Goal: Information Seeking & Learning: Learn about a topic

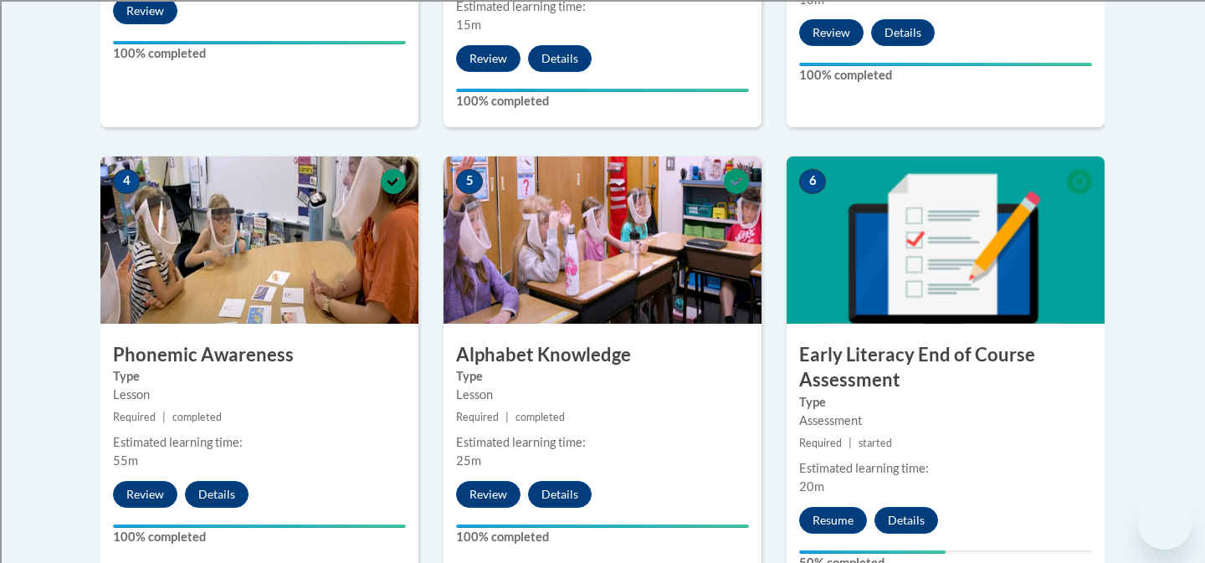
scroll to position [965, 0]
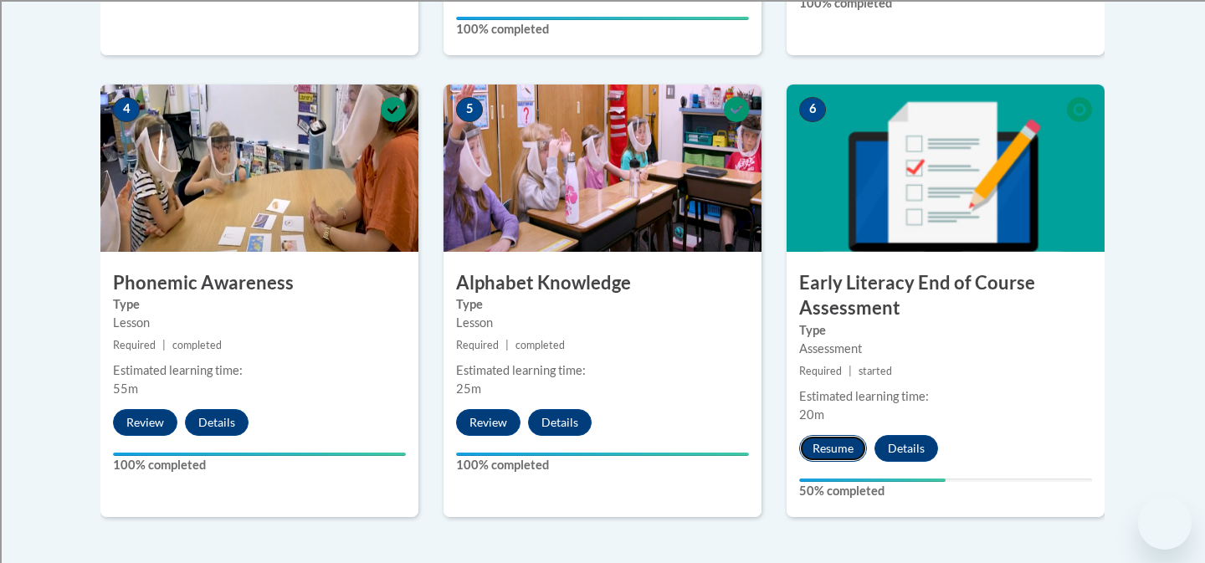
click at [844, 448] on button "Resume" at bounding box center [833, 448] width 68 height 27
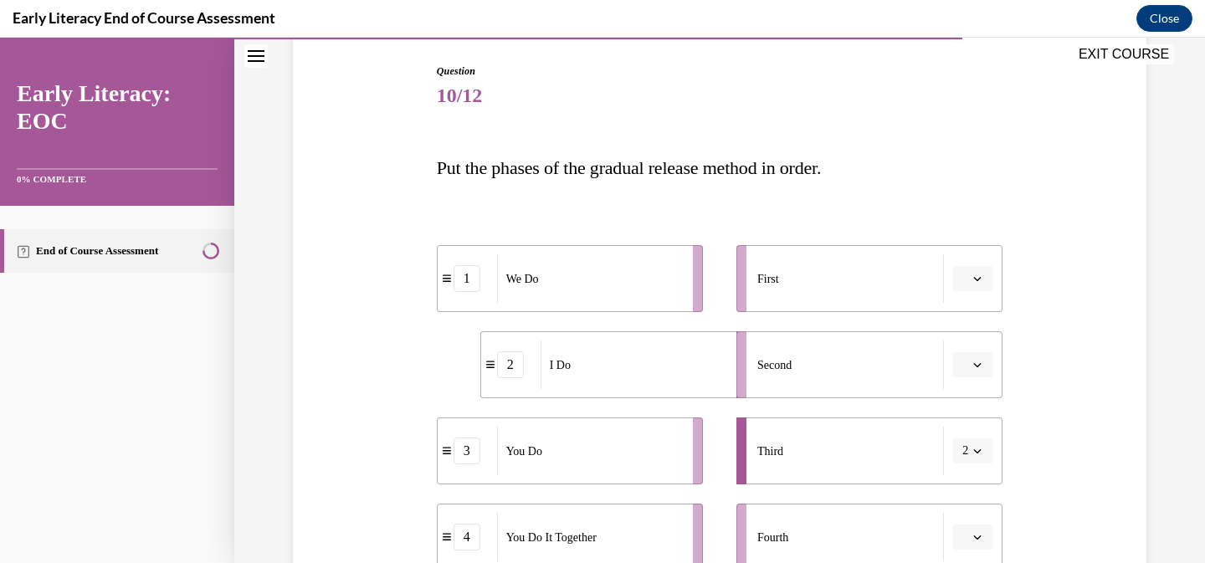
scroll to position [218, 0]
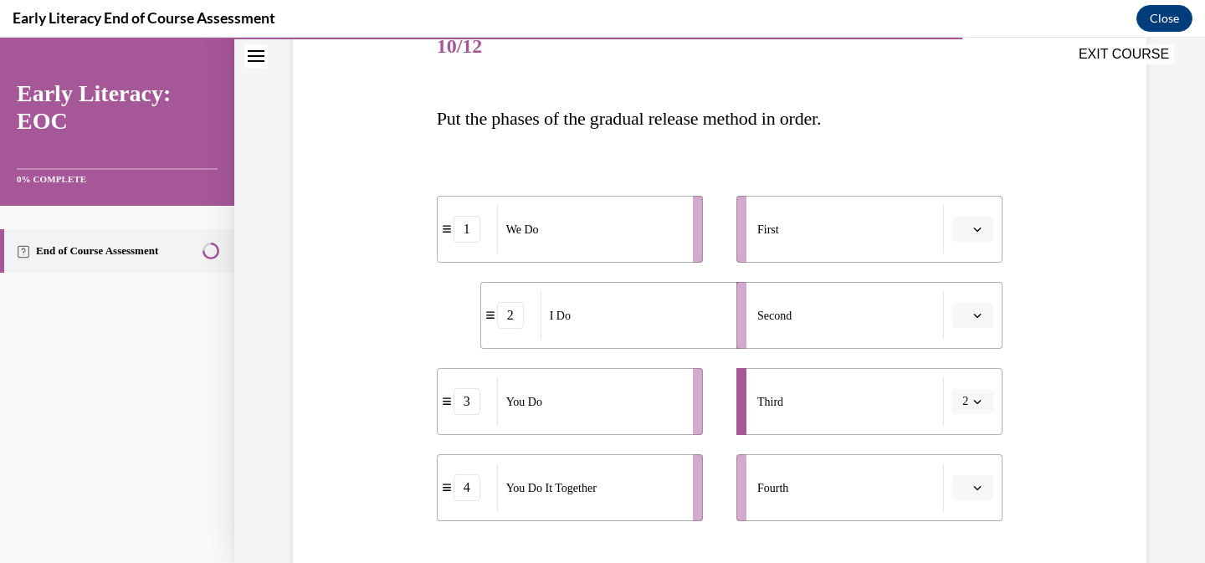
click at [987, 319] on button "button" at bounding box center [972, 315] width 41 height 25
click at [976, 390] on div "1" at bounding box center [971, 386] width 42 height 33
click at [453, 233] on div "3" at bounding box center [466, 229] width 27 height 27
click at [476, 230] on div "3" at bounding box center [466, 229] width 27 height 27
drag, startPoint x: 476, startPoint y: 230, endPoint x: 495, endPoint y: 380, distance: 151.0
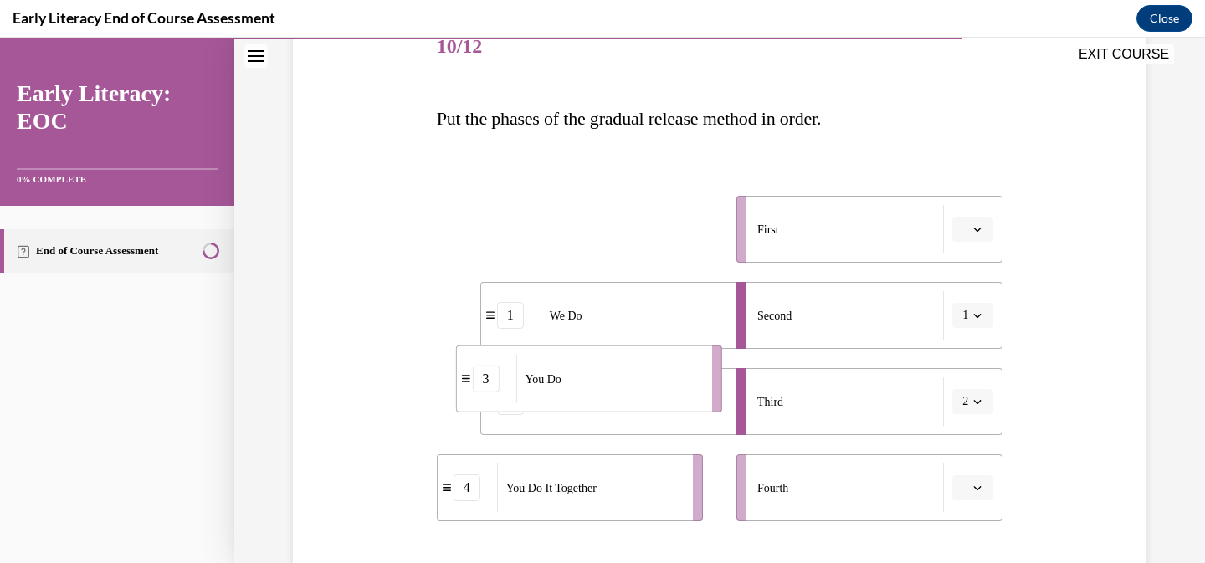
click at [495, 380] on div "3" at bounding box center [486, 379] width 27 height 27
click at [970, 228] on button "button" at bounding box center [972, 229] width 41 height 25
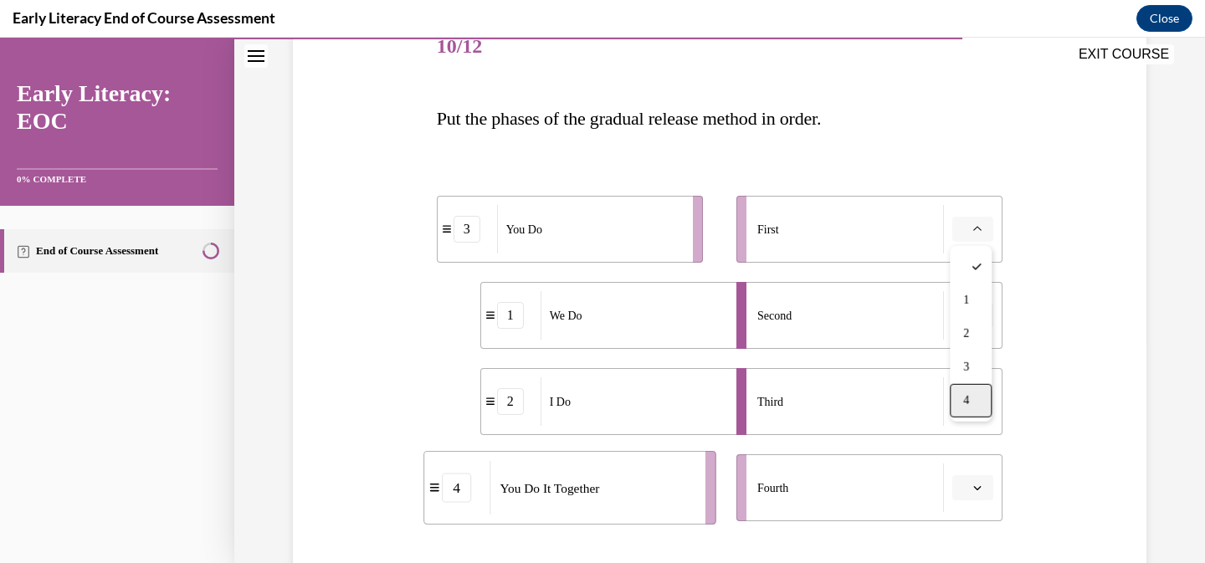
click at [967, 401] on span "4" at bounding box center [966, 400] width 6 height 13
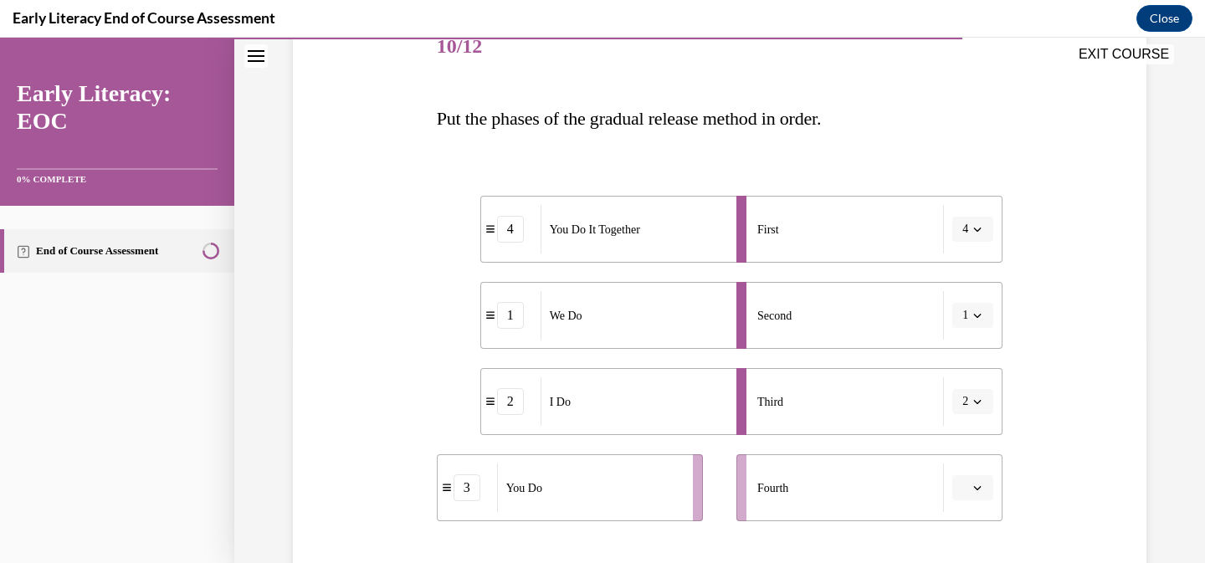
click at [868, 226] on div "First" at bounding box center [850, 229] width 187 height 49
click at [974, 228] on icon "button" at bounding box center [977, 229] width 8 height 8
click at [963, 308] on div "1" at bounding box center [967, 300] width 42 height 33
click at [974, 401] on icon "button" at bounding box center [978, 402] width 8 height 4
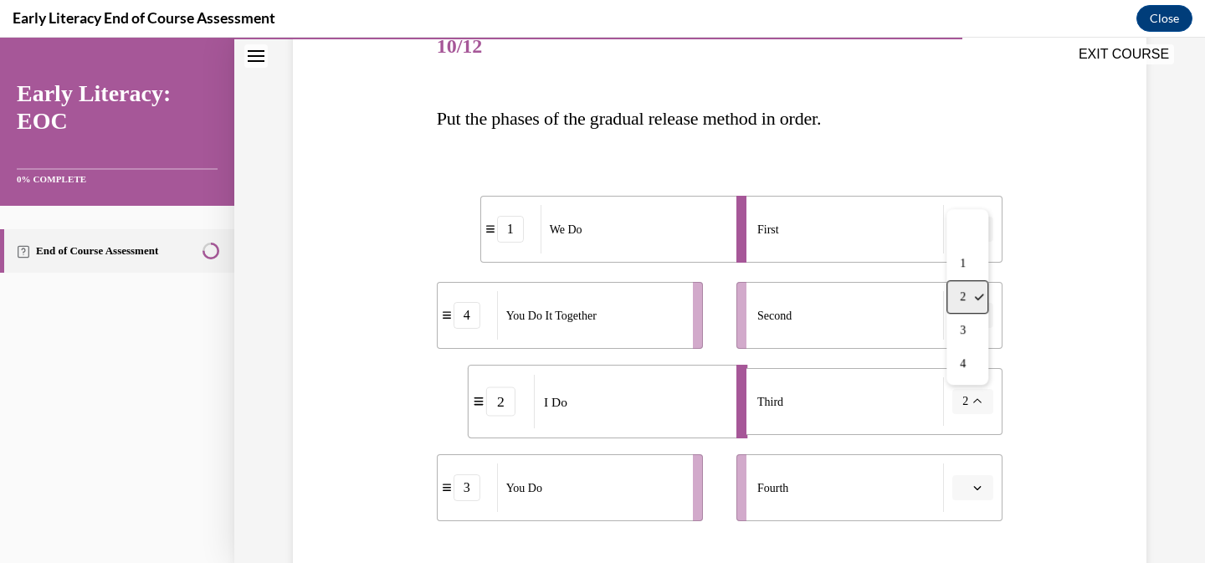
click at [963, 295] on span "2" at bounding box center [963, 296] width 6 height 13
click at [974, 401] on icon "button" at bounding box center [978, 402] width 8 height 4
click at [963, 264] on span "1" at bounding box center [963, 263] width 6 height 13
click at [984, 404] on button "1" at bounding box center [972, 401] width 41 height 25
click at [958, 281] on div "2" at bounding box center [967, 296] width 42 height 33
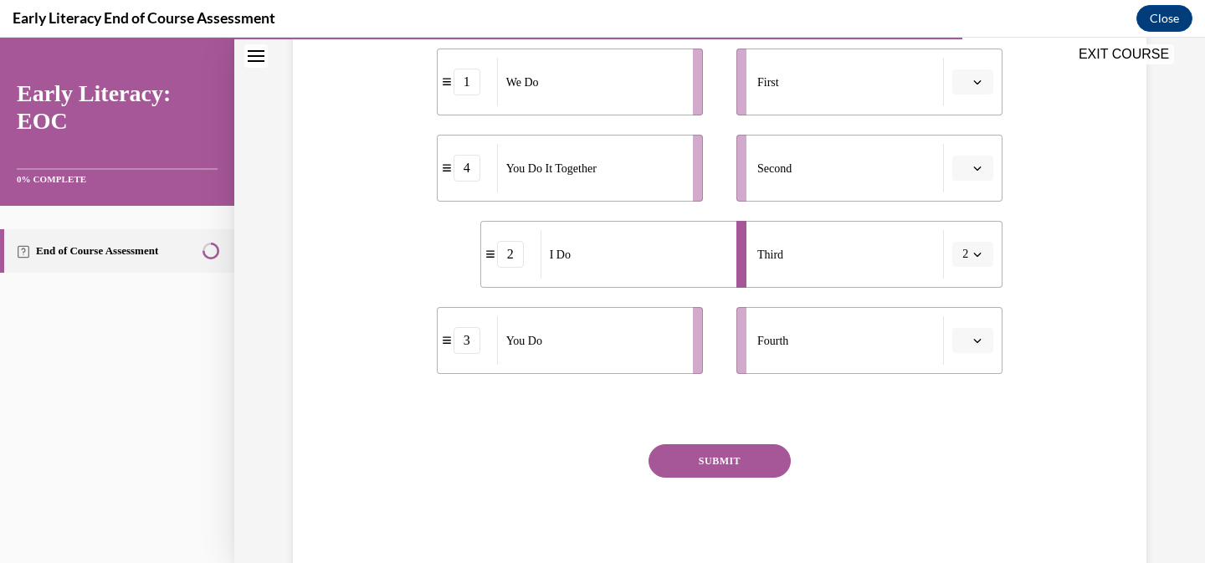
scroll to position [376, 0]
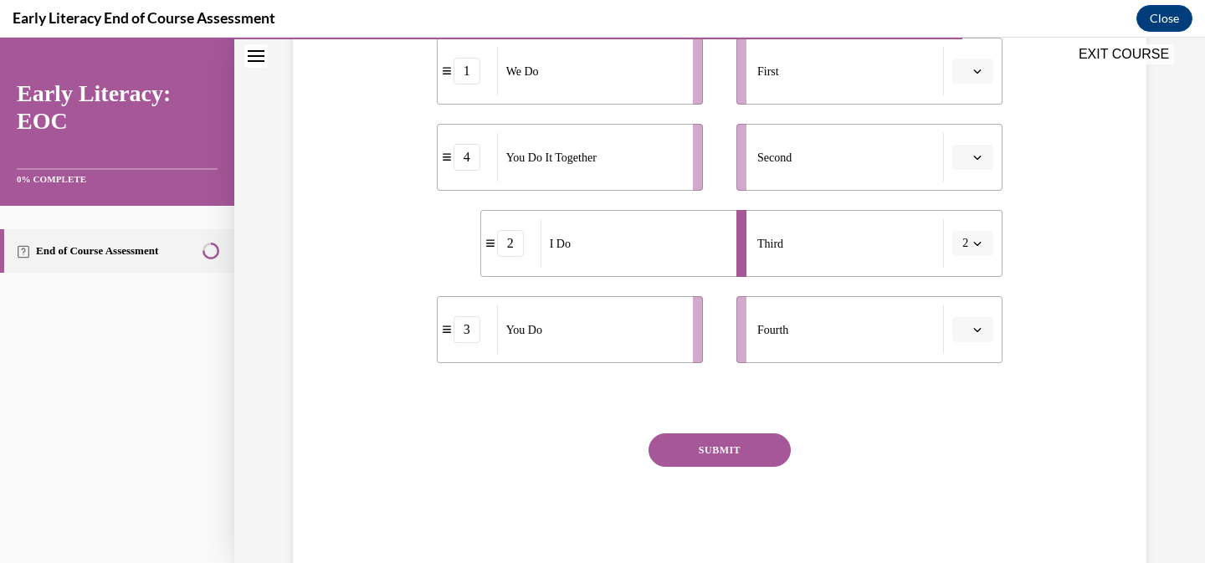
click at [749, 422] on div "Question 10/12 Put the phases of the gradual release method in order. 1 We Do 4…" at bounding box center [720, 213] width 566 height 714
click at [749, 443] on button "SUBMIT" at bounding box center [719, 449] width 142 height 33
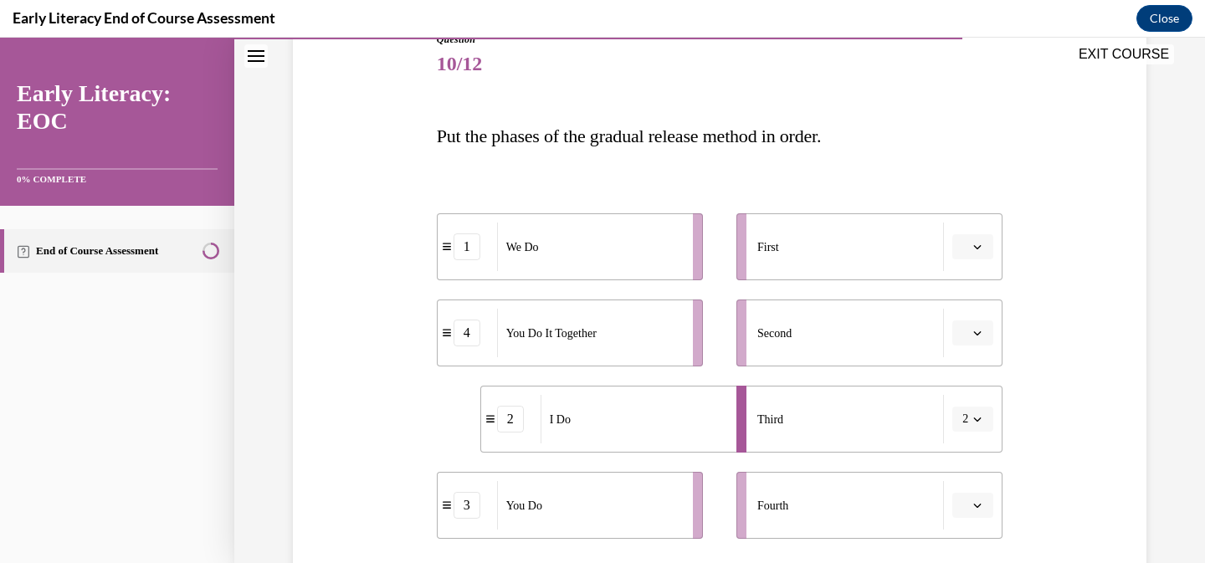
scroll to position [205, 0]
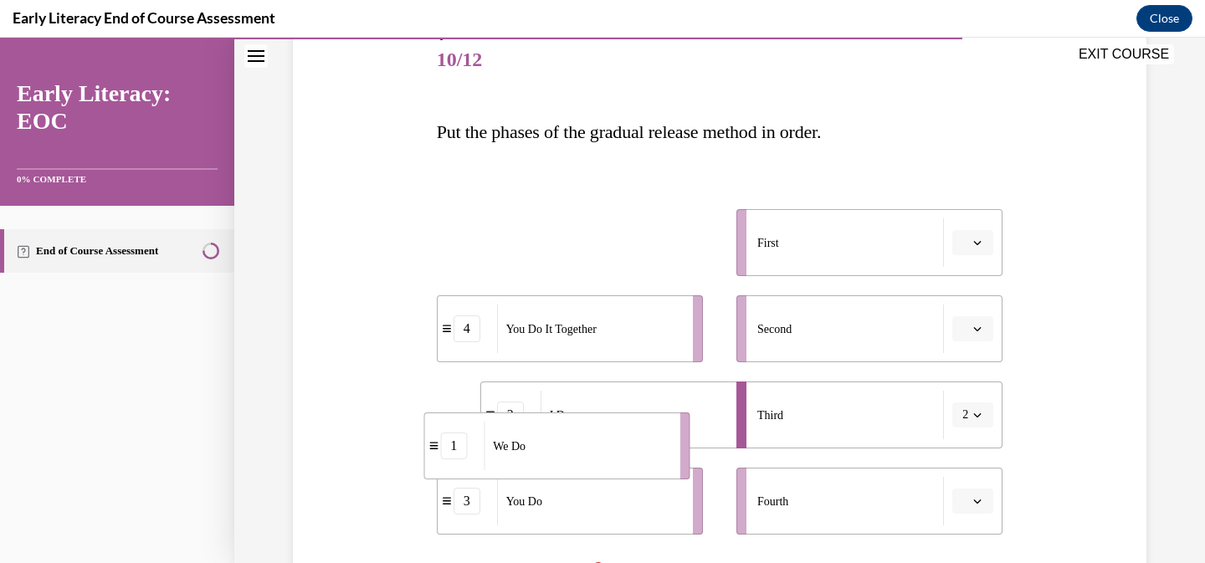
drag, startPoint x: 442, startPoint y: 247, endPoint x: 429, endPoint y: 450, distance: 203.7
click at [429, 450] on icon at bounding box center [433, 445] width 8 height 9
drag, startPoint x: 520, startPoint y: 241, endPoint x: 526, endPoint y: 494, distance: 253.6
click at [533, 496] on span "We Do" at bounding box center [536, 498] width 33 height 18
click at [978, 418] on icon "button" at bounding box center [977, 415] width 8 height 8
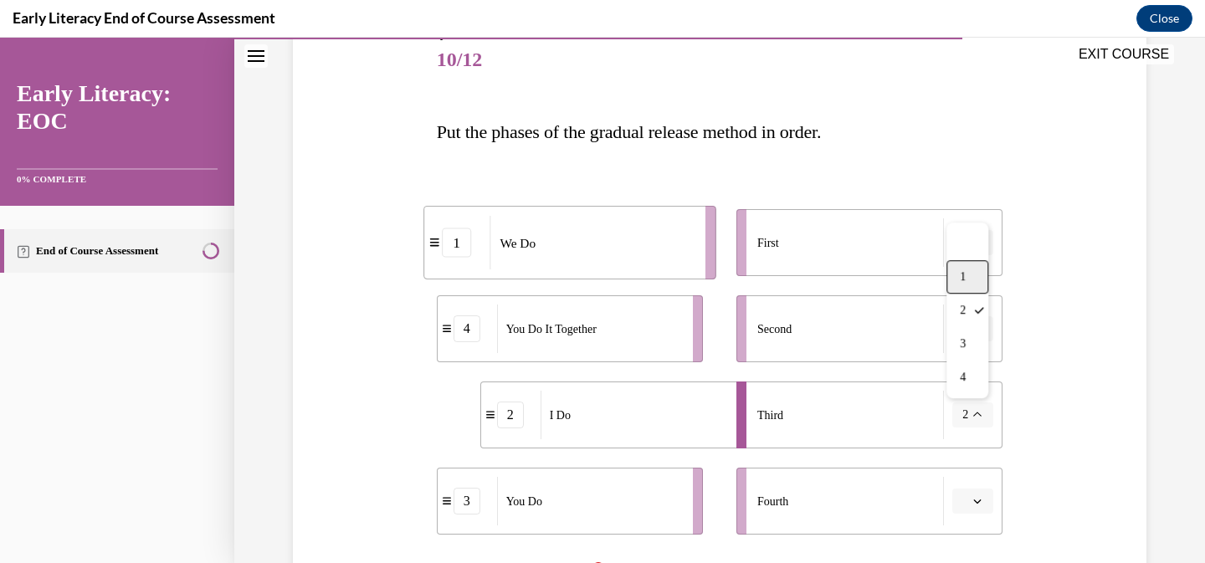
click at [969, 283] on div "1" at bounding box center [967, 276] width 42 height 33
click at [983, 506] on button "button" at bounding box center [972, 501] width 41 height 25
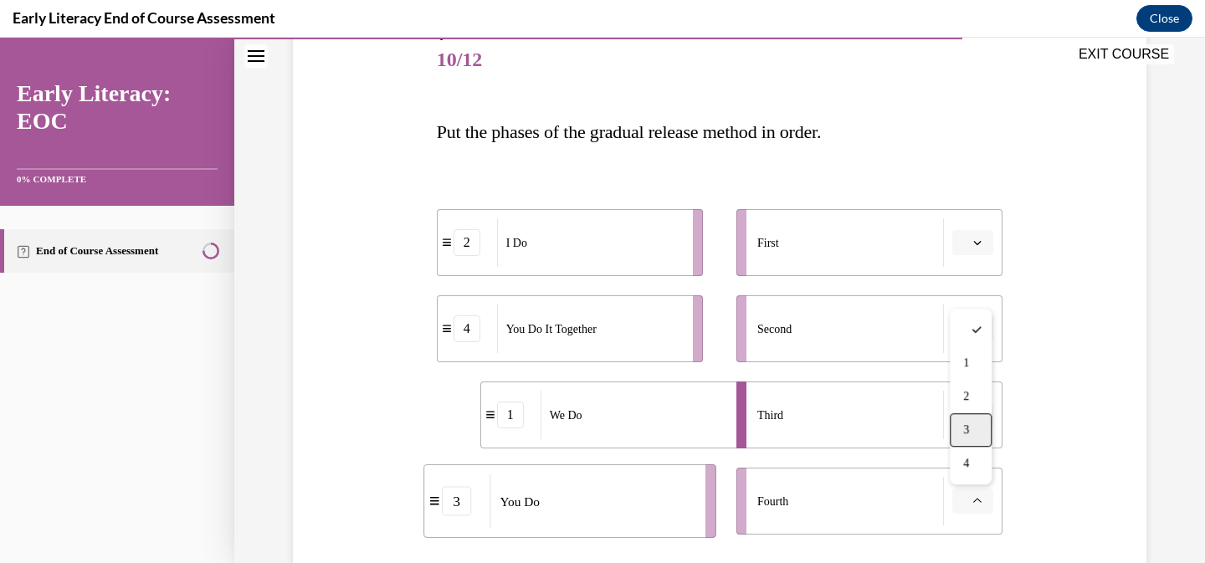
click at [983, 422] on div "3" at bounding box center [971, 429] width 42 height 33
click at [981, 418] on span "button" at bounding box center [977, 415] width 12 height 12
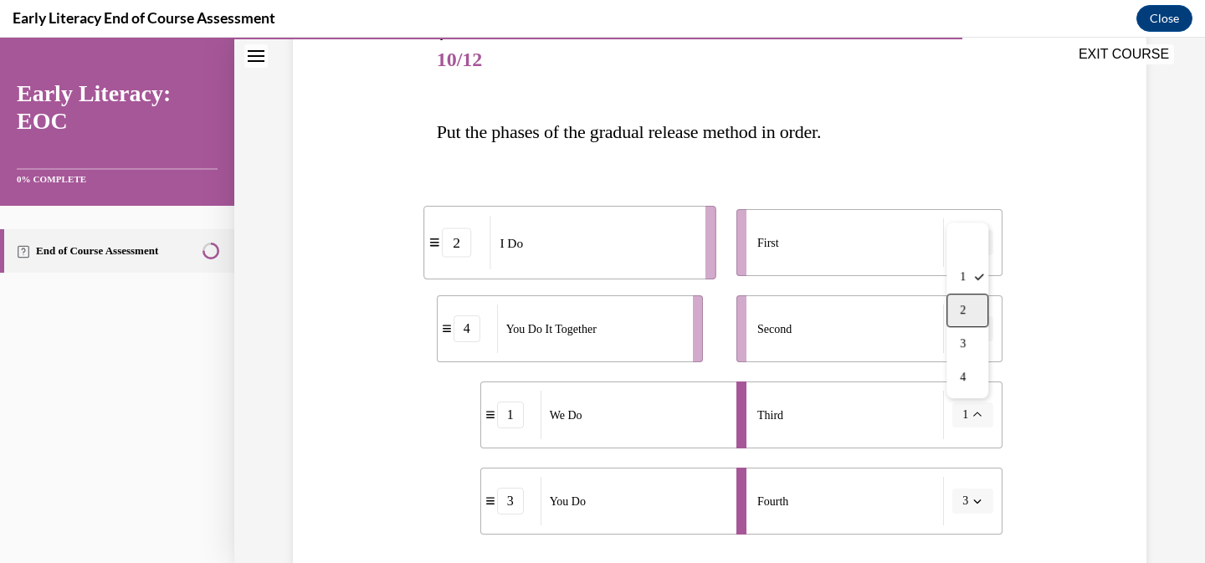
click at [966, 325] on div "2" at bounding box center [967, 310] width 42 height 33
click at [975, 248] on span "button" at bounding box center [977, 243] width 12 height 12
click at [970, 372] on div "3" at bounding box center [971, 380] width 42 height 33
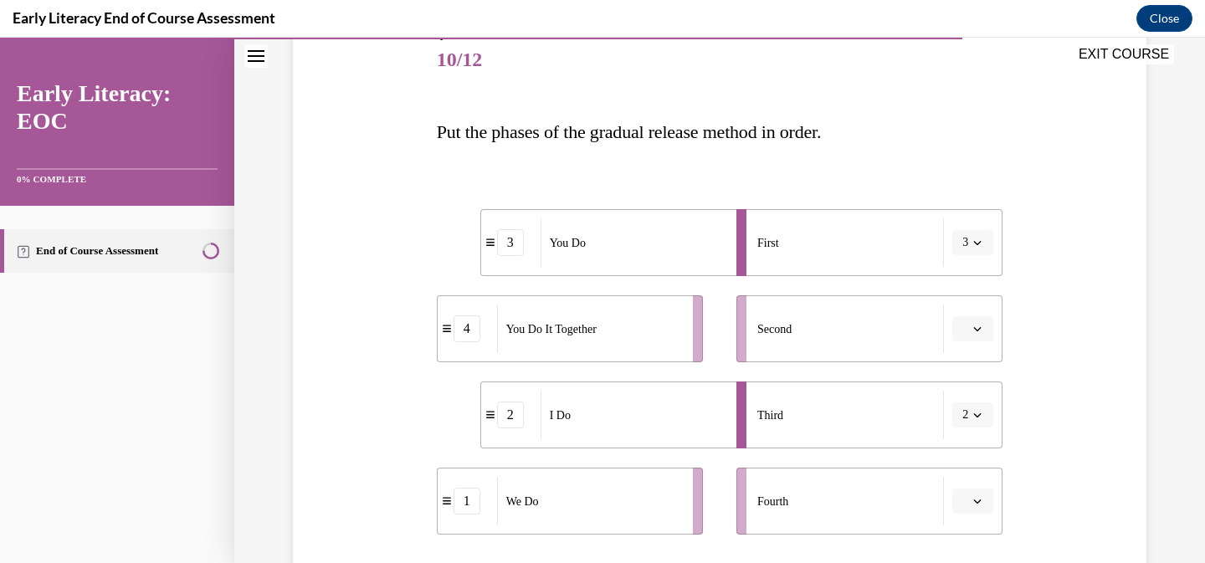
click at [978, 247] on span "button" at bounding box center [977, 243] width 12 height 12
click at [954, 280] on div at bounding box center [967, 280] width 42 height 33
click at [969, 335] on button "button" at bounding box center [972, 328] width 41 height 25
click at [971, 375] on div at bounding box center [971, 366] width 42 height 33
click at [981, 413] on icon "button" at bounding box center [978, 415] width 8 height 4
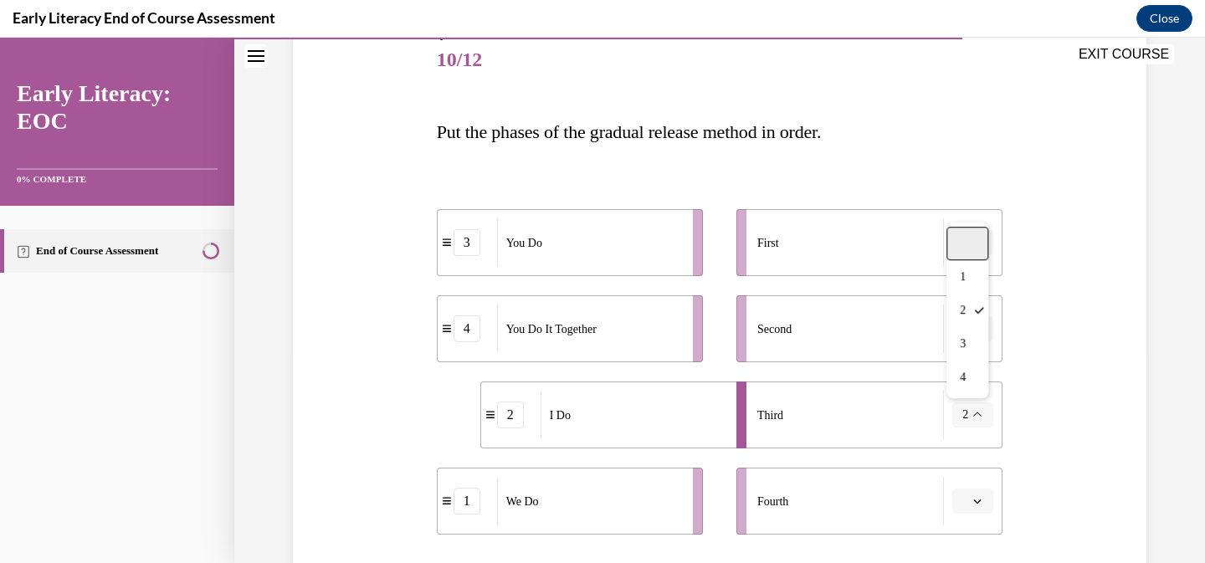
click at [970, 247] on div at bounding box center [967, 243] width 42 height 33
click at [979, 509] on button "button" at bounding box center [972, 501] width 41 height 25
click at [1055, 464] on div "Question 10/12 Put the phases of the gradual release method in order. 3 You Do …" at bounding box center [720, 359] width 862 height 765
click at [973, 412] on icon "button" at bounding box center [977, 415] width 8 height 8
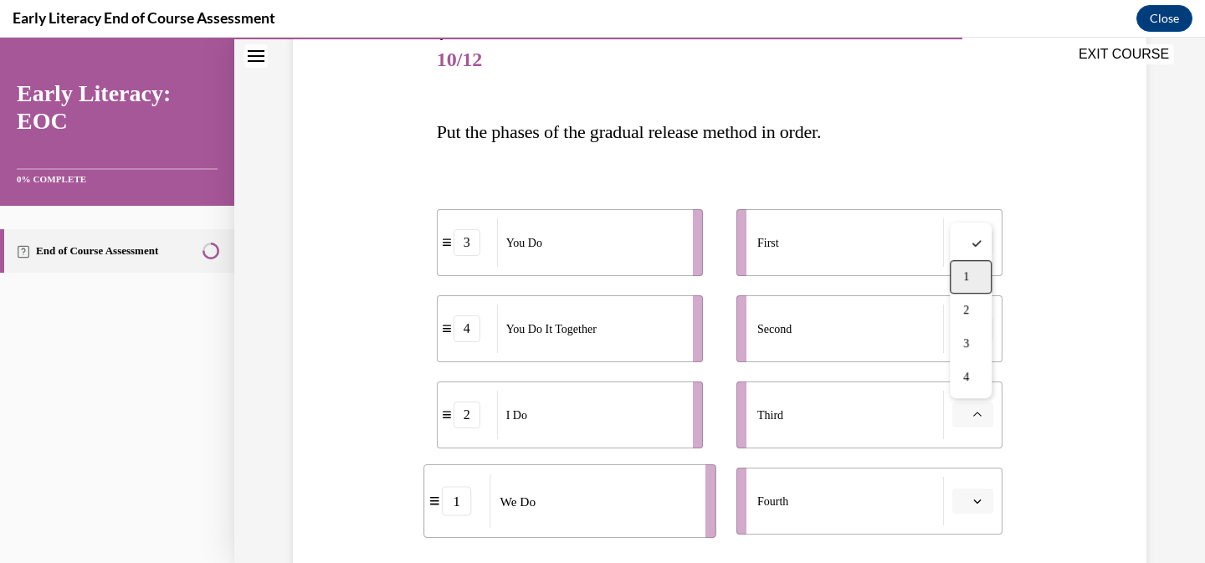
click at [971, 283] on div "1" at bounding box center [971, 276] width 42 height 33
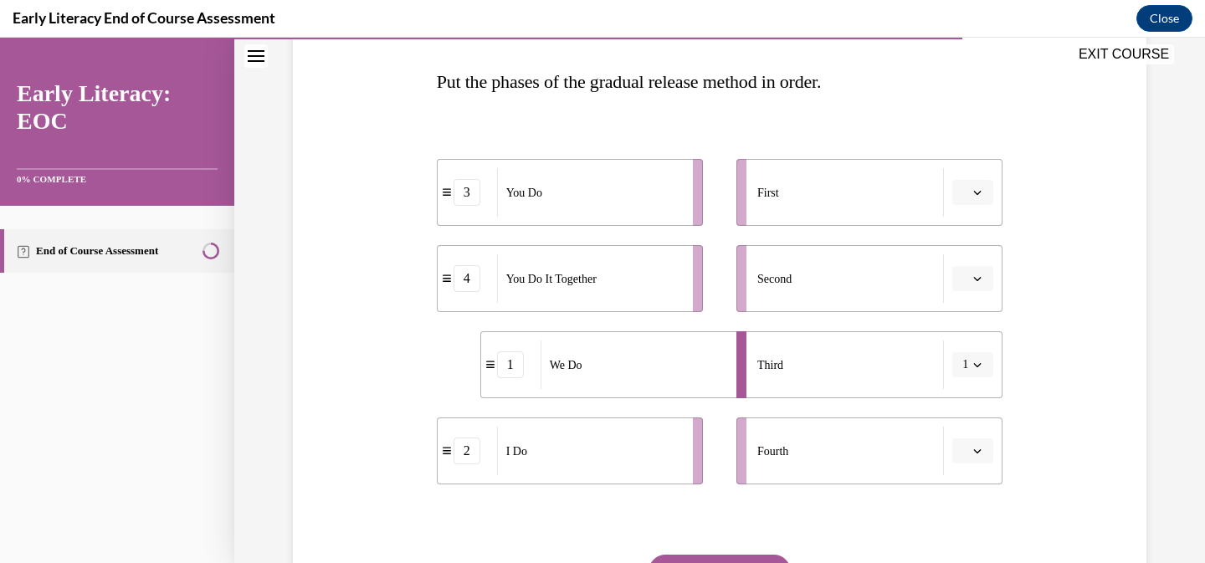
scroll to position [262, 0]
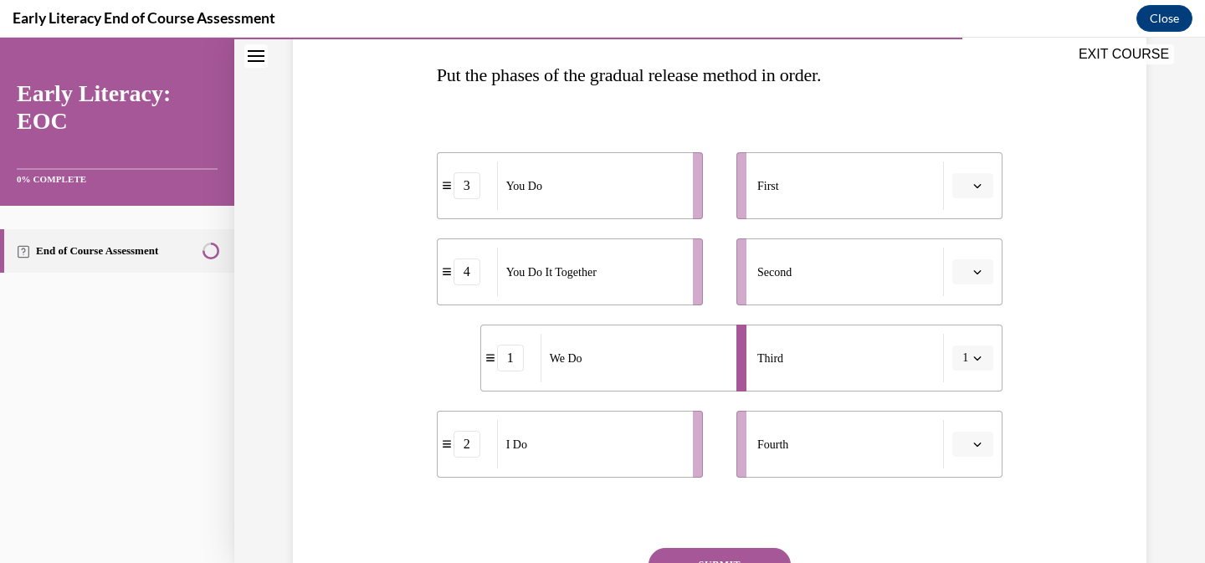
click at [980, 447] on icon "button" at bounding box center [977, 444] width 8 height 8
click at [963, 313] on span "1" at bounding box center [966, 306] width 6 height 13
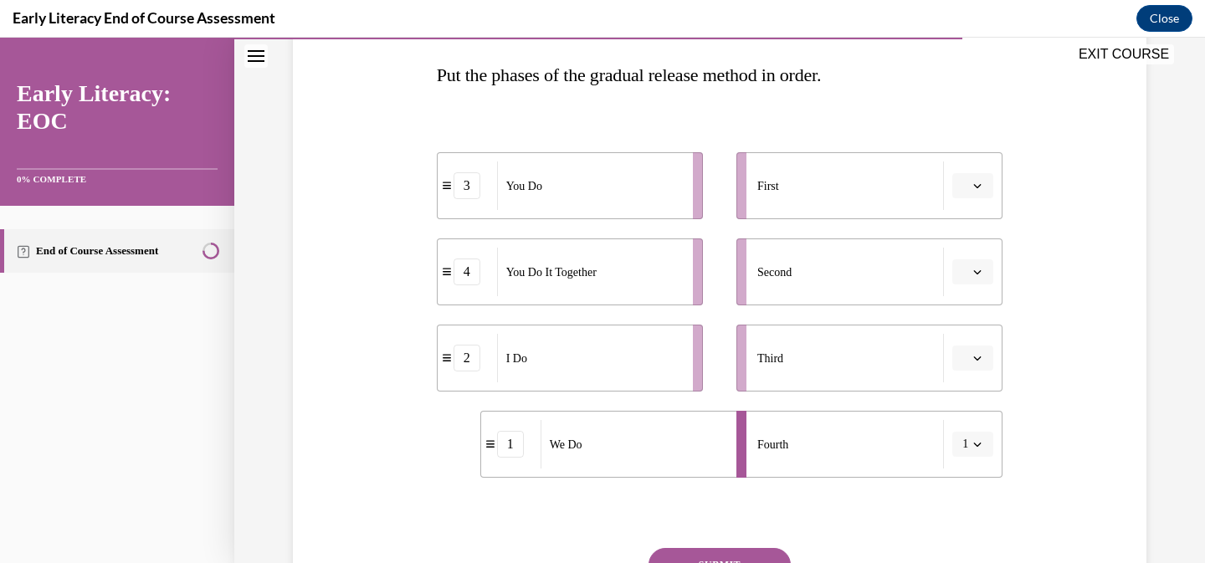
click at [981, 444] on icon "button" at bounding box center [977, 444] width 8 height 8
click at [971, 408] on div "4" at bounding box center [967, 406] width 42 height 33
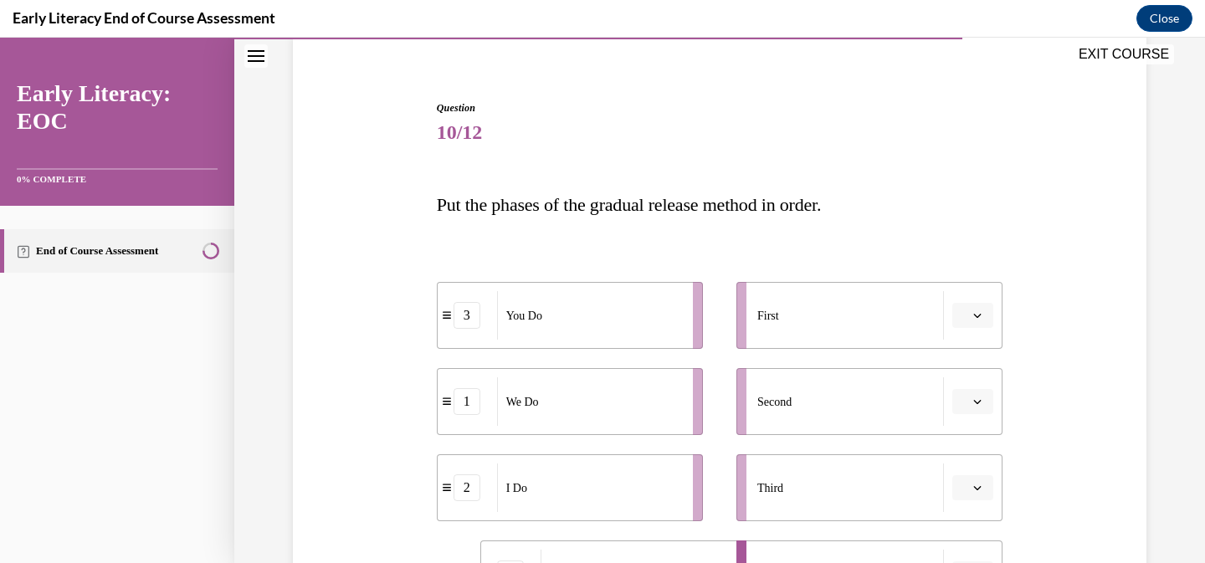
scroll to position [67, 0]
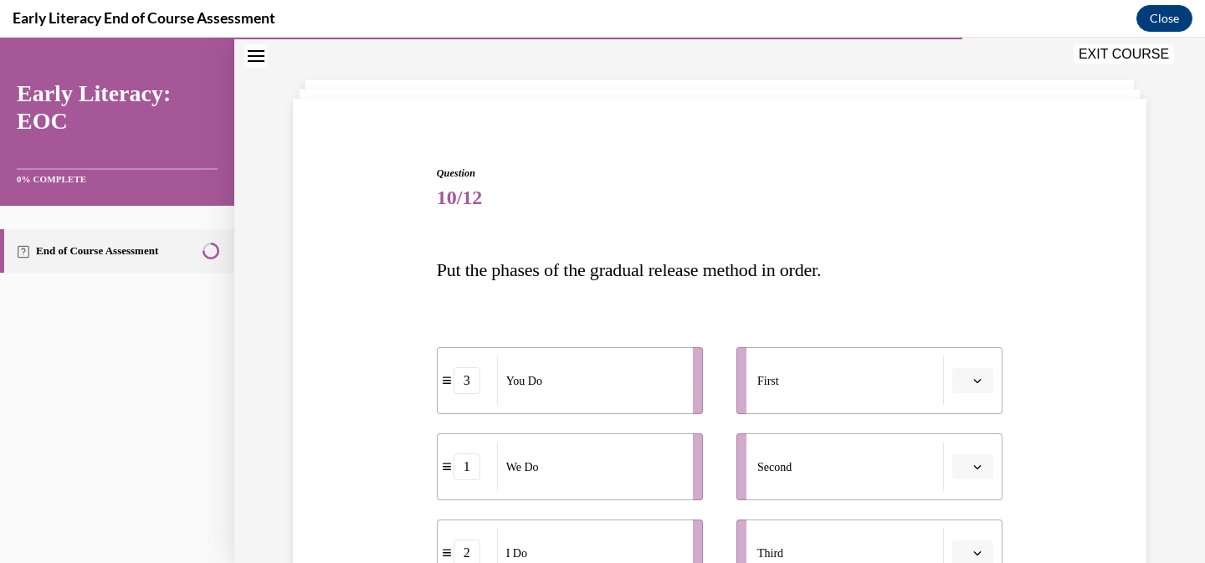
click at [198, 248] on span "Table of contents" at bounding box center [210, 250] width 25 height 25
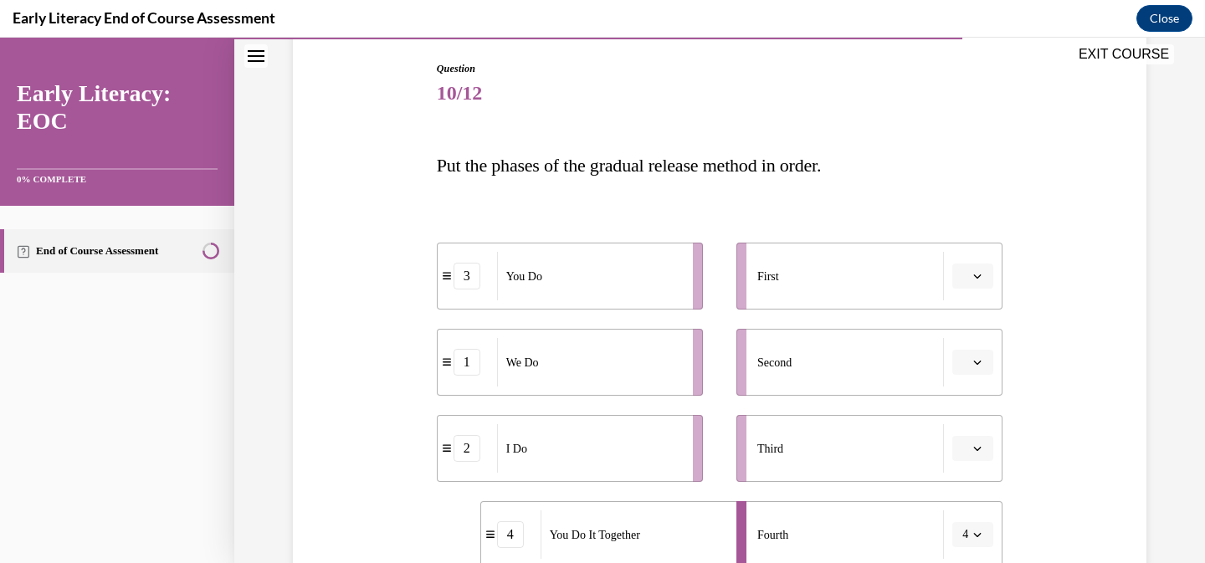
scroll to position [262, 0]
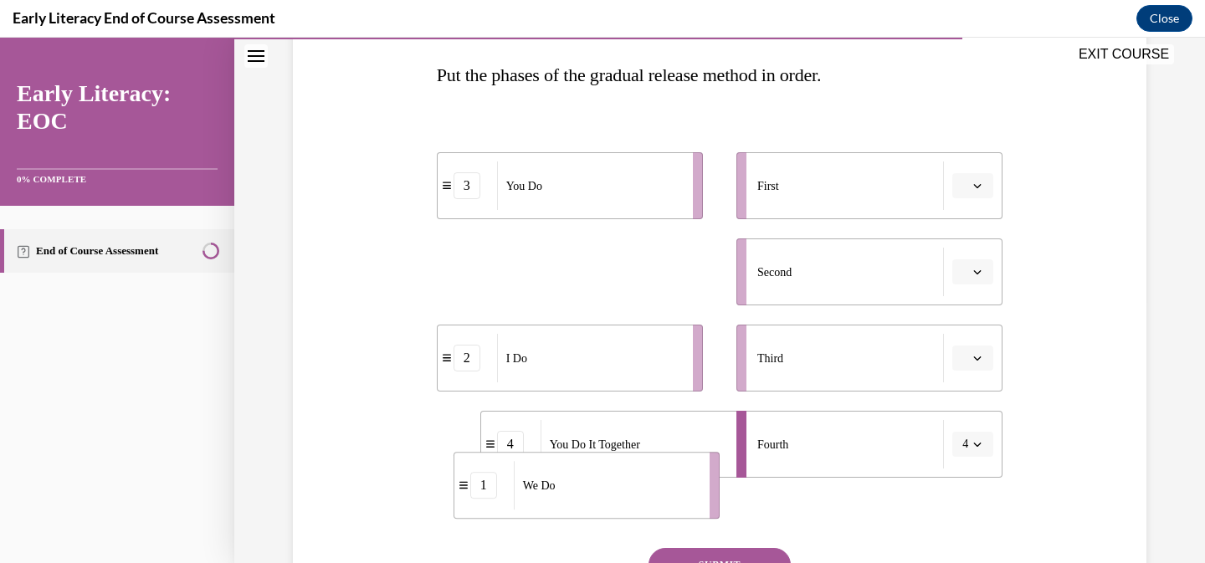
drag, startPoint x: 535, startPoint y: 285, endPoint x: 552, endPoint y: 499, distance: 214.0
click at [552, 499] on div "We Do" at bounding box center [606, 485] width 185 height 49
drag, startPoint x: 629, startPoint y: 276, endPoint x: 893, endPoint y: 274, distance: 264.4
click at [893, 274] on div "We Do" at bounding box center [852, 270] width 185 height 49
drag, startPoint x: 653, startPoint y: 283, endPoint x: 517, endPoint y: 280, distance: 135.6
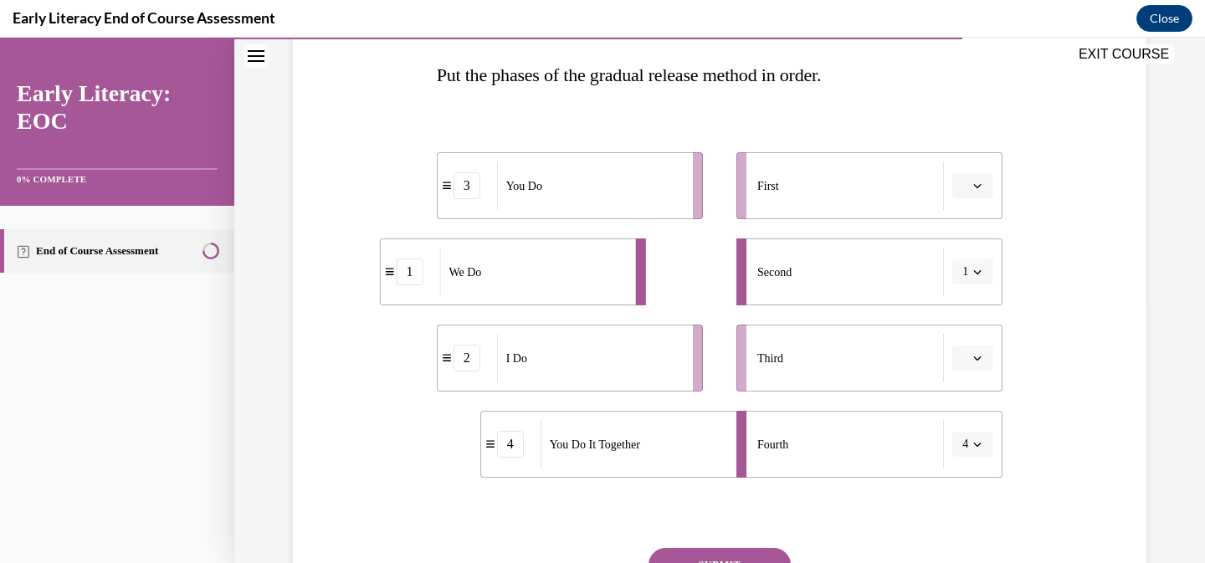
click at [515, 280] on div "We Do" at bounding box center [531, 272] width 185 height 49
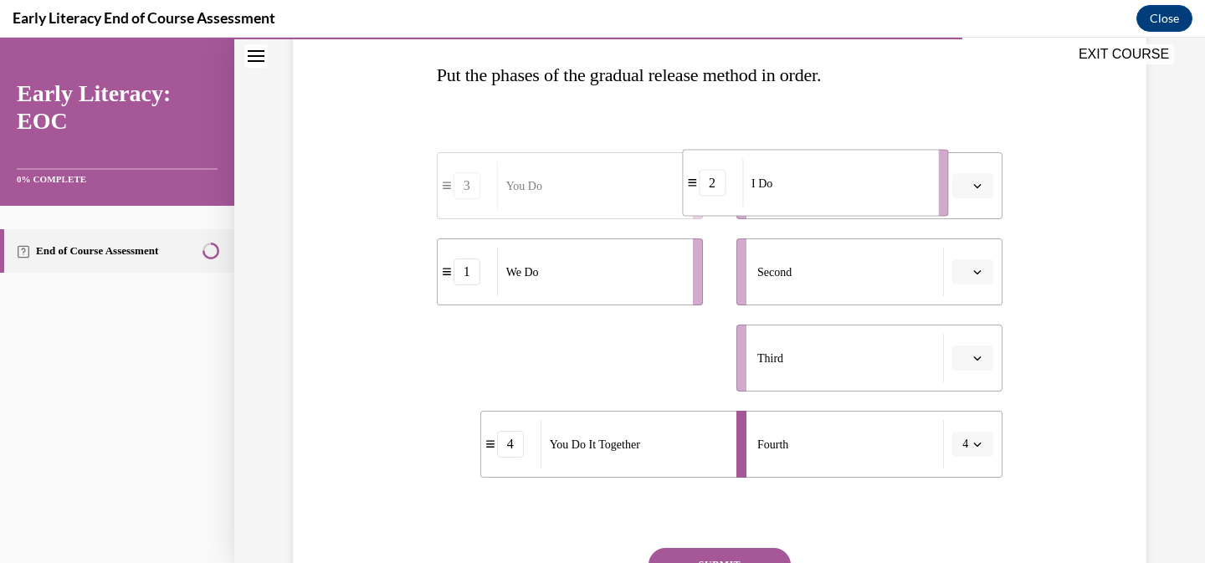
drag, startPoint x: 610, startPoint y: 369, endPoint x: 859, endPoint y: 193, distance: 305.0
click at [859, 193] on div "I Do" at bounding box center [834, 183] width 185 height 49
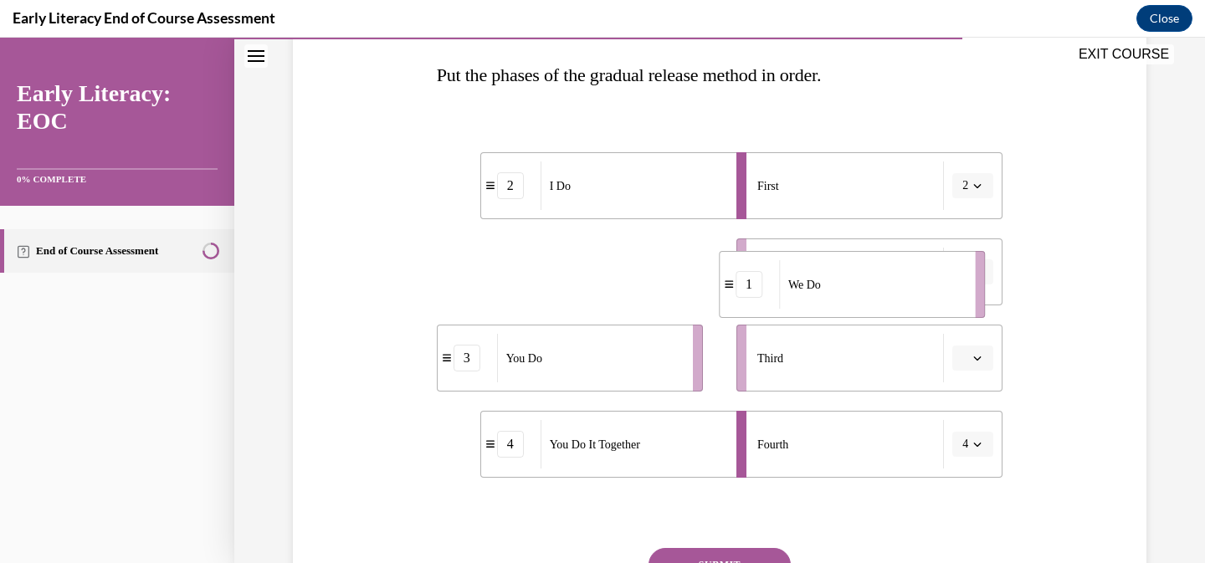
drag, startPoint x: 568, startPoint y: 287, endPoint x: 848, endPoint y: 287, distance: 280.3
click at [849, 287] on div "We Do" at bounding box center [871, 284] width 185 height 49
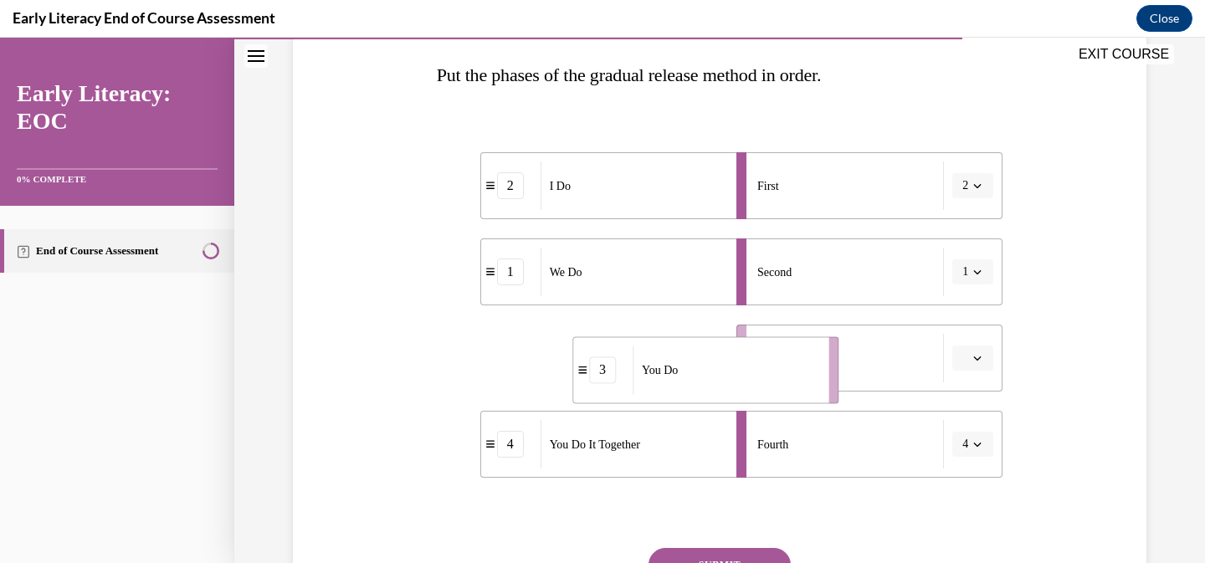
drag, startPoint x: 582, startPoint y: 376, endPoint x: 599, endPoint y: 381, distance: 17.5
click at [632, 381] on div "You Do" at bounding box center [724, 370] width 185 height 49
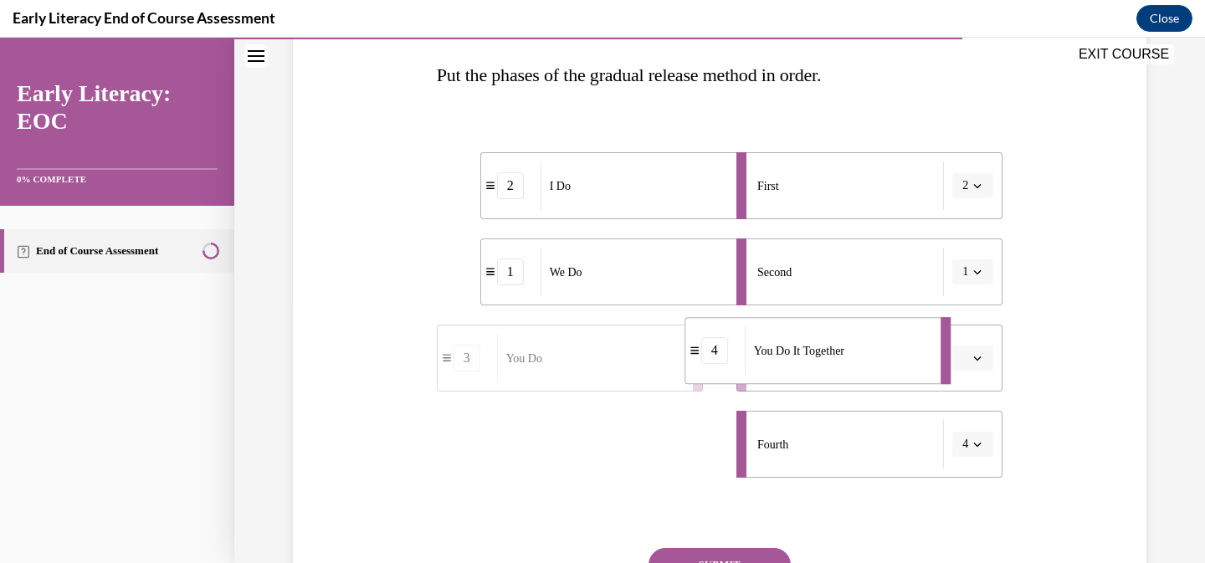
drag, startPoint x: 595, startPoint y: 458, endPoint x: 821, endPoint y: 359, distance: 246.5
click at [821, 359] on div "You Do It Together" at bounding box center [837, 350] width 185 height 49
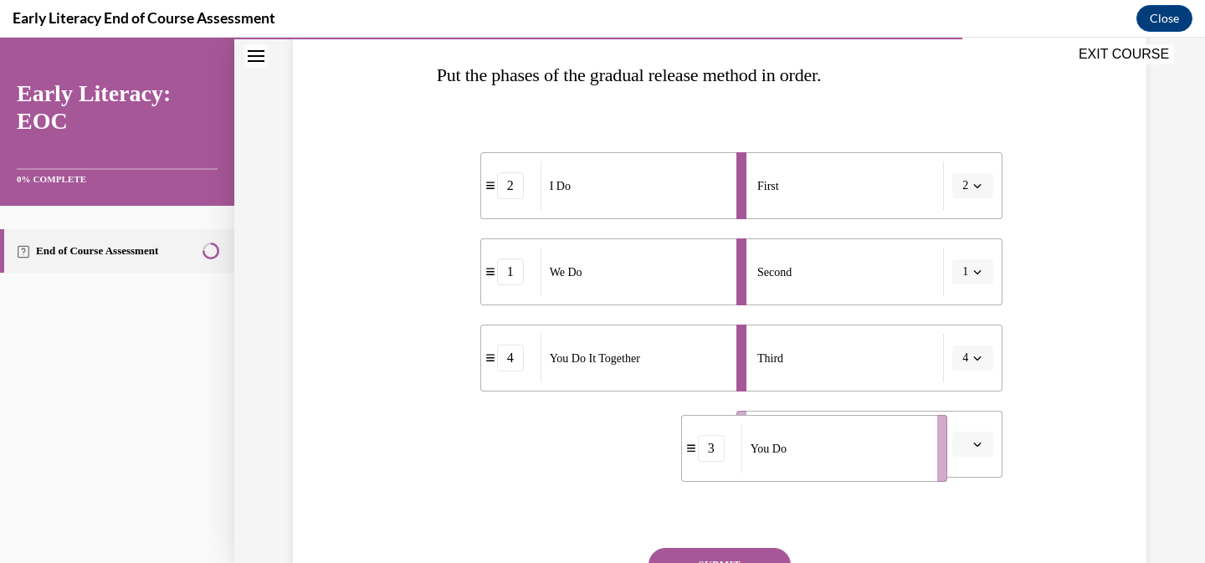
drag, startPoint x: 563, startPoint y: 443, endPoint x: 825, endPoint y: 438, distance: 261.9
click at [827, 438] on div "You Do" at bounding box center [833, 448] width 185 height 49
click at [729, 547] on div "Question 10/12 Put the phases of the gradual release method in order. 2 I Do 1 …" at bounding box center [720, 328] width 566 height 714
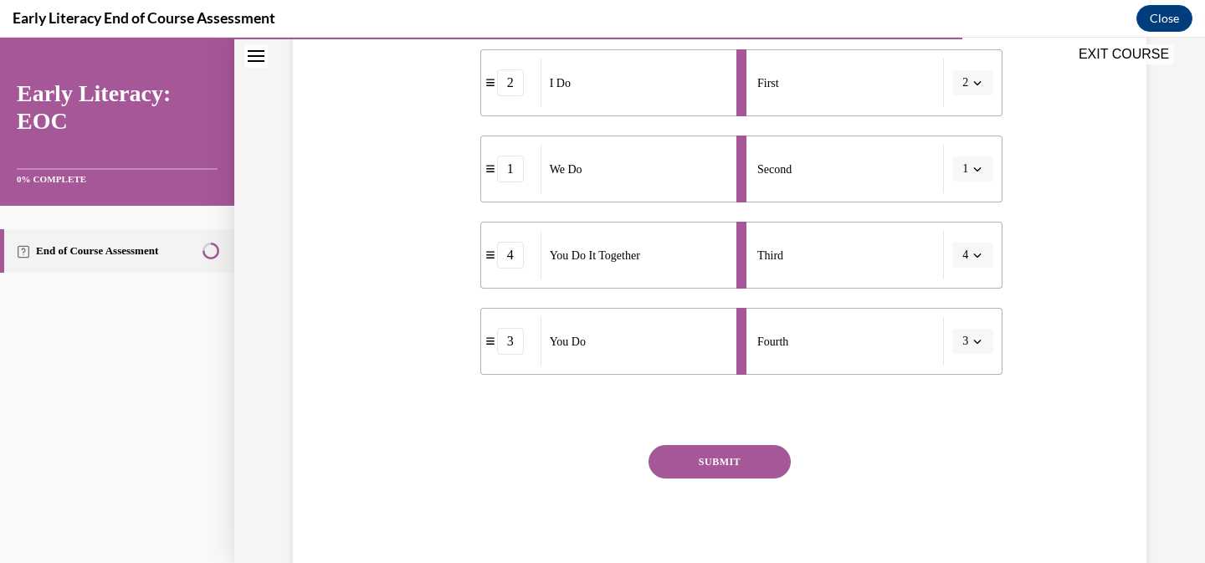
click at [705, 474] on button "SUBMIT" at bounding box center [719, 461] width 142 height 33
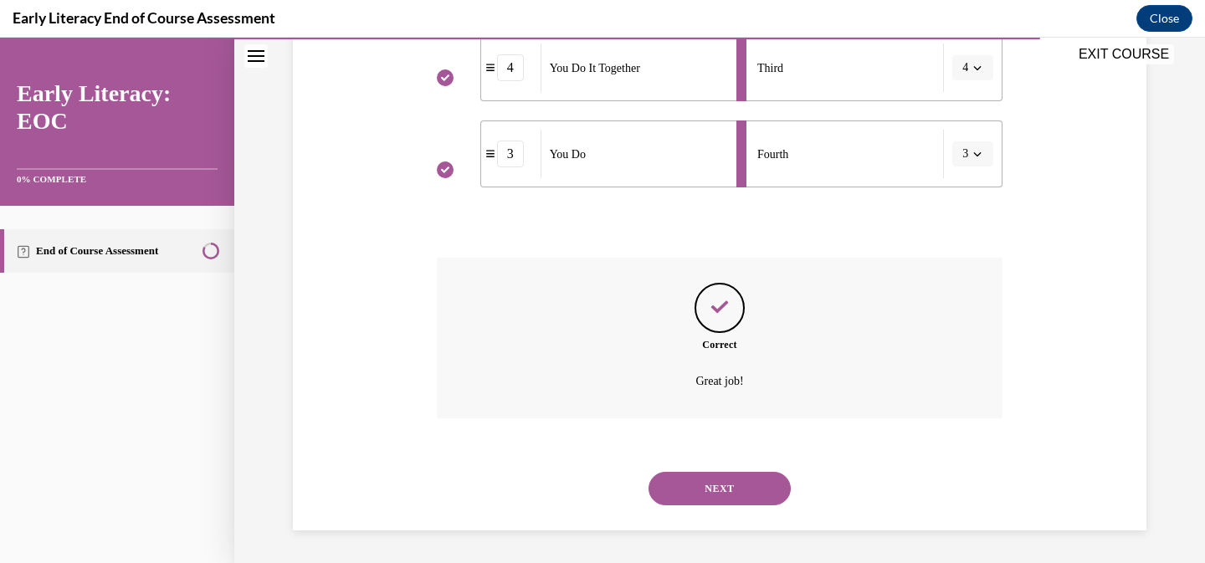
scroll to position [553, 0]
click at [719, 494] on button "NEXT" at bounding box center [719, 487] width 142 height 33
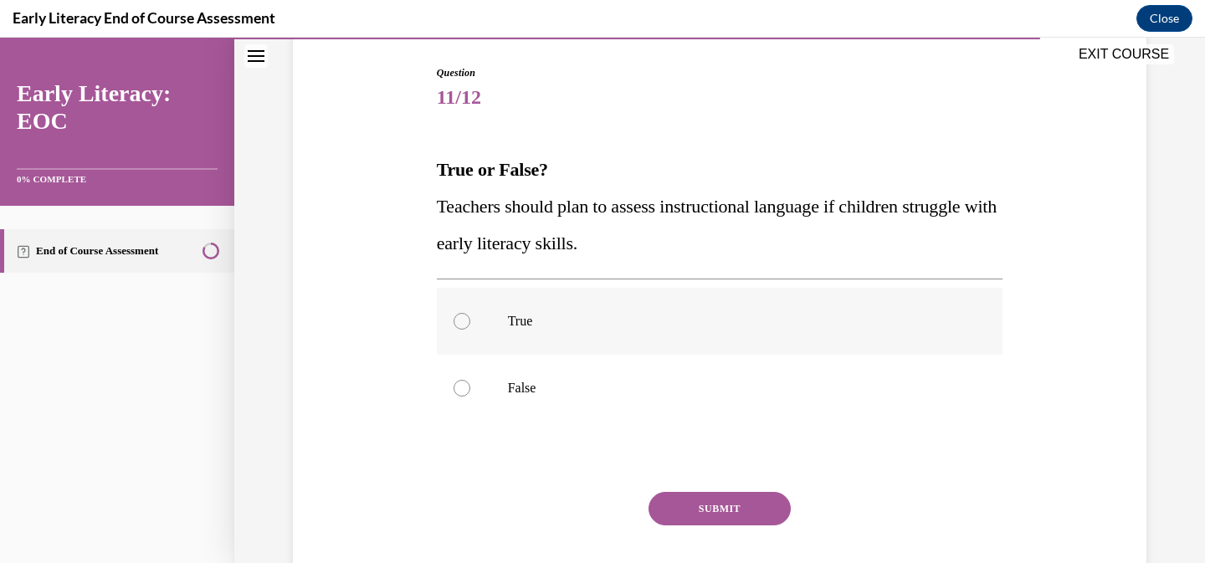
scroll to position [170, 0]
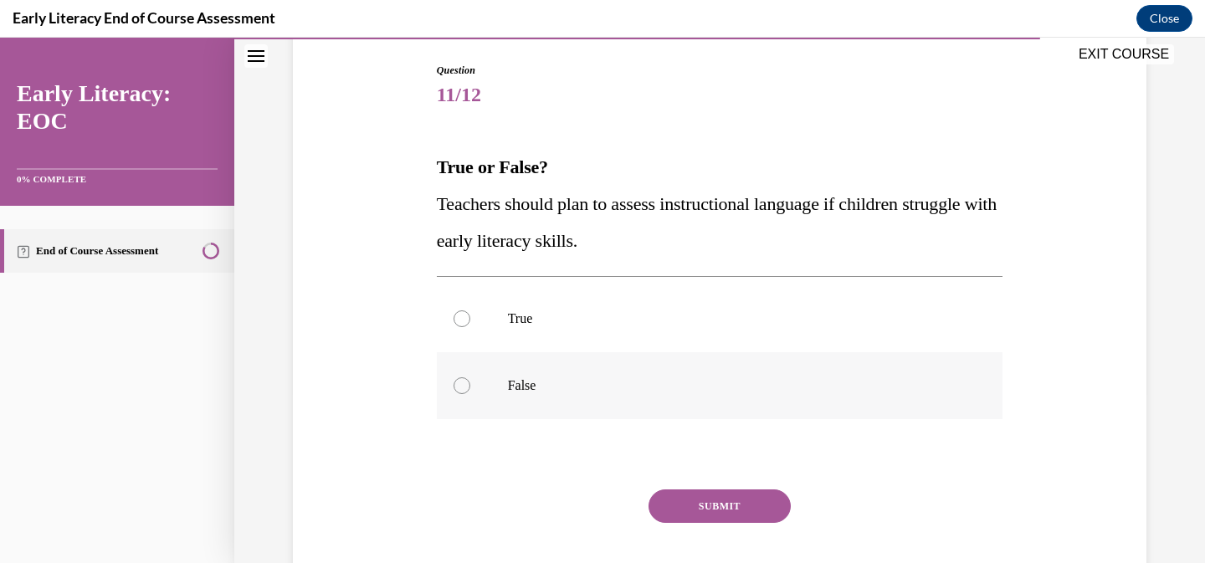
click at [618, 390] on p "False" at bounding box center [734, 385] width 453 height 17
click at [702, 501] on button "SUBMIT" at bounding box center [719, 505] width 142 height 33
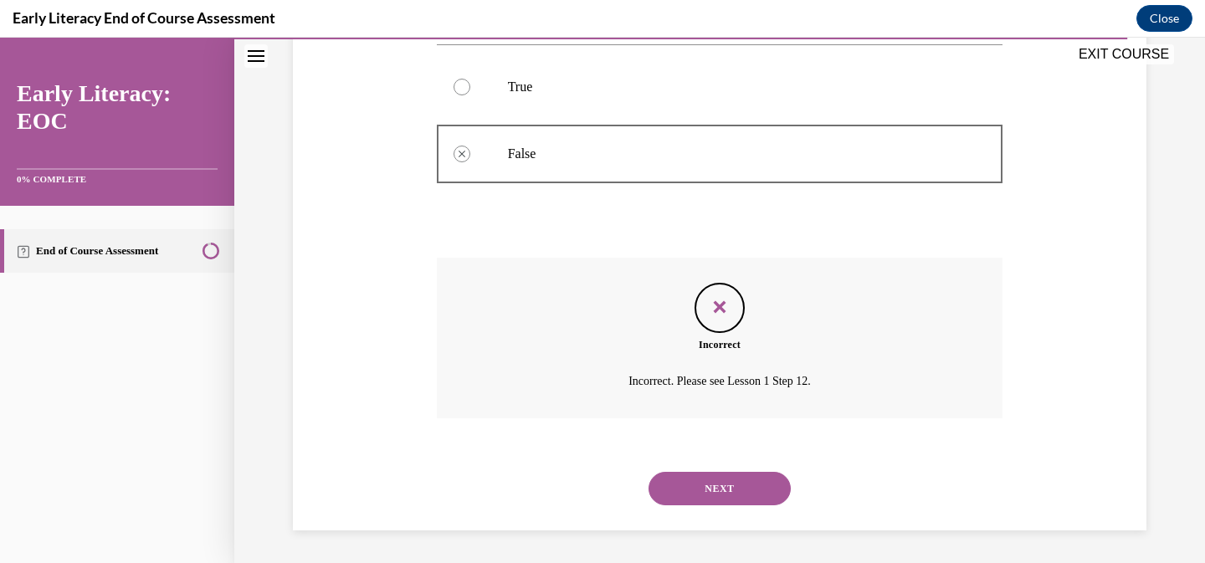
scroll to position [402, 0]
click at [745, 481] on button "NEXT" at bounding box center [719, 487] width 142 height 33
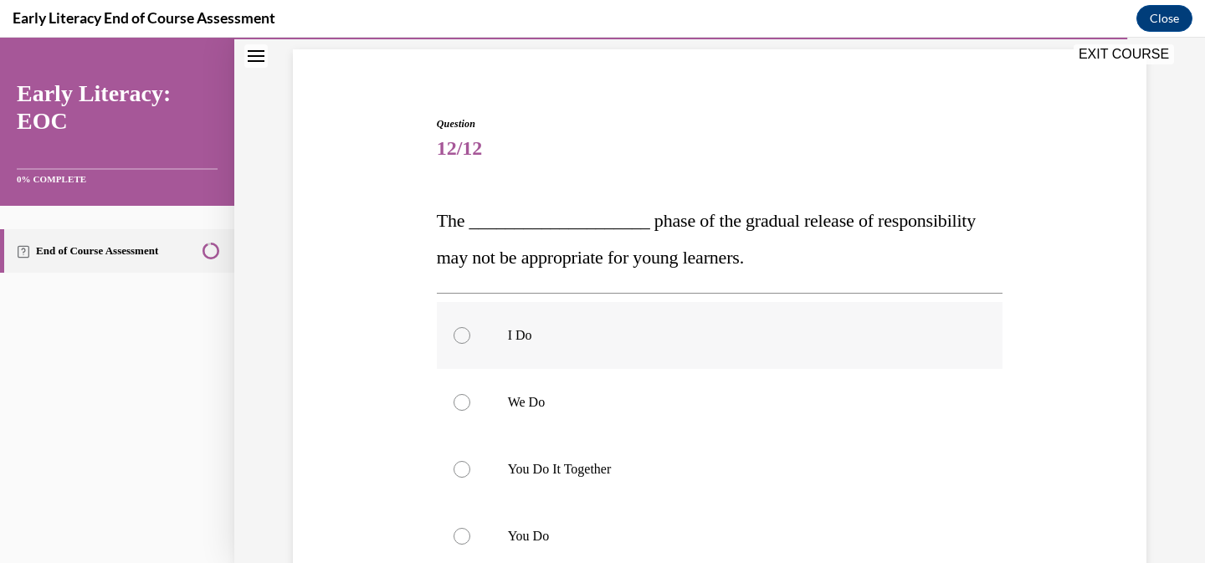
scroll to position [150, 0]
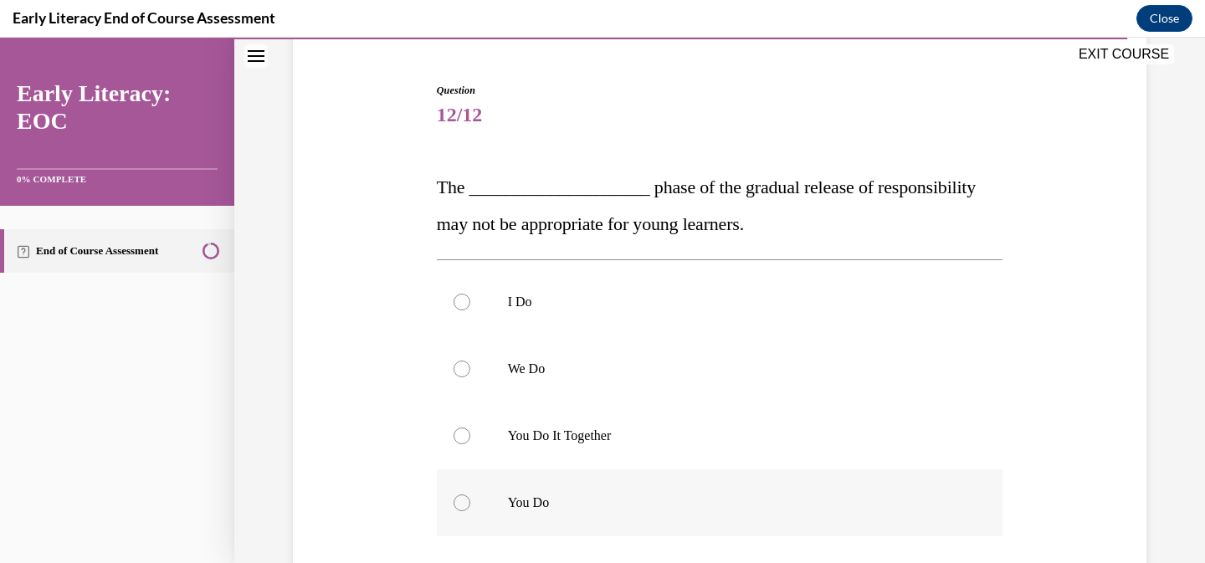
click at [591, 492] on div at bounding box center [720, 502] width 566 height 67
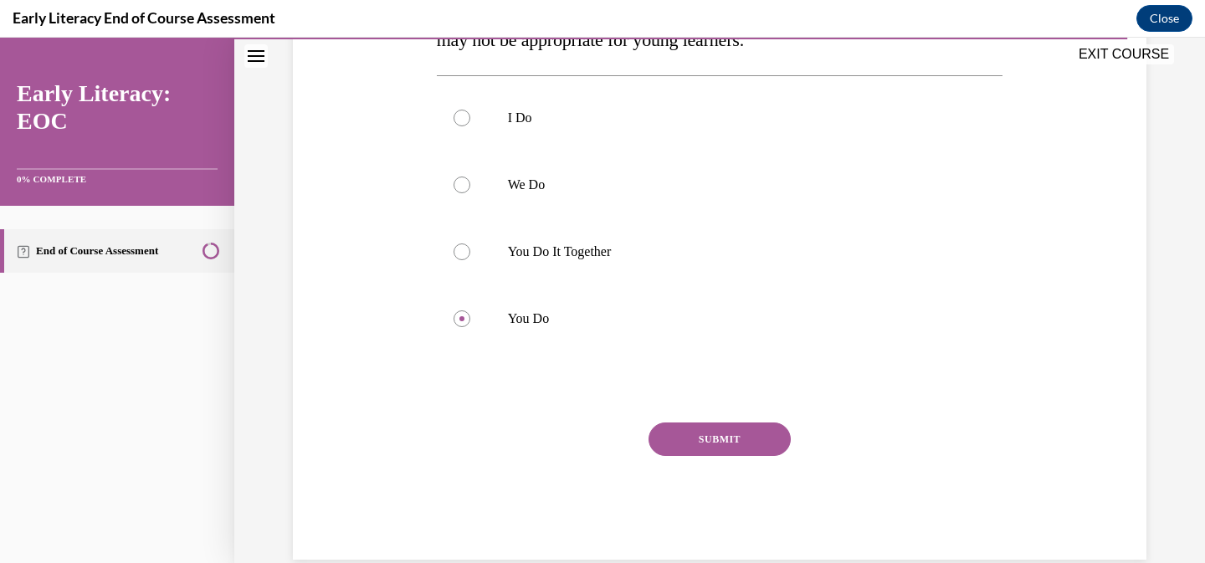
click at [706, 449] on button "SUBMIT" at bounding box center [719, 438] width 142 height 33
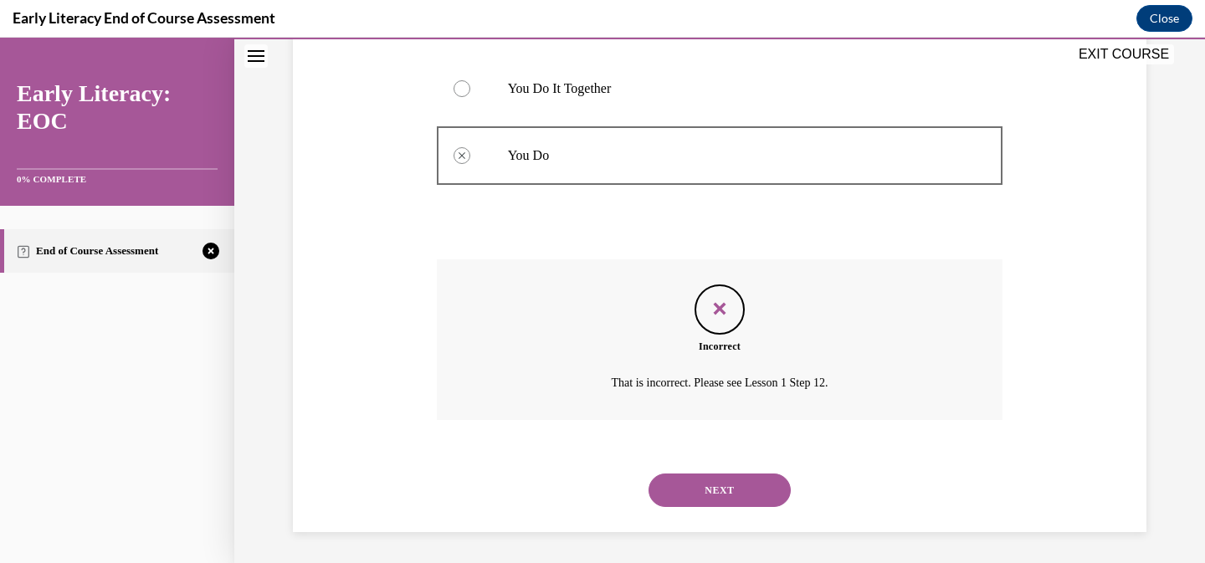
scroll to position [499, 0]
click at [730, 499] on button "NEXT" at bounding box center [719, 487] width 142 height 33
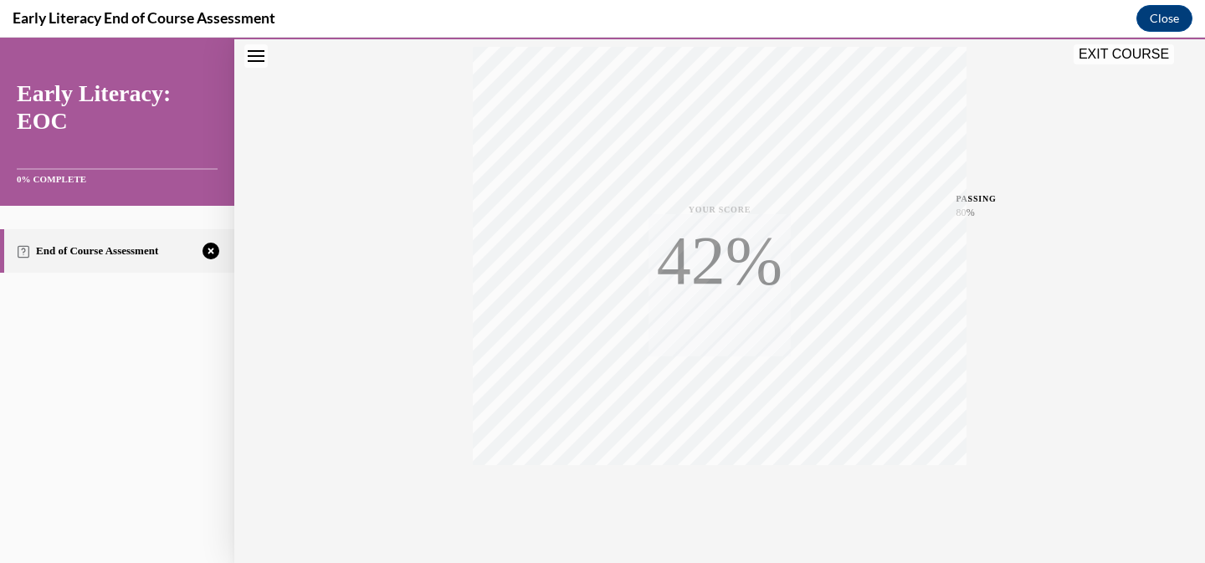
scroll to position [332, 0]
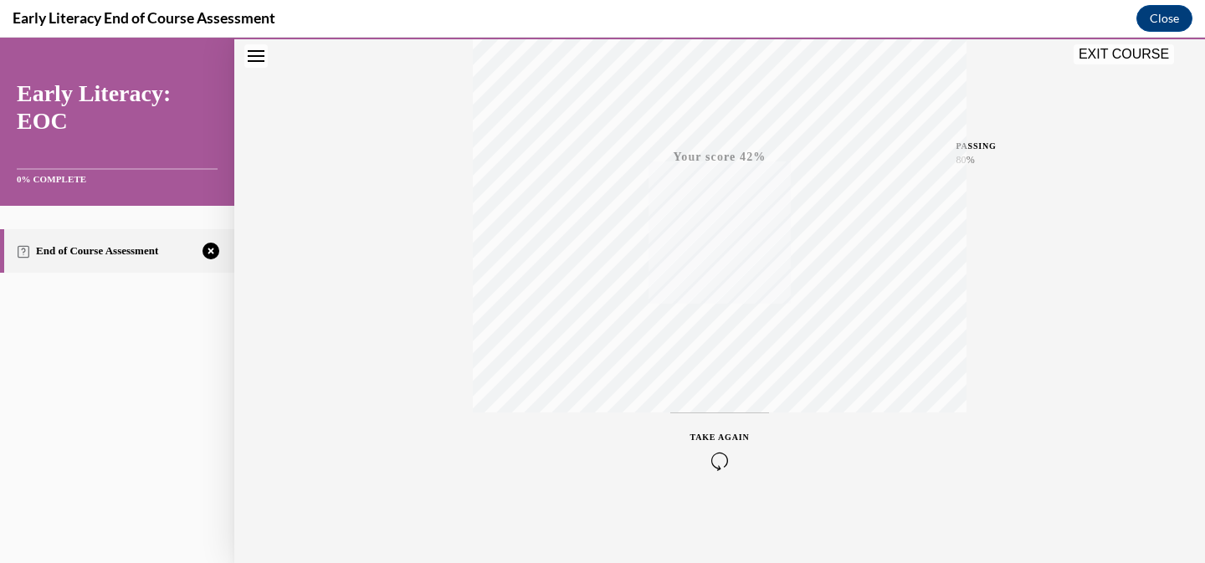
click at [722, 448] on div "TAKE AGAIN" at bounding box center [719, 450] width 59 height 39
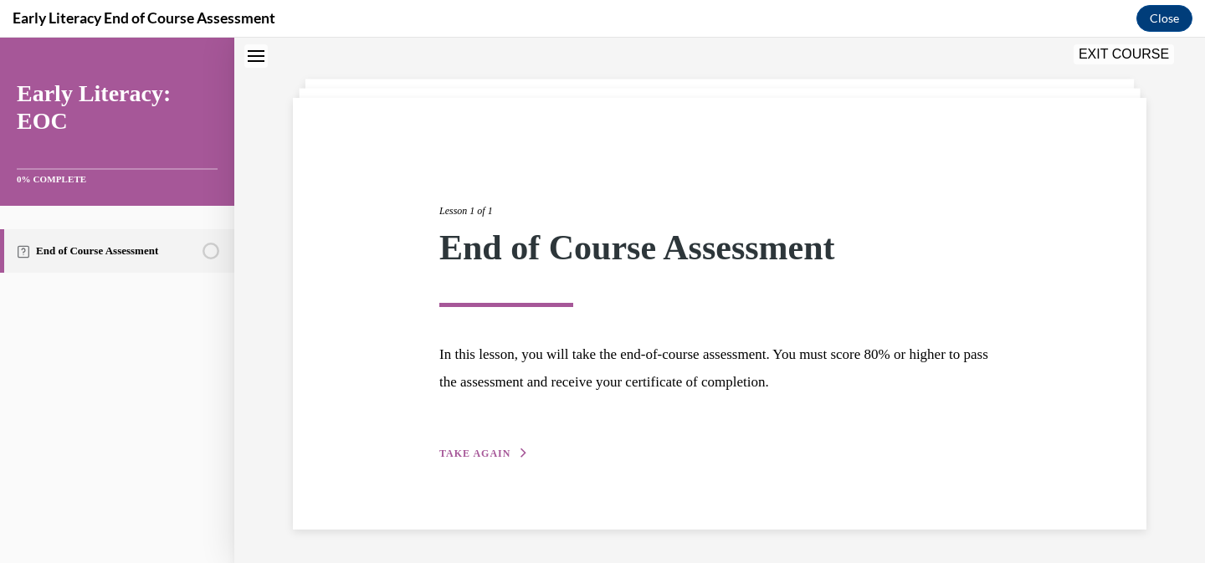
scroll to position [67, 0]
click at [502, 453] on span "TAKE AGAIN" at bounding box center [474, 454] width 71 height 12
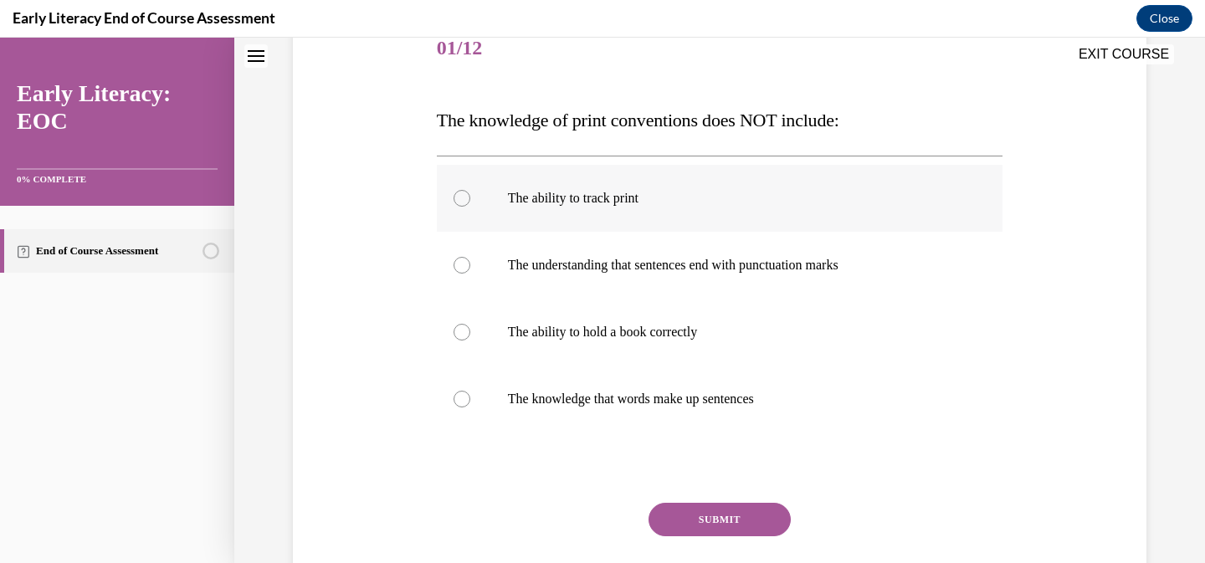
scroll to position [218, 0]
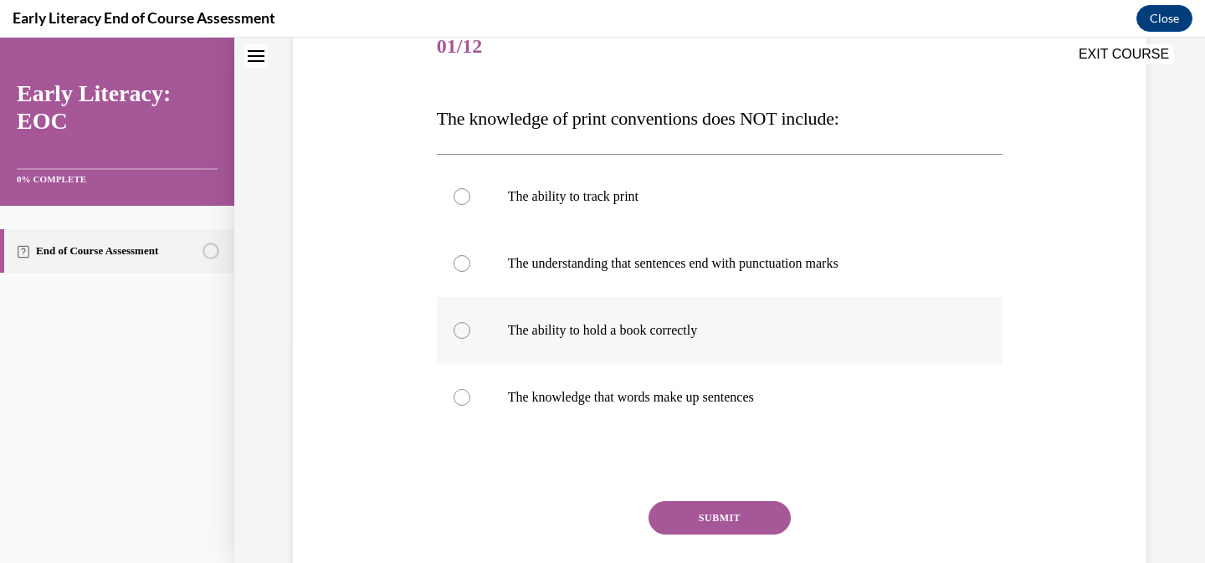
click at [636, 327] on p "The ability to hold a book correctly" at bounding box center [734, 330] width 453 height 17
click at [719, 519] on button "SUBMIT" at bounding box center [719, 517] width 142 height 33
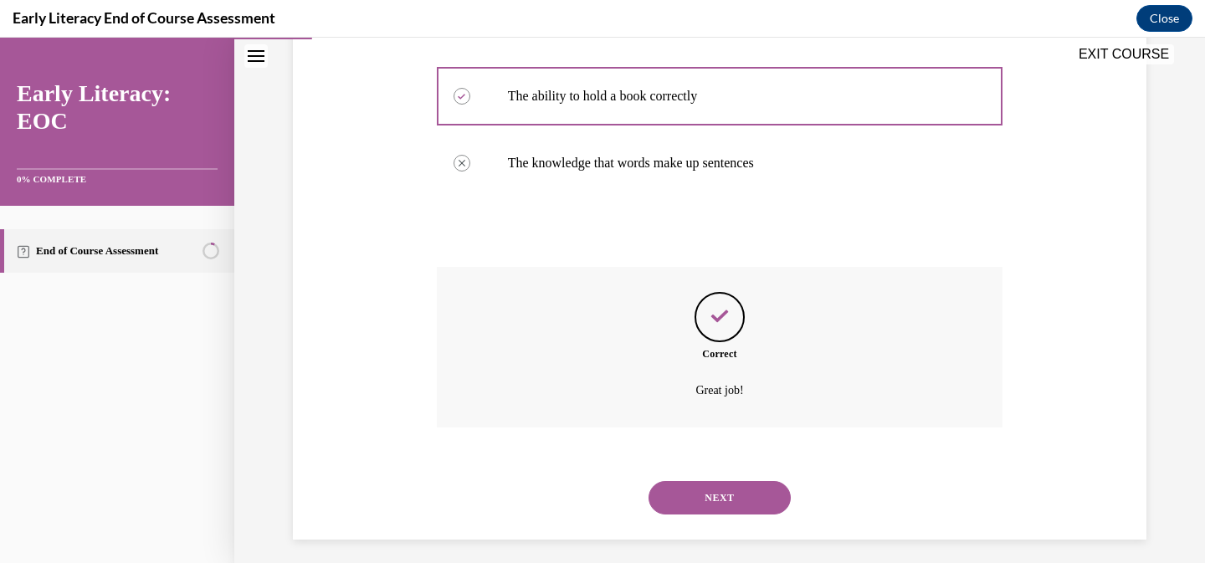
scroll to position [463, 0]
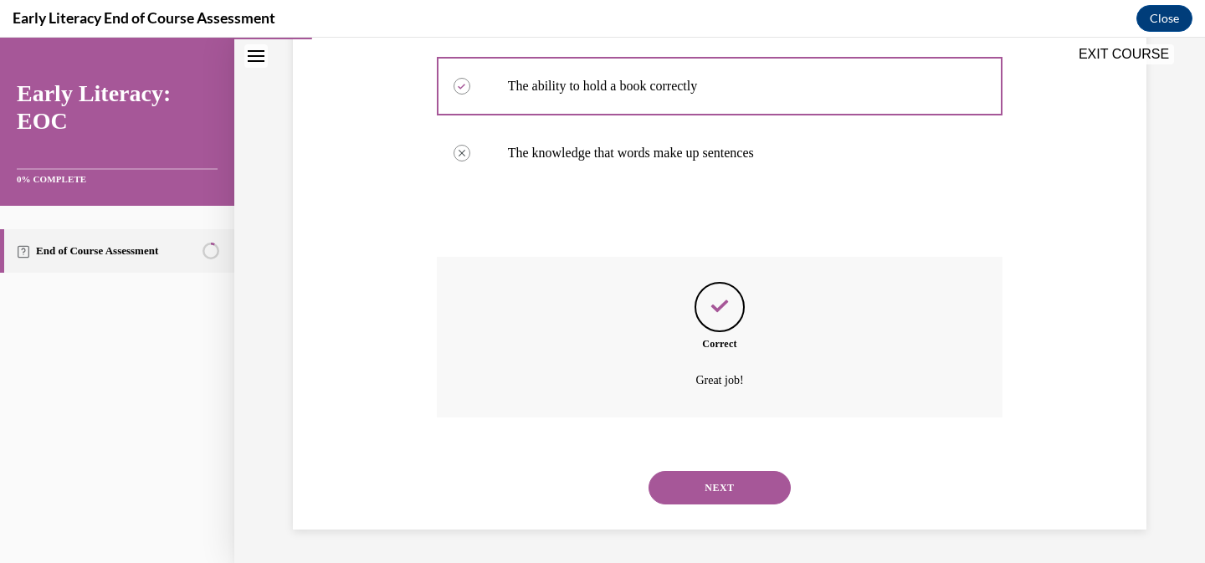
click at [713, 492] on button "NEXT" at bounding box center [719, 487] width 142 height 33
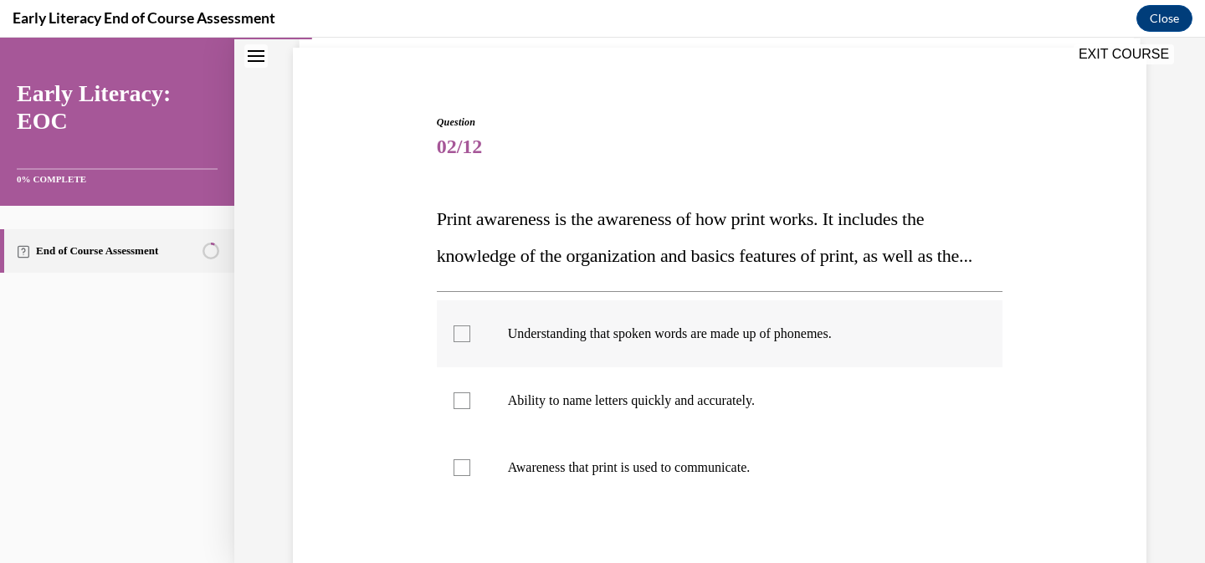
scroll to position [192, 0]
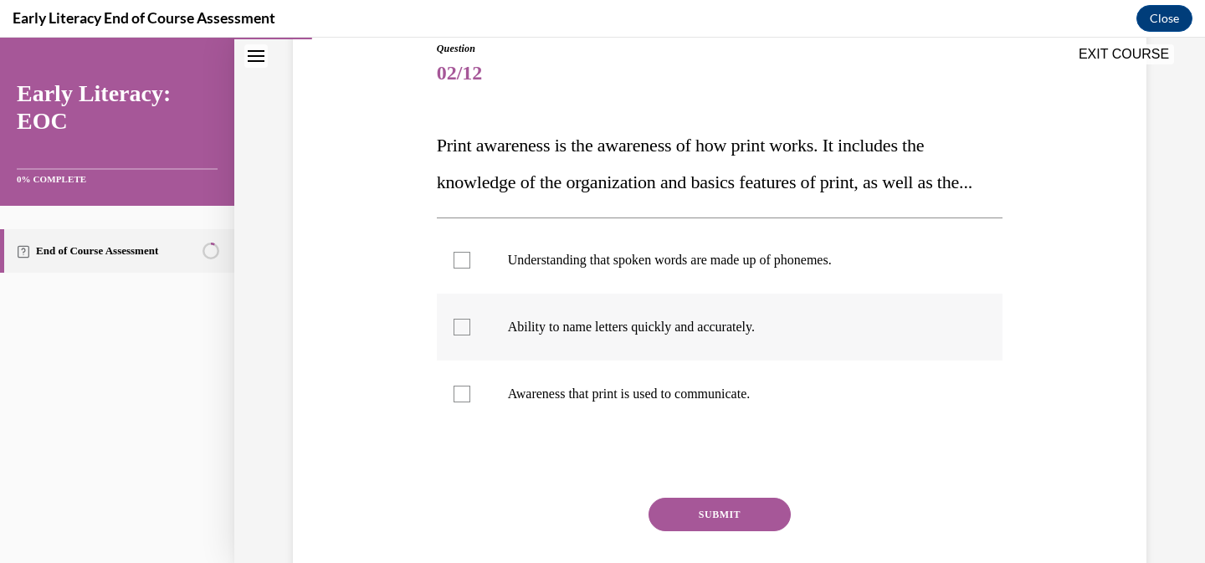
click at [739, 335] on p "Ability to name letters quickly and accurately." at bounding box center [734, 327] width 453 height 17
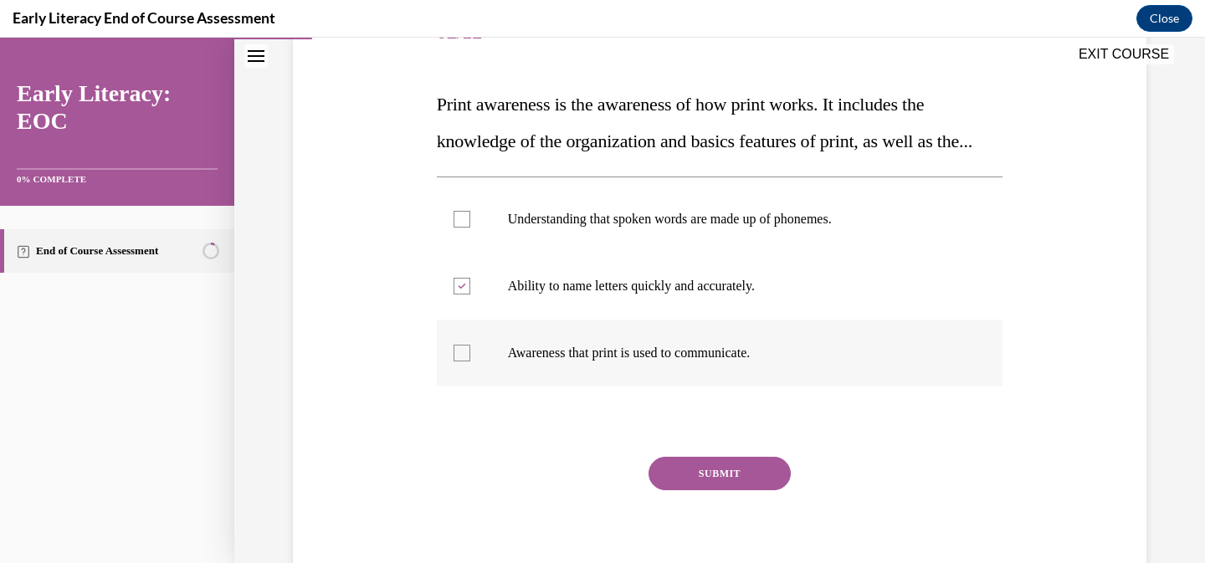
click at [693, 361] on p "Awareness that print is used to communicate." at bounding box center [734, 353] width 453 height 17
click at [654, 320] on div at bounding box center [720, 286] width 566 height 67
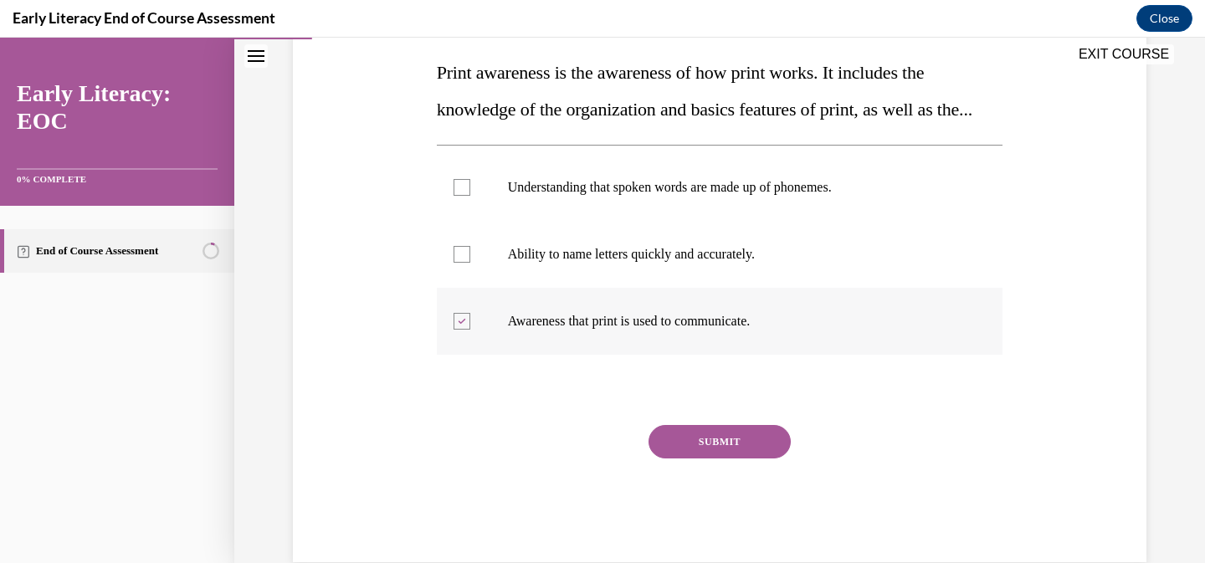
scroll to position [270, 0]
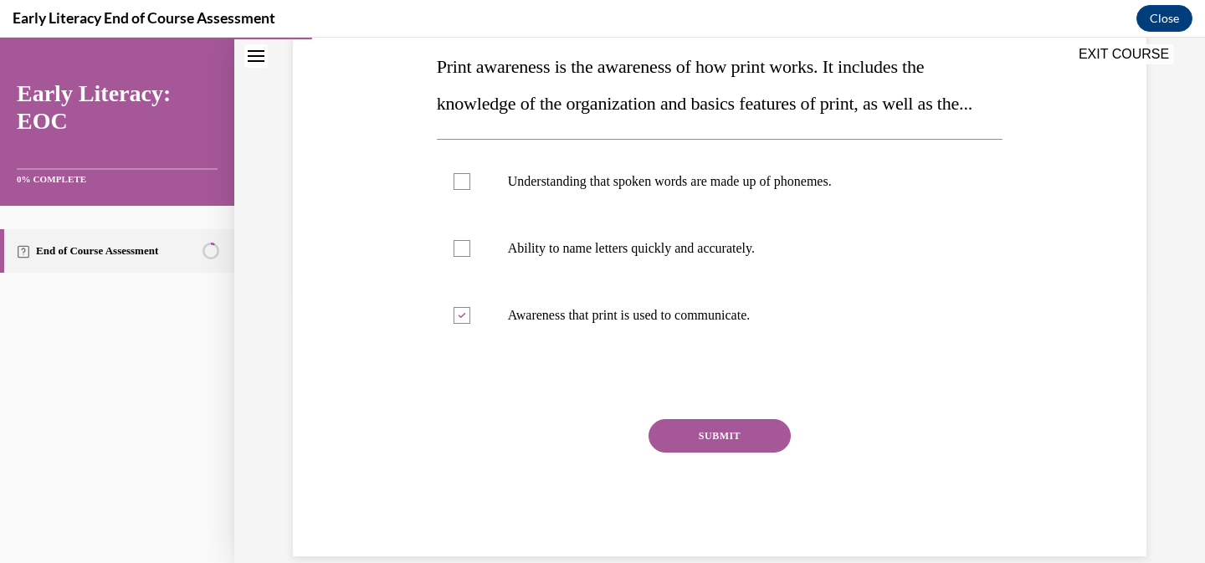
click at [700, 453] on button "SUBMIT" at bounding box center [719, 435] width 142 height 33
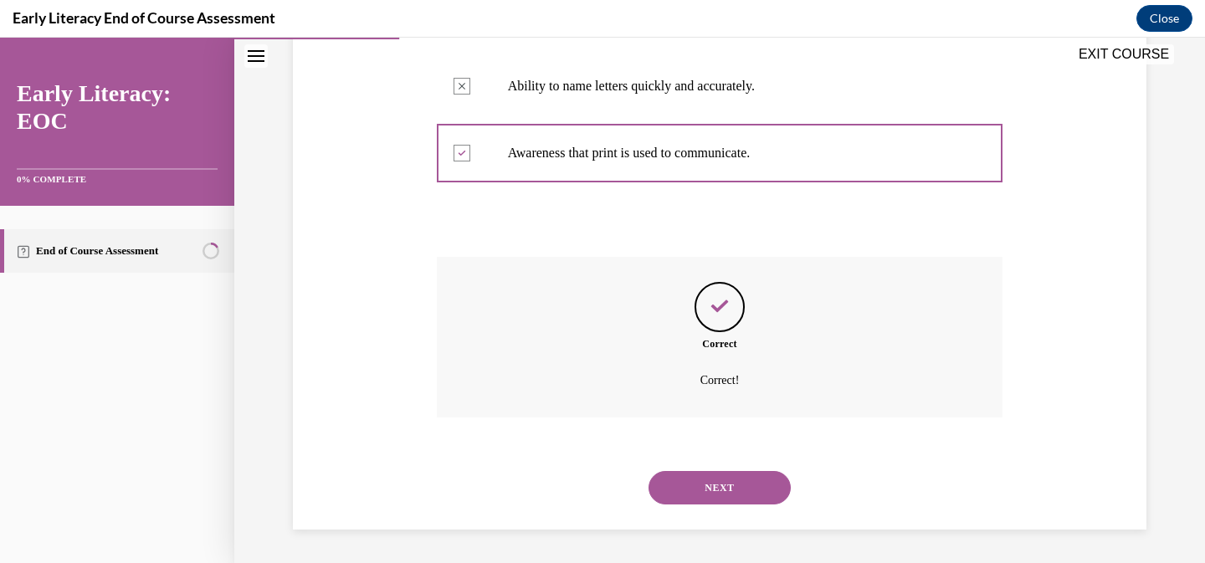
scroll to position [469, 0]
click at [714, 496] on button "NEXT" at bounding box center [719, 487] width 142 height 33
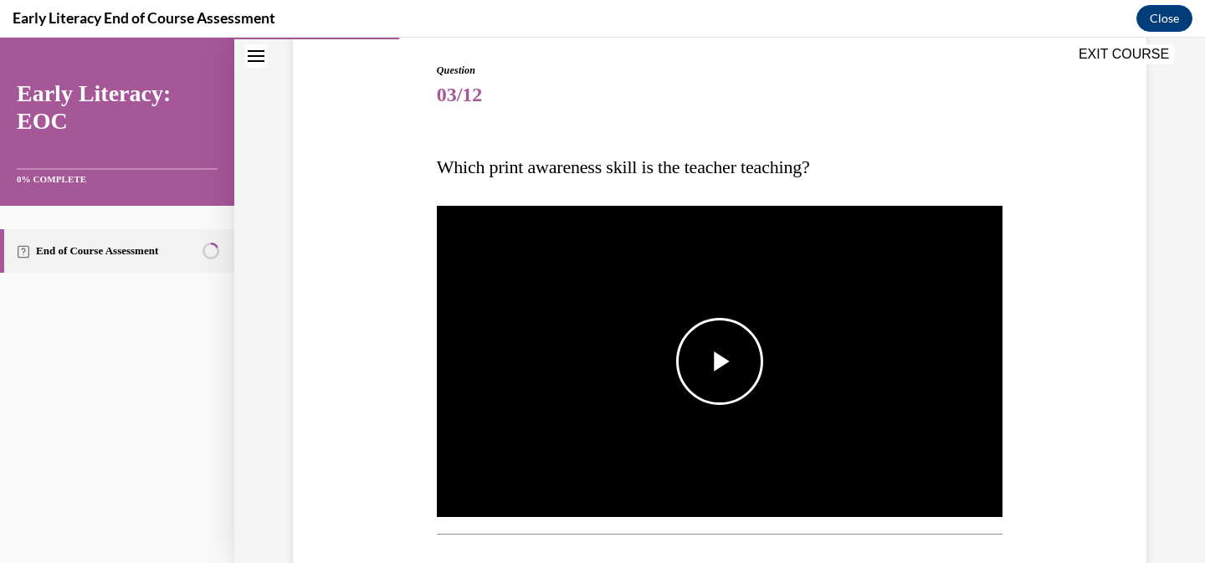
scroll to position [191, 0]
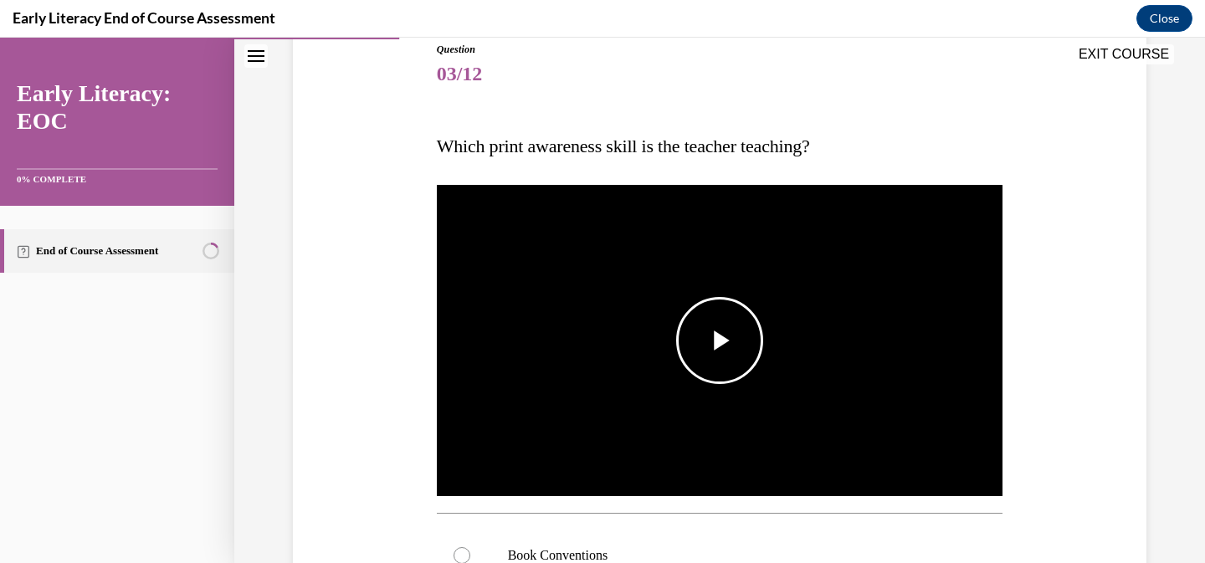
click at [719, 340] on span "Video player" at bounding box center [719, 340] width 0 height 0
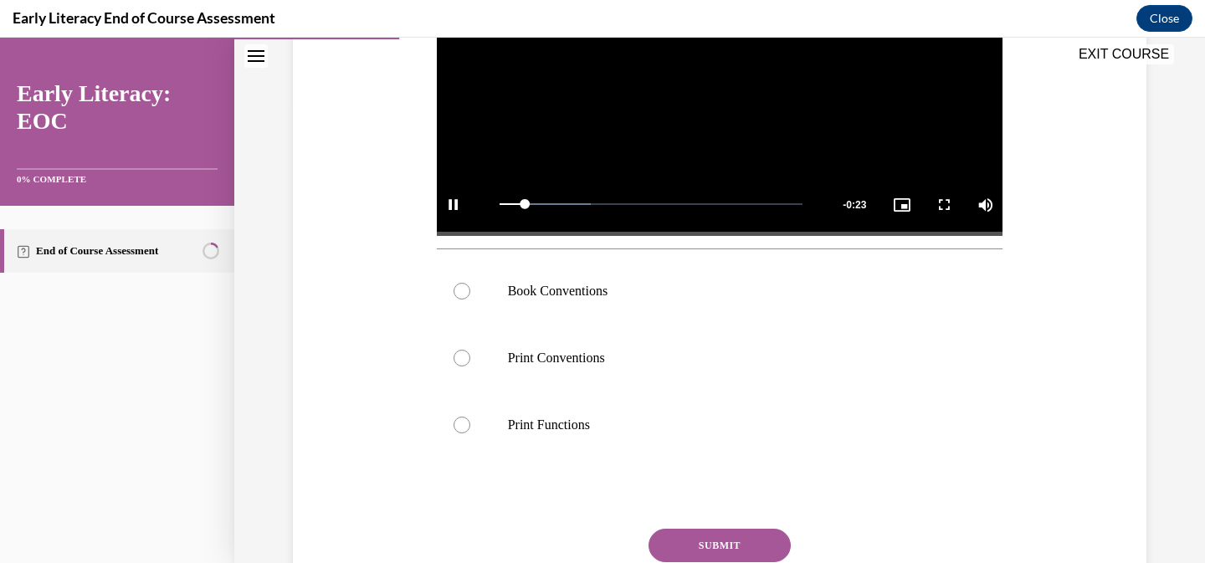
scroll to position [453, 0]
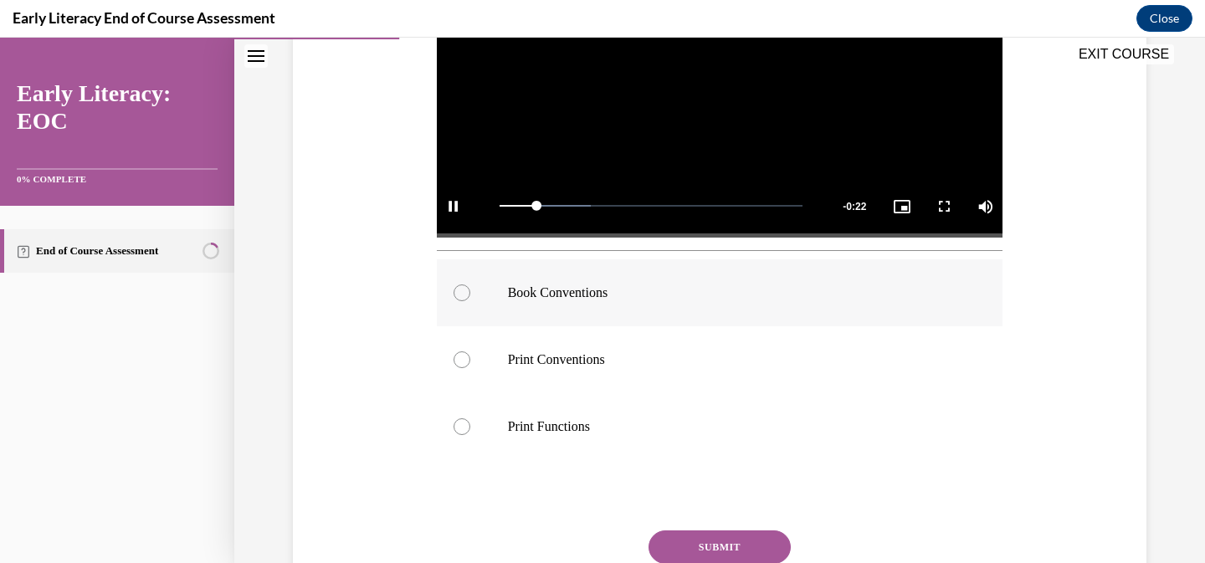
click at [682, 300] on p "Book Conventions" at bounding box center [734, 292] width 453 height 17
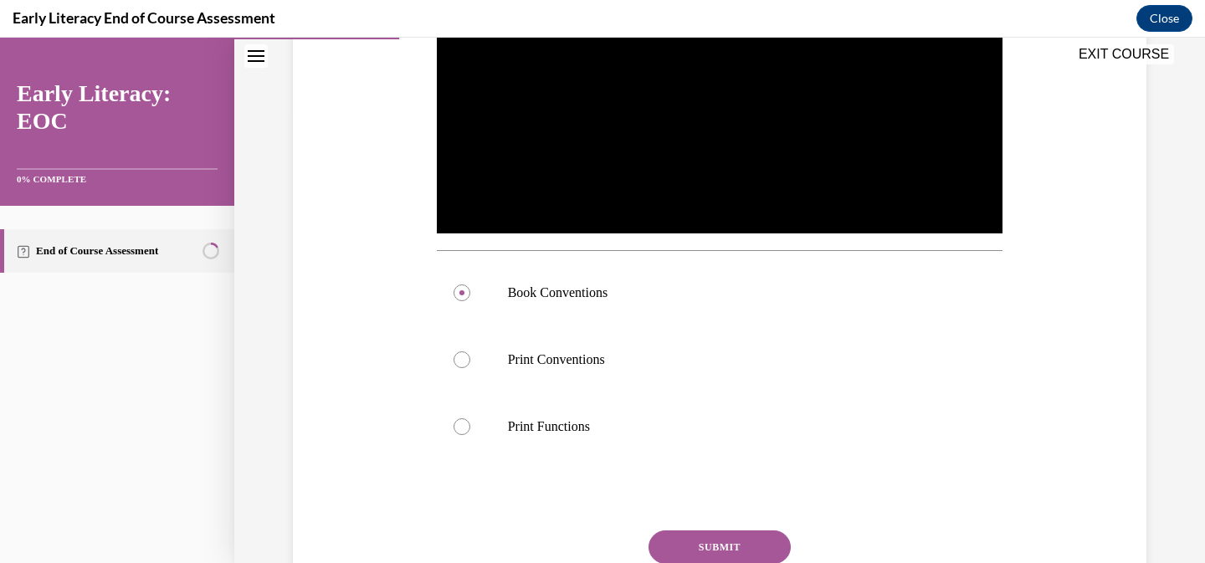
click at [699, 542] on button "SUBMIT" at bounding box center [719, 546] width 142 height 33
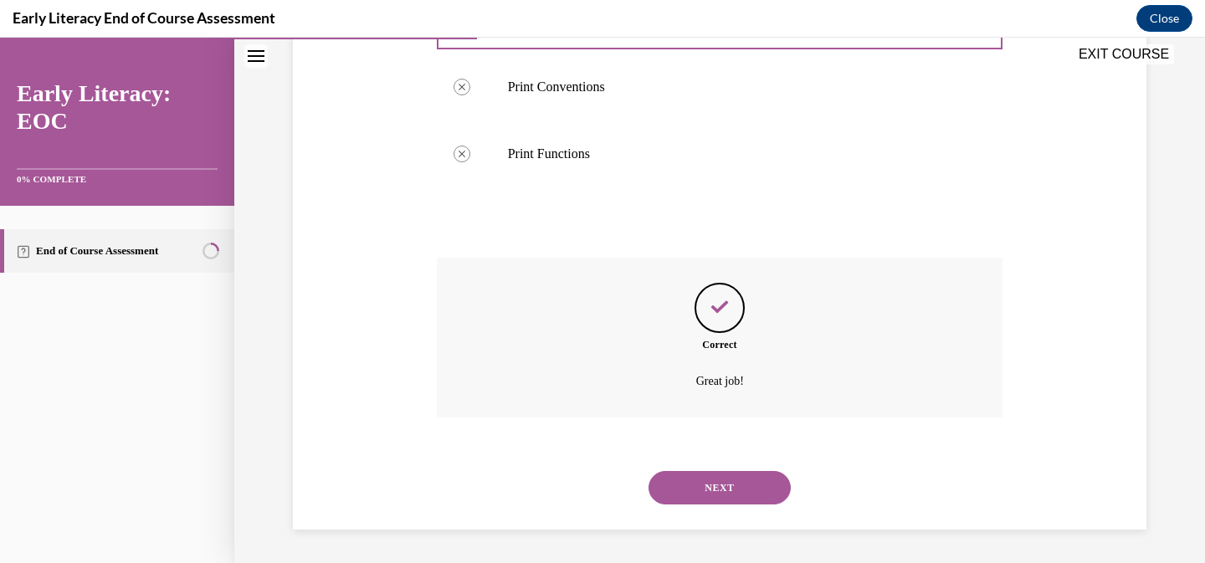
scroll to position [726, 0]
click at [732, 481] on button "NEXT" at bounding box center [719, 487] width 142 height 33
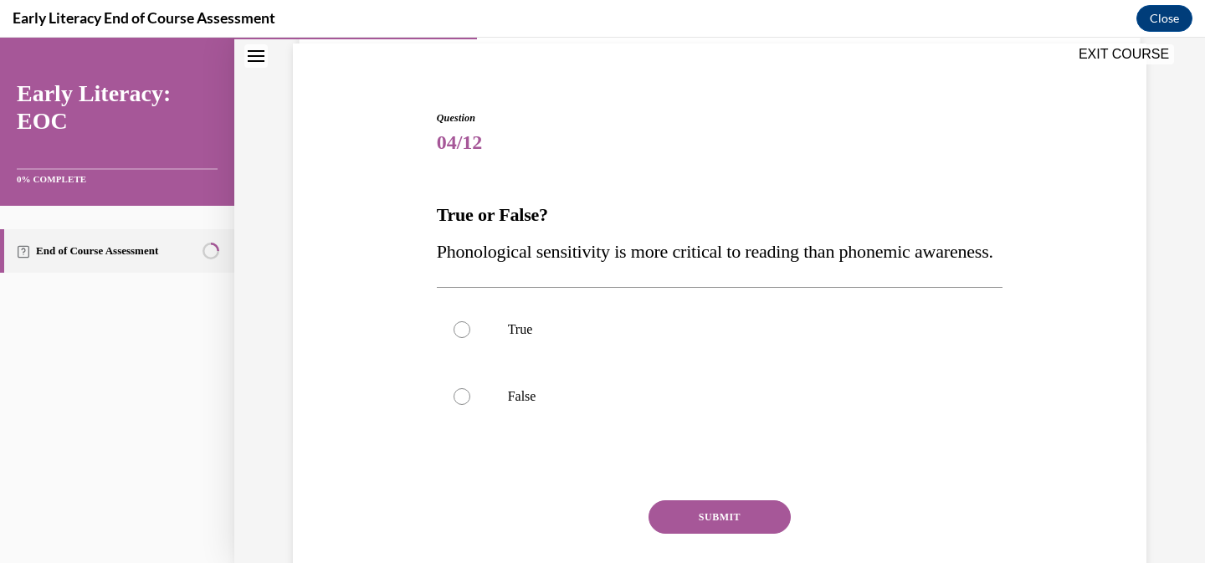
scroll to position [125, 0]
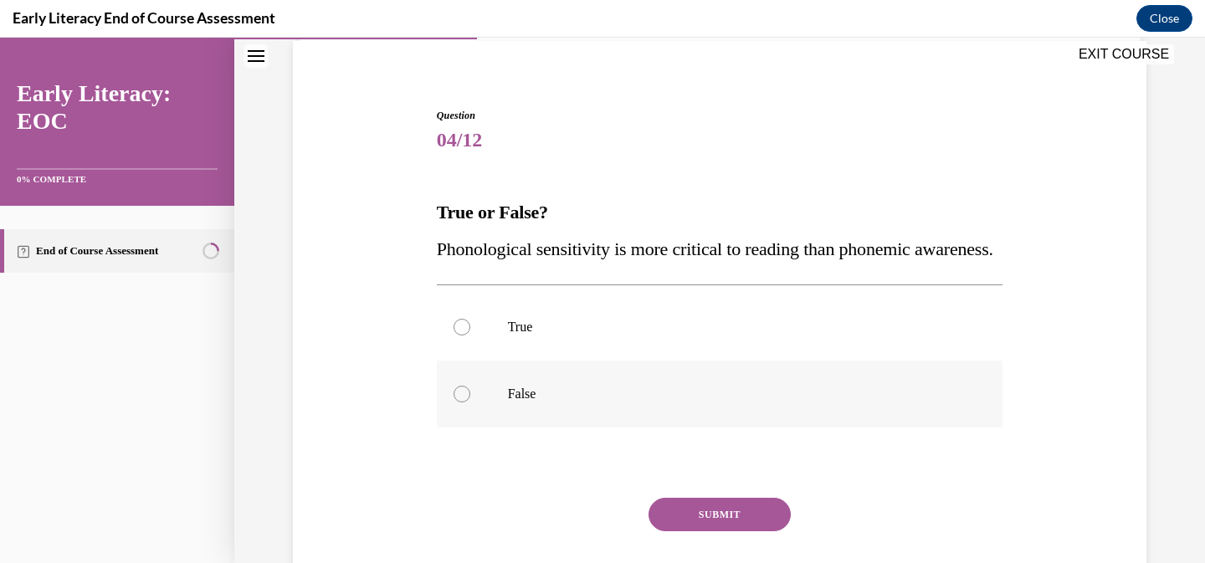
click at [663, 402] on p "False" at bounding box center [734, 394] width 453 height 17
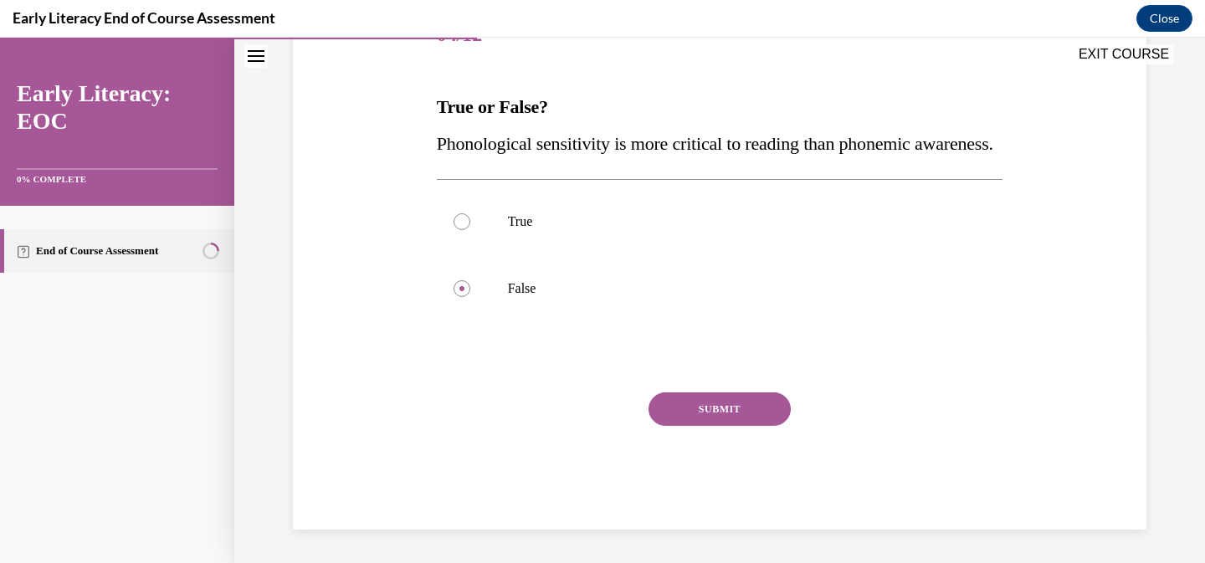
click at [733, 426] on button "SUBMIT" at bounding box center [719, 408] width 142 height 33
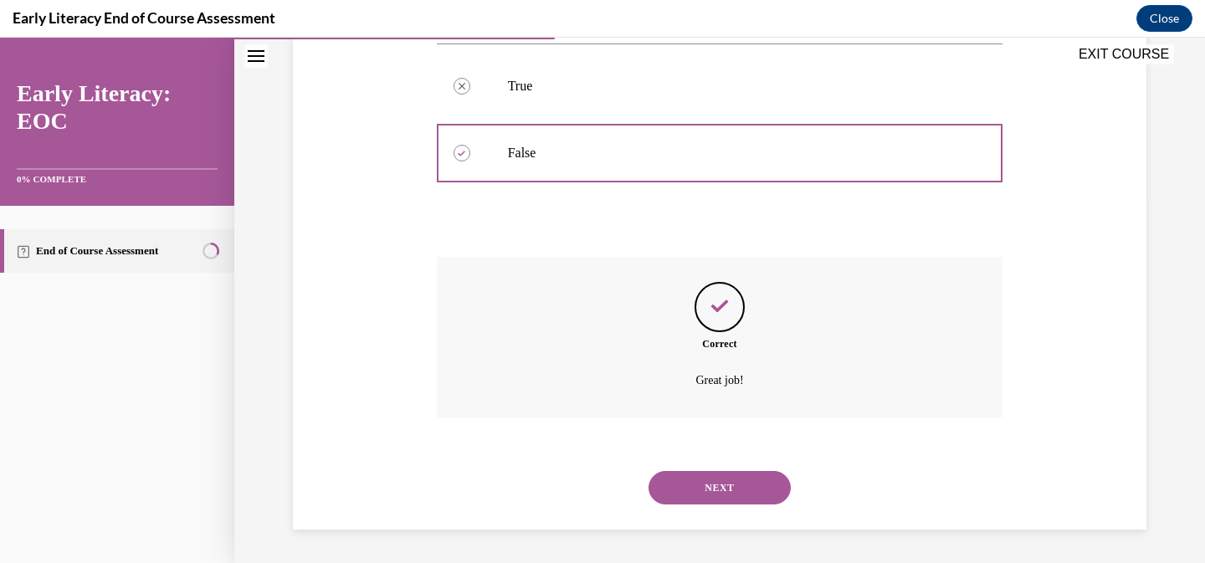
scroll to position [402, 0]
click at [731, 490] on button "NEXT" at bounding box center [719, 487] width 142 height 33
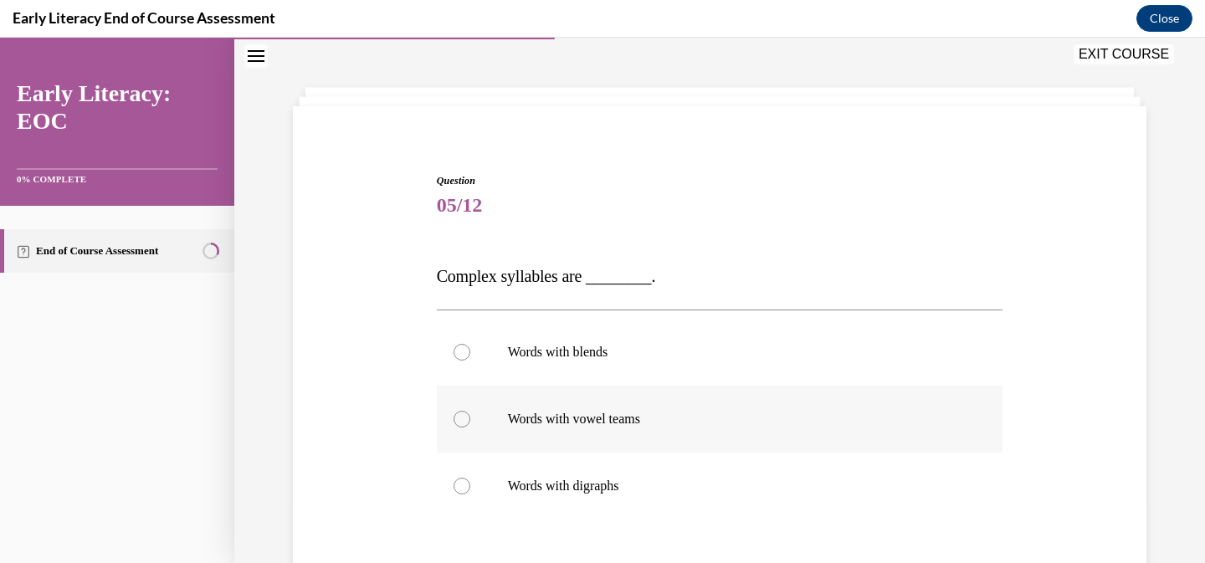
scroll to position [131, 0]
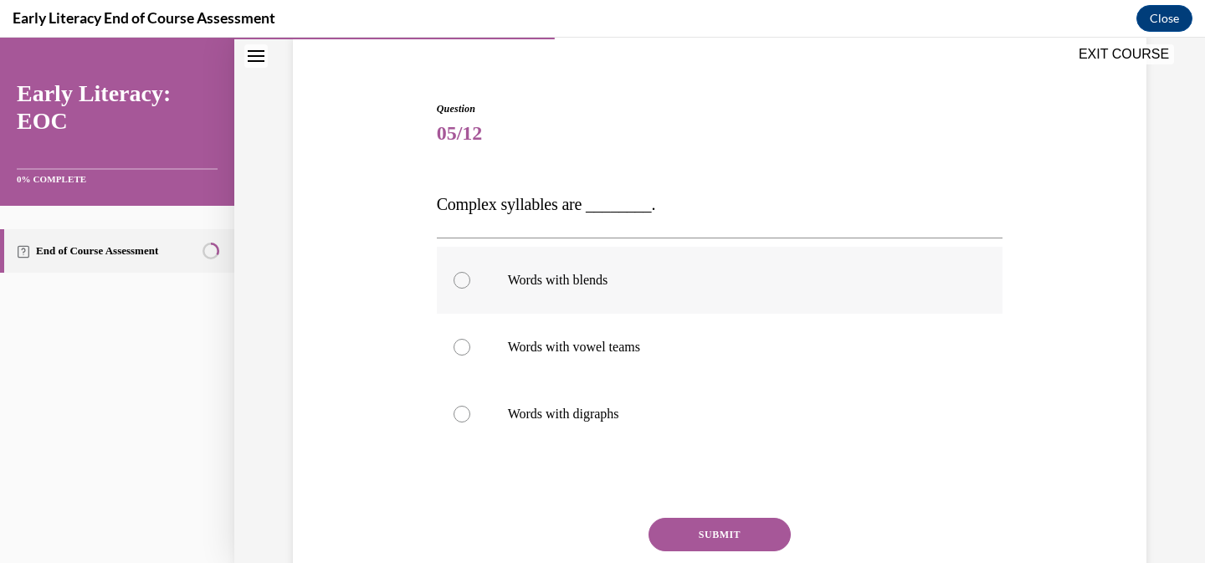
click at [615, 281] on p "Words with blends" at bounding box center [734, 280] width 453 height 17
click at [692, 536] on button "SUBMIT" at bounding box center [719, 534] width 142 height 33
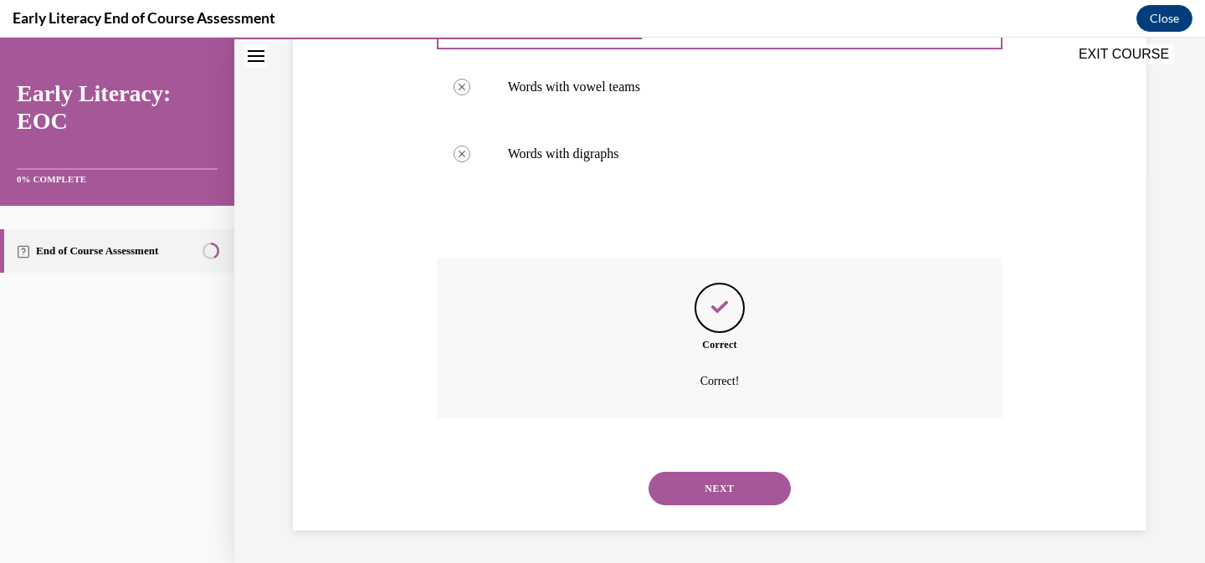
scroll to position [392, 0]
click at [741, 497] on button "NEXT" at bounding box center [719, 487] width 142 height 33
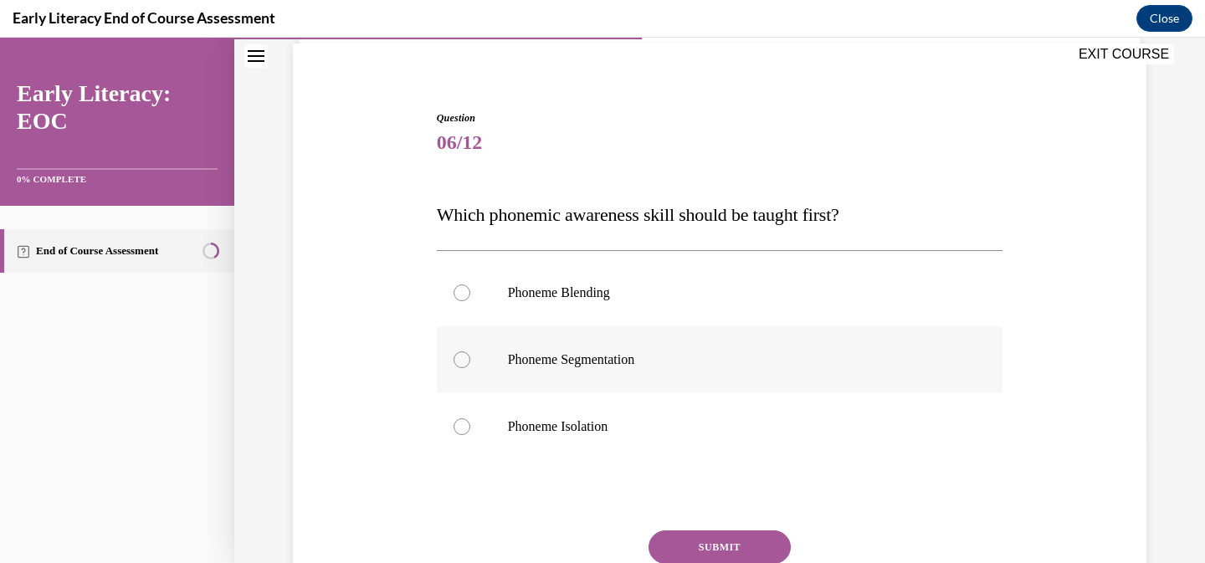
scroll to position [124, 0]
click at [635, 422] on p "Phoneme Isolation" at bounding box center [734, 425] width 453 height 17
click at [711, 540] on button "SUBMIT" at bounding box center [719, 545] width 142 height 33
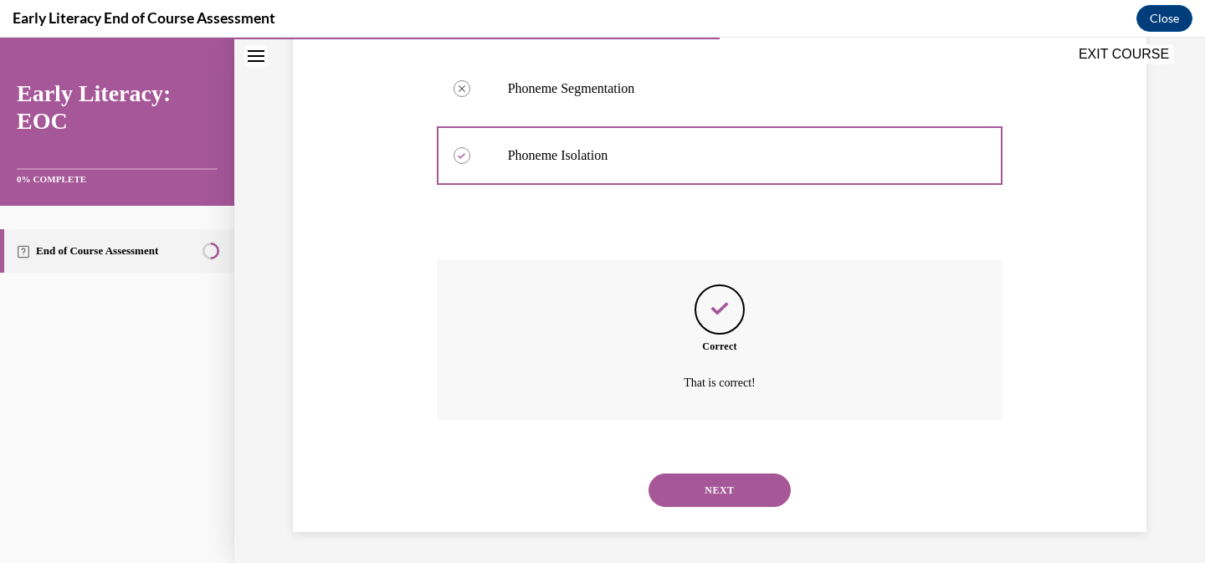
scroll to position [396, 0]
click at [723, 502] on button "NEXT" at bounding box center [719, 487] width 142 height 33
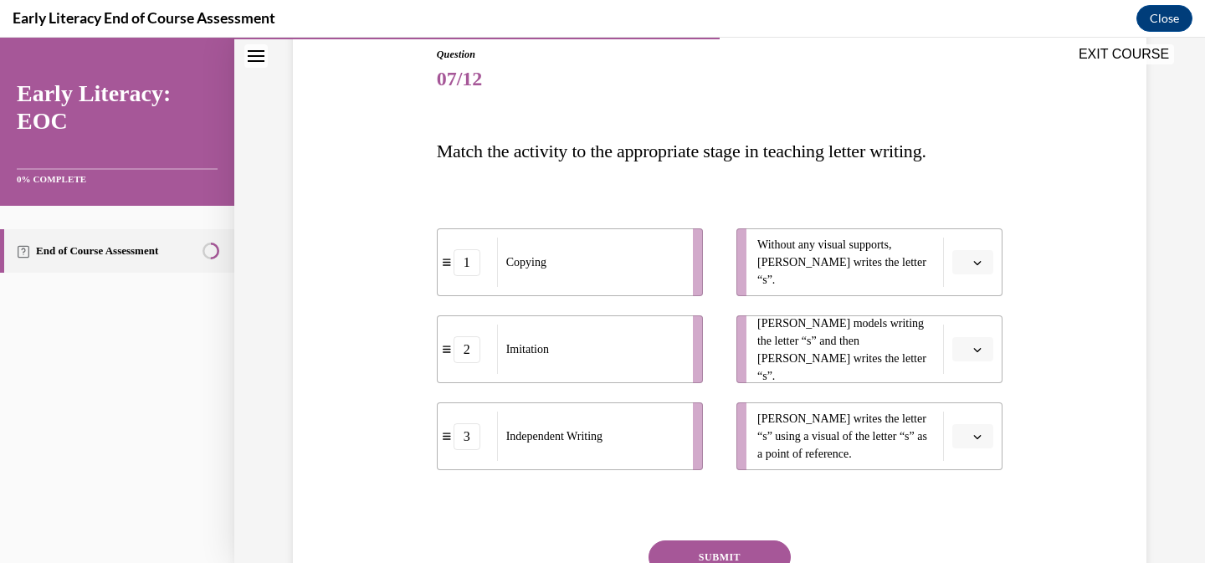
scroll to position [184, 0]
drag, startPoint x: 611, startPoint y: 269, endPoint x: 574, endPoint y: 258, distance: 38.6
click at [574, 257] on div "Copying" at bounding box center [554, 251] width 185 height 49
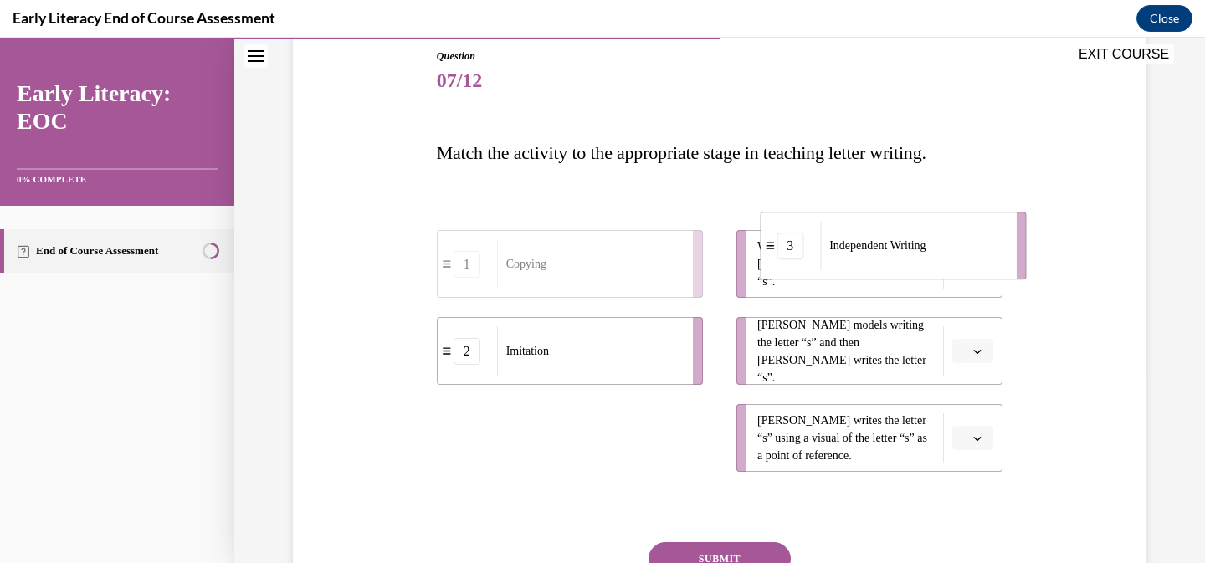
drag, startPoint x: 557, startPoint y: 443, endPoint x: 880, endPoint y: 253, distance: 375.1
click at [882, 249] on span "Independent Writing" at bounding box center [877, 246] width 96 height 18
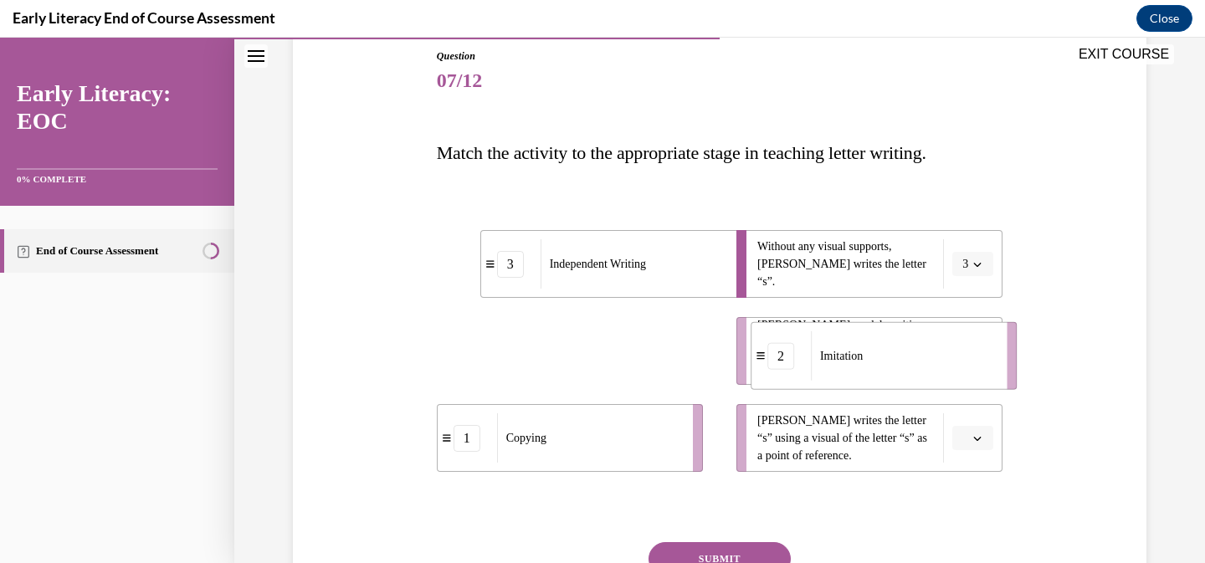
drag, startPoint x: 591, startPoint y: 371, endPoint x: 916, endPoint y: 373, distance: 324.6
click at [920, 377] on div "Imitation" at bounding box center [903, 355] width 185 height 49
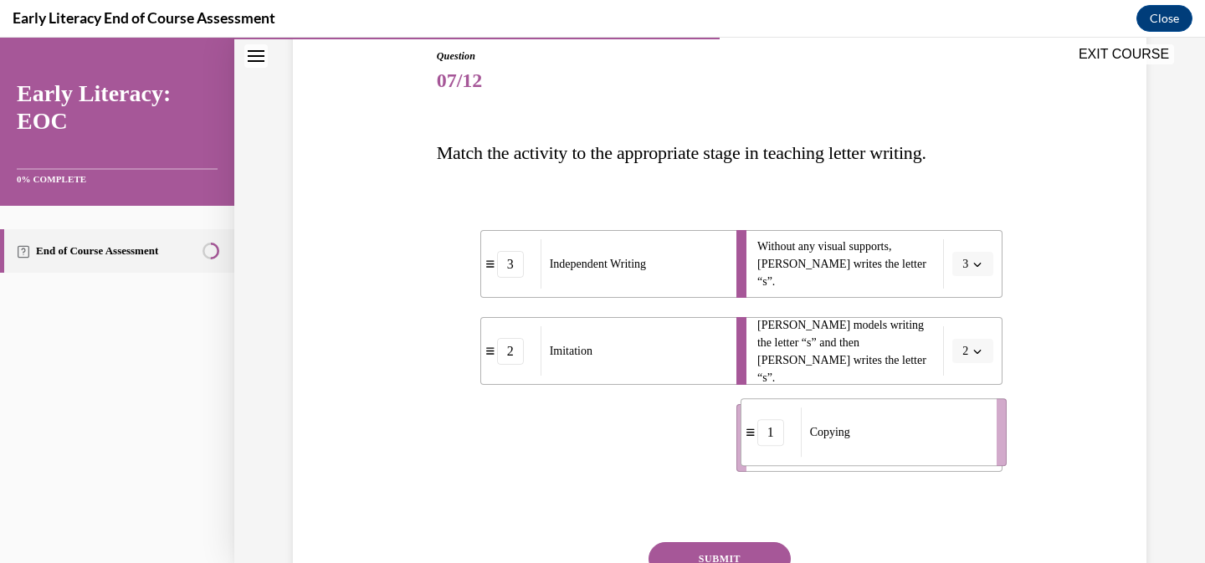
drag, startPoint x: 594, startPoint y: 464, endPoint x: 899, endPoint y: 455, distance: 304.7
click at [899, 457] on li "1 Copying" at bounding box center [873, 432] width 266 height 68
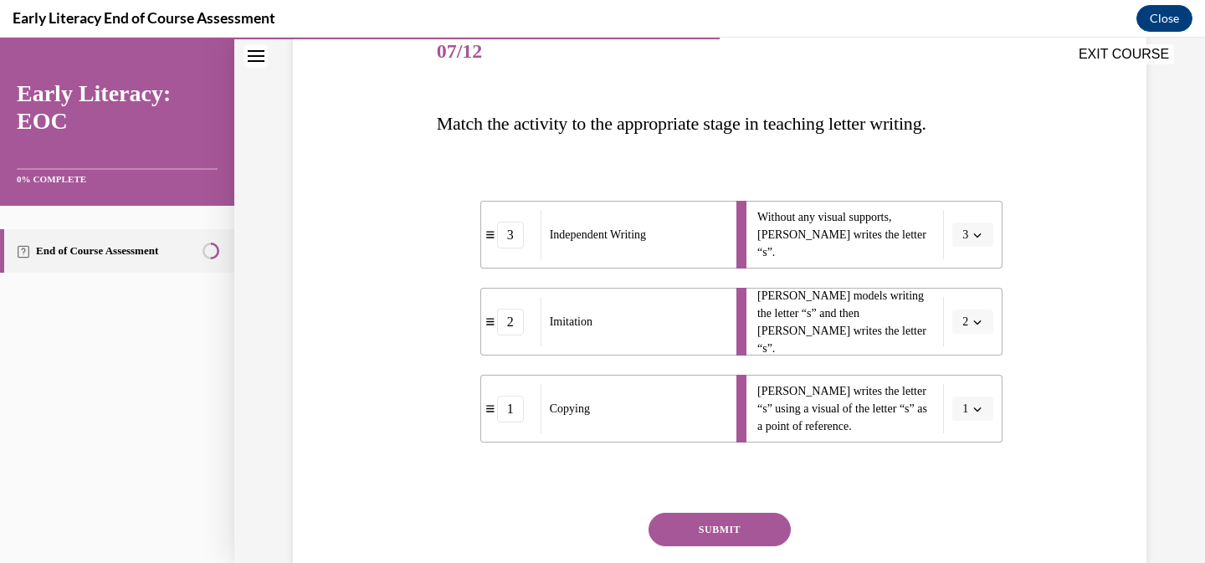
scroll to position [215, 0]
click at [722, 537] on button "SUBMIT" at bounding box center [719, 527] width 142 height 33
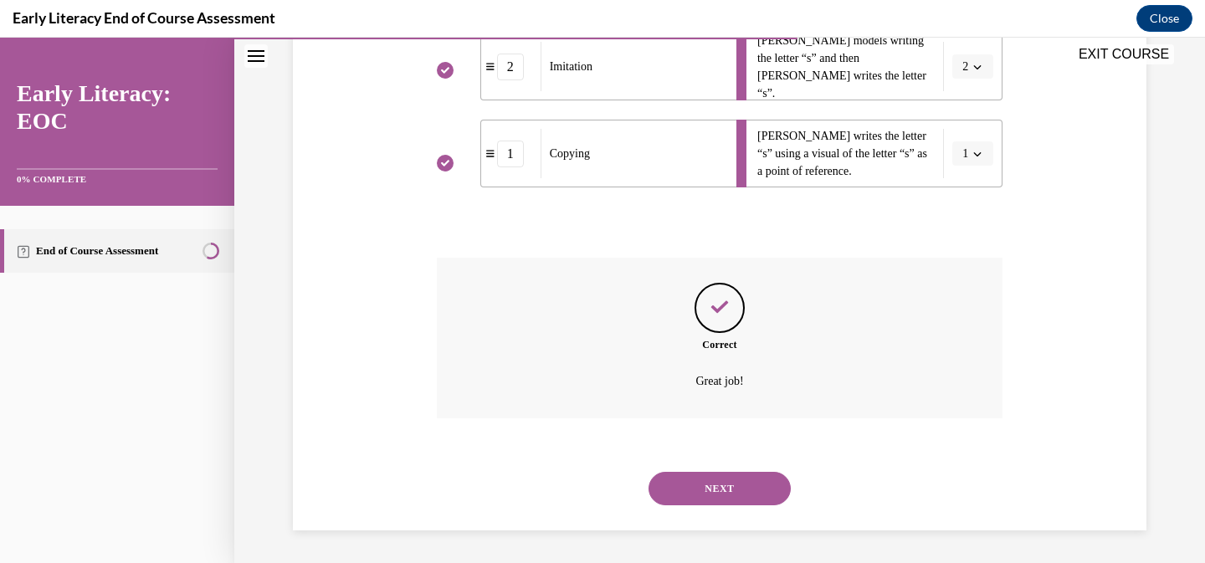
scroll to position [469, 0]
click at [725, 502] on button "NEXT" at bounding box center [719, 487] width 142 height 33
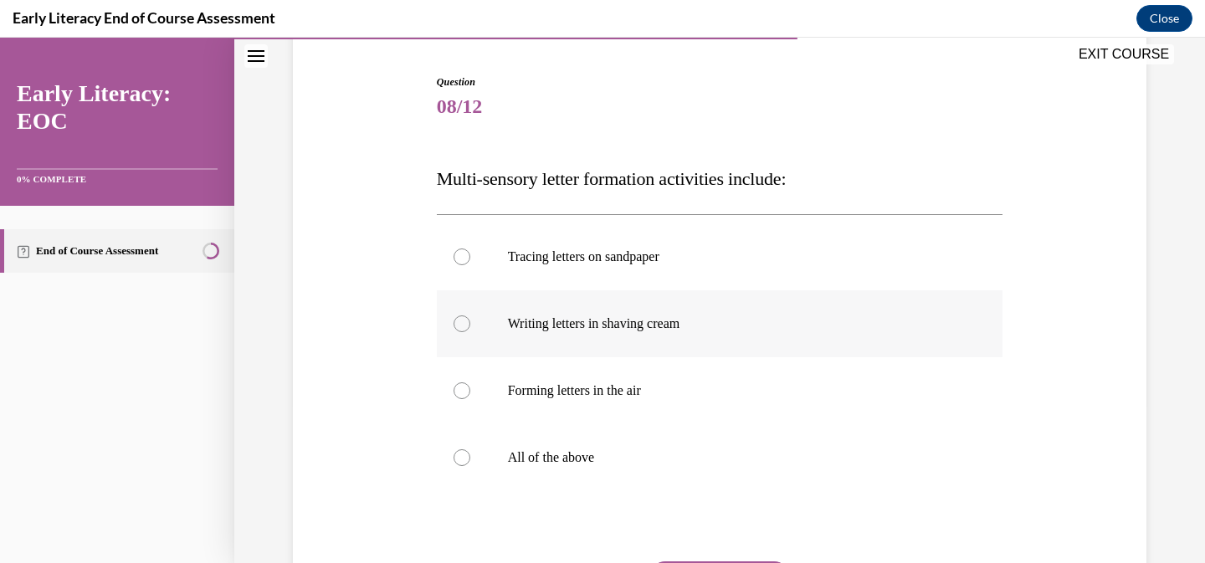
scroll to position [173, 0]
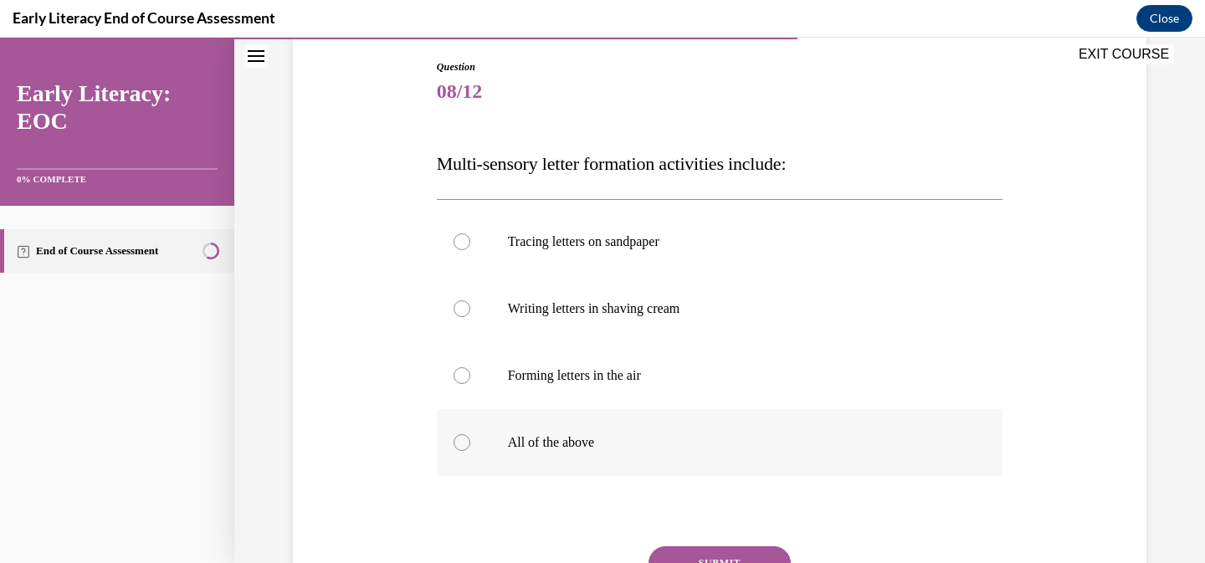
click at [667, 436] on p "All of the above" at bounding box center [734, 442] width 453 height 17
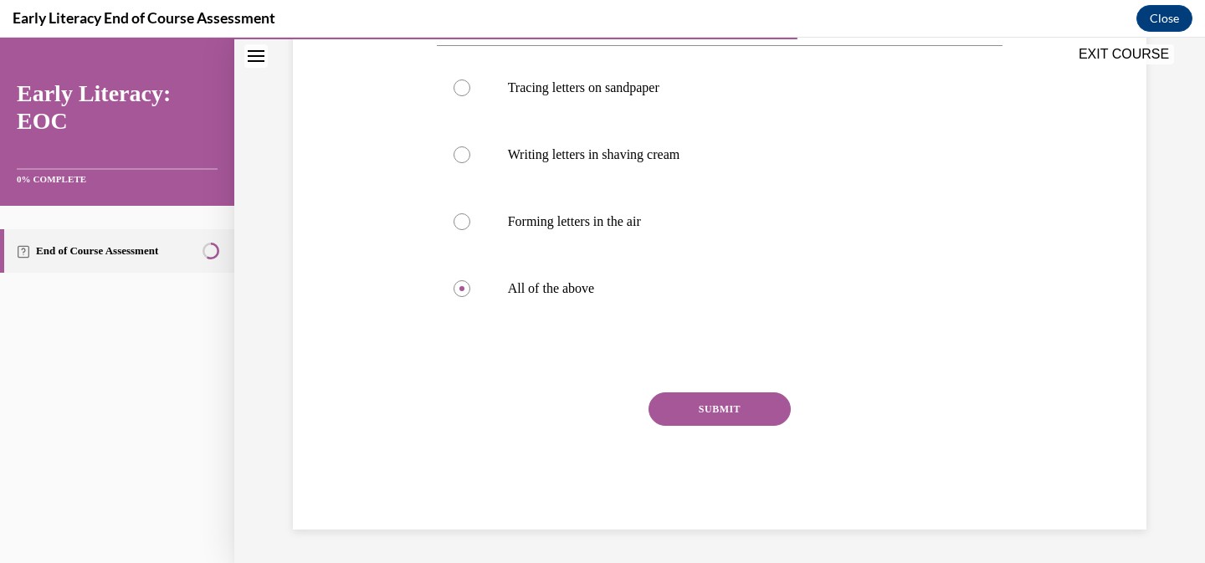
click at [712, 411] on button "SUBMIT" at bounding box center [719, 408] width 142 height 33
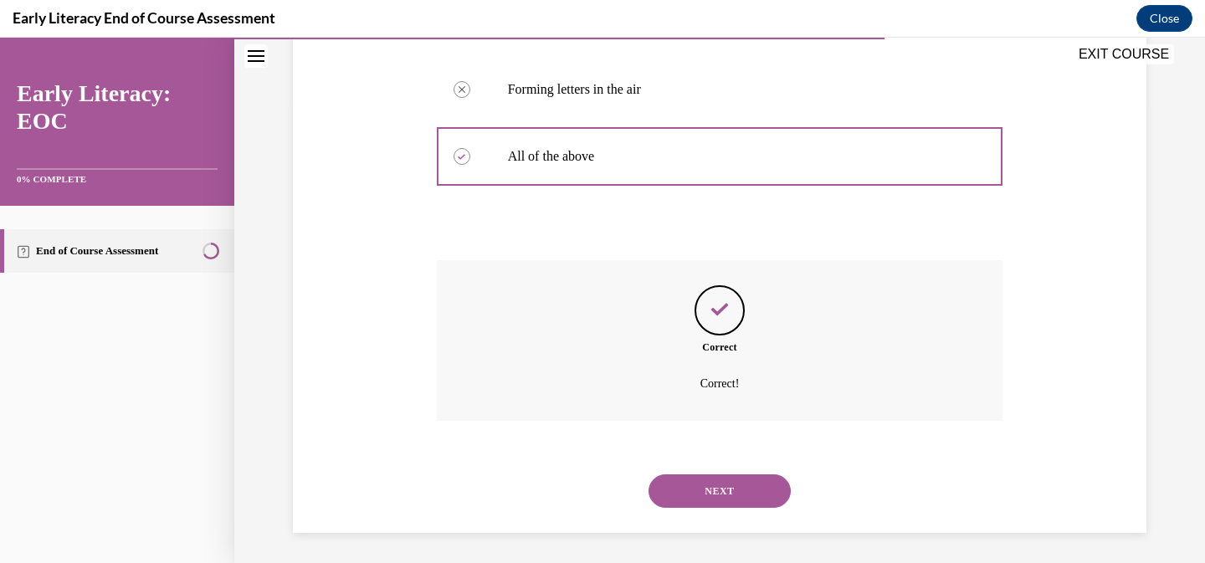
scroll to position [463, 0]
click at [750, 496] on button "NEXT" at bounding box center [719, 487] width 142 height 33
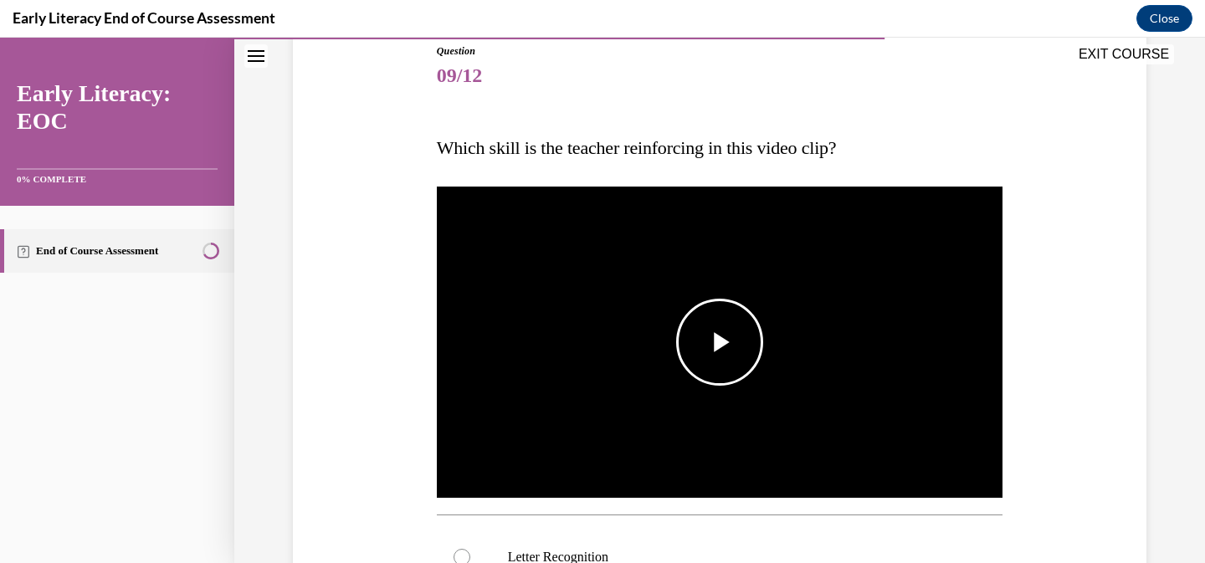
scroll to position [191, 0]
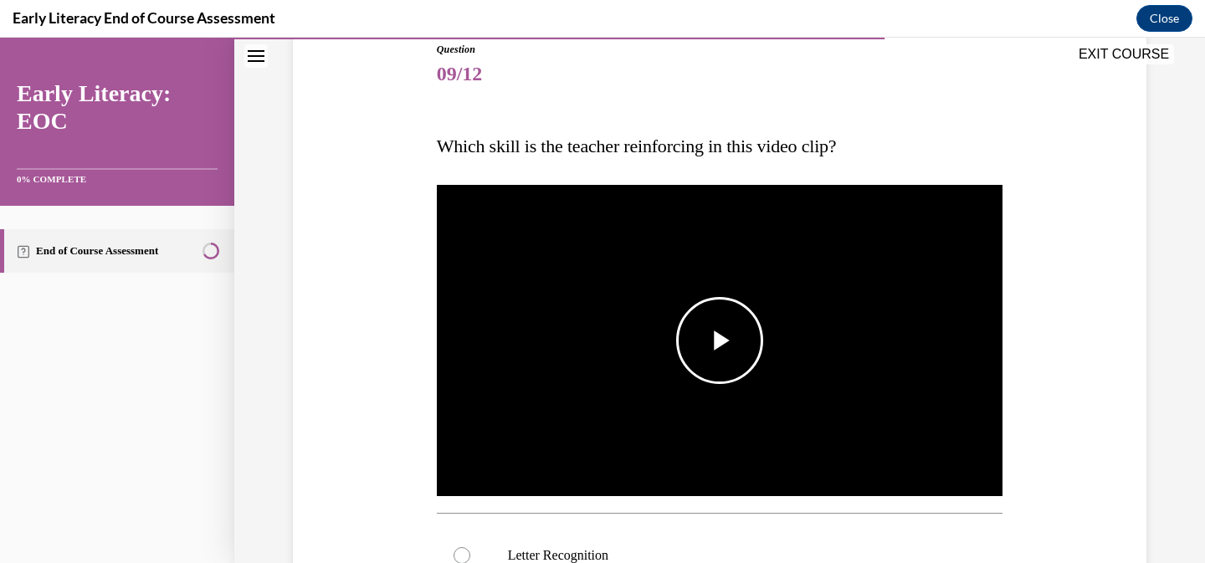
click at [719, 340] on span "Video player" at bounding box center [719, 340] width 0 height 0
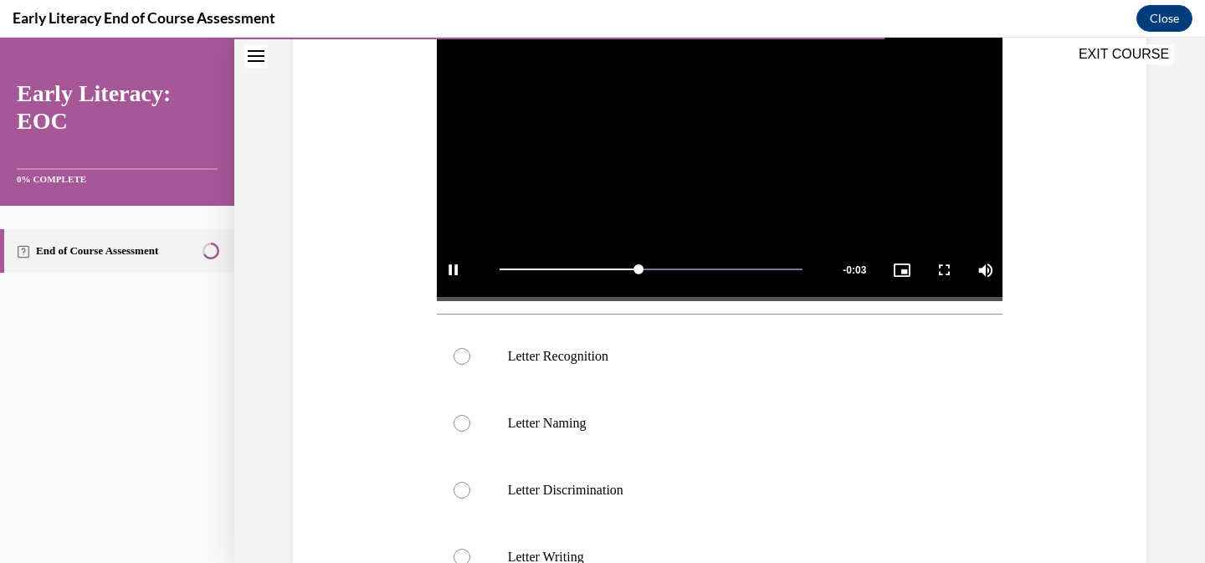
scroll to position [455, 0]
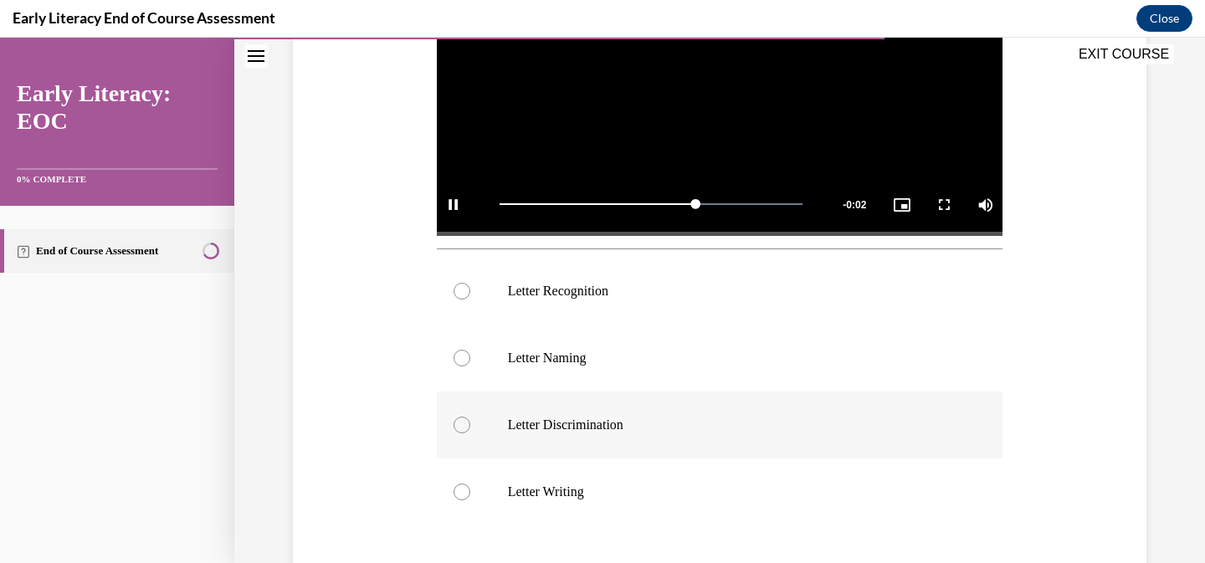
click at [693, 419] on p "Letter Discrimination" at bounding box center [734, 425] width 453 height 17
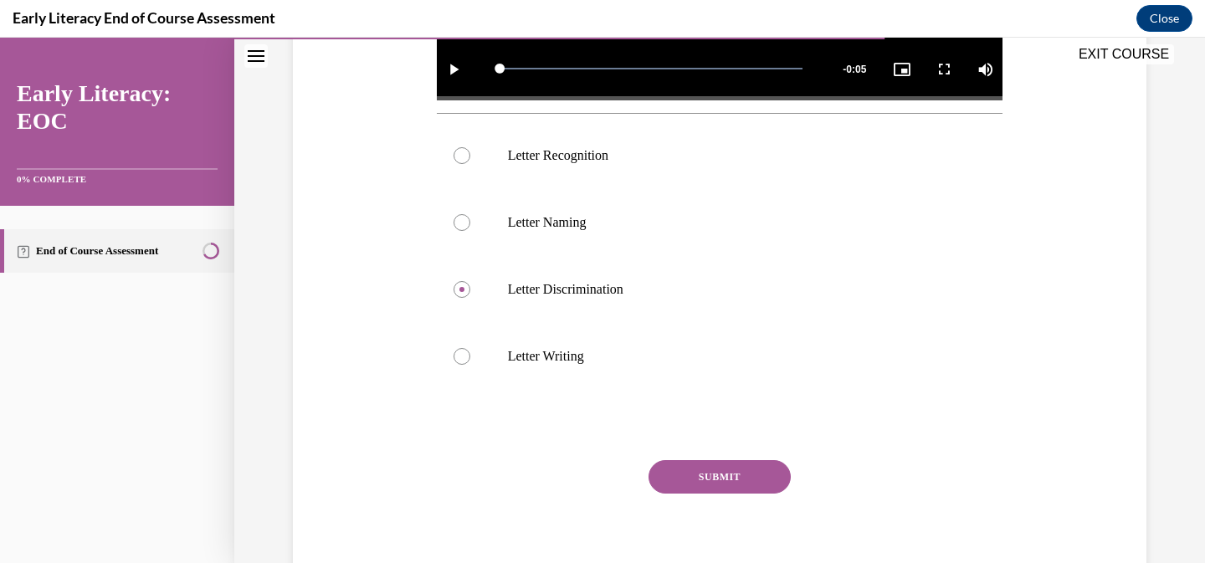
click at [705, 481] on button "SUBMIT" at bounding box center [719, 476] width 142 height 33
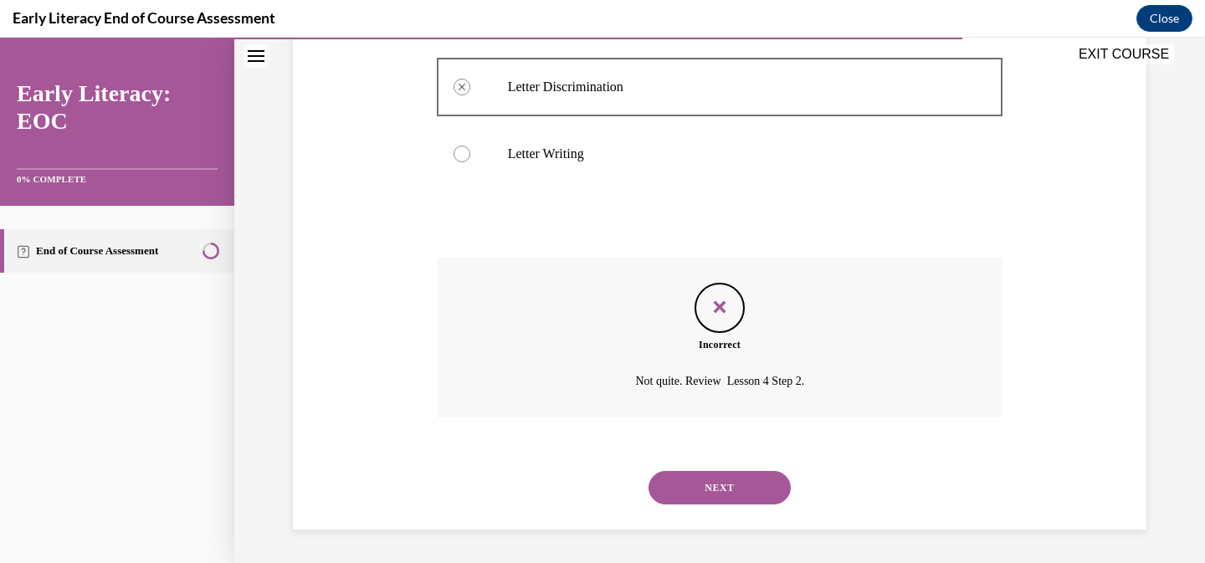
scroll to position [793, 0]
click at [744, 492] on button "NEXT" at bounding box center [719, 487] width 142 height 33
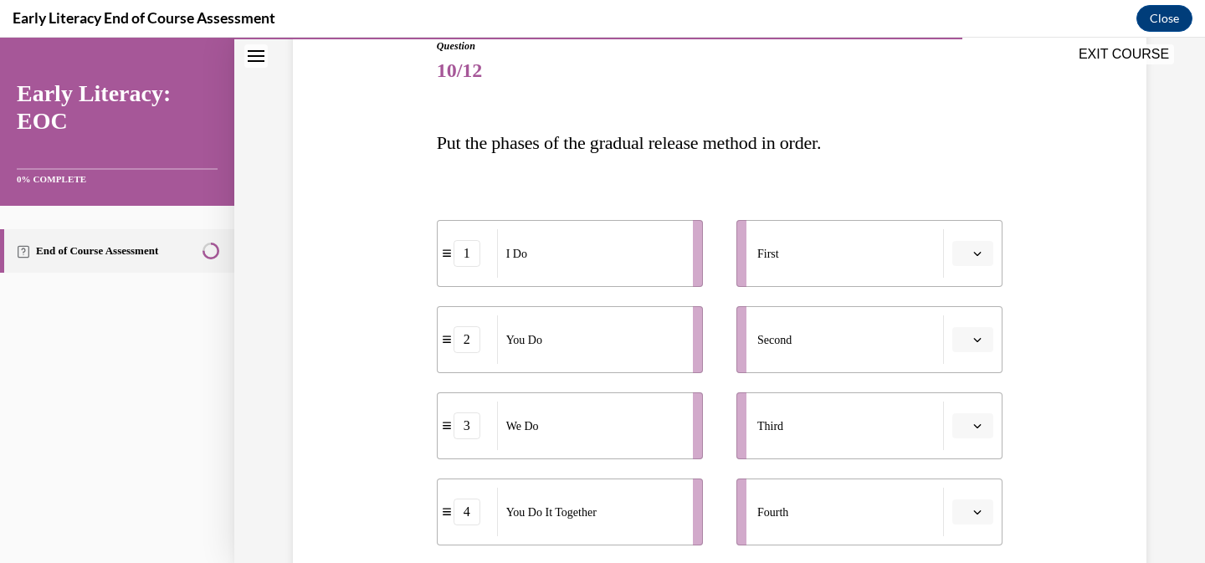
scroll to position [252, 0]
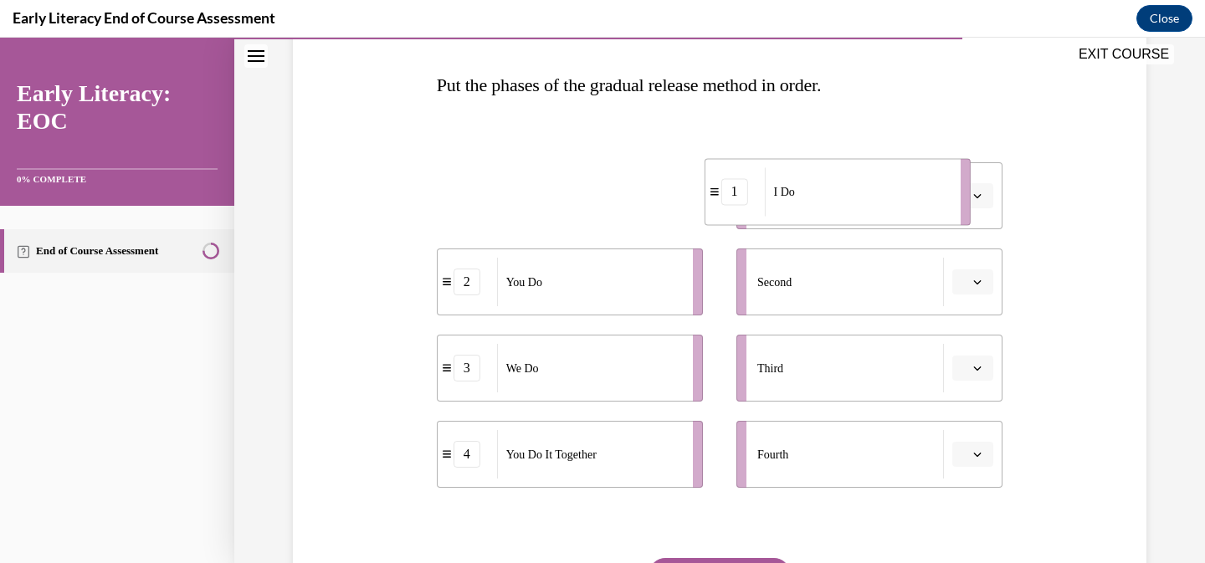
drag, startPoint x: 610, startPoint y: 202, endPoint x: 878, endPoint y: 197, distance: 267.7
click at [878, 197] on div "I Do" at bounding box center [857, 191] width 185 height 49
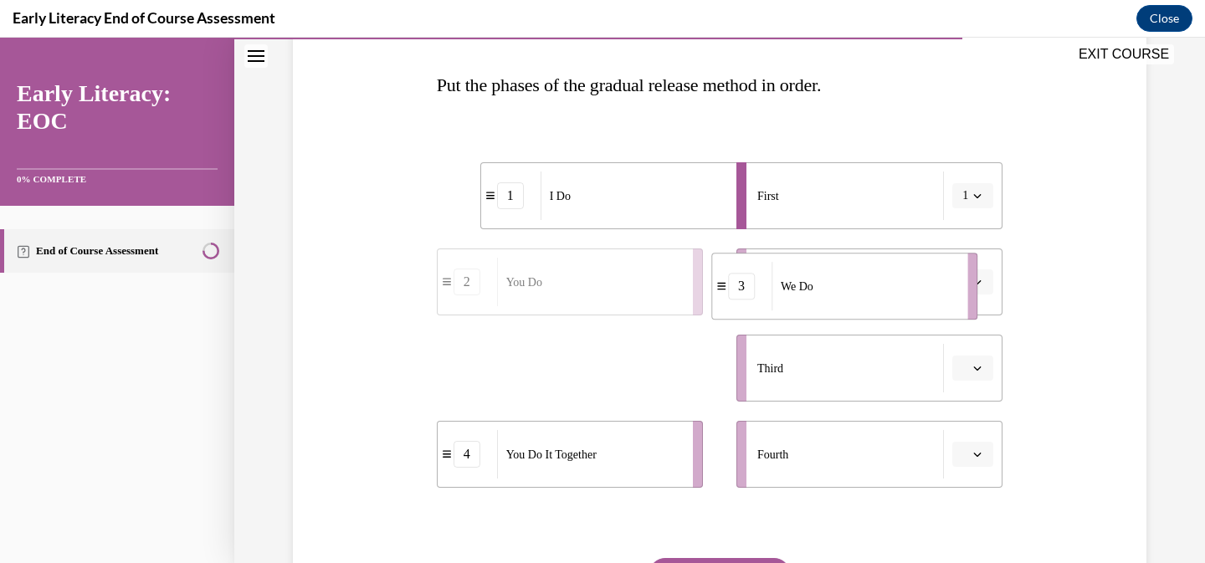
drag, startPoint x: 550, startPoint y: 394, endPoint x: 824, endPoint y: 312, distance: 286.4
click at [824, 312] on li "3 We Do" at bounding box center [844, 286] width 266 height 67
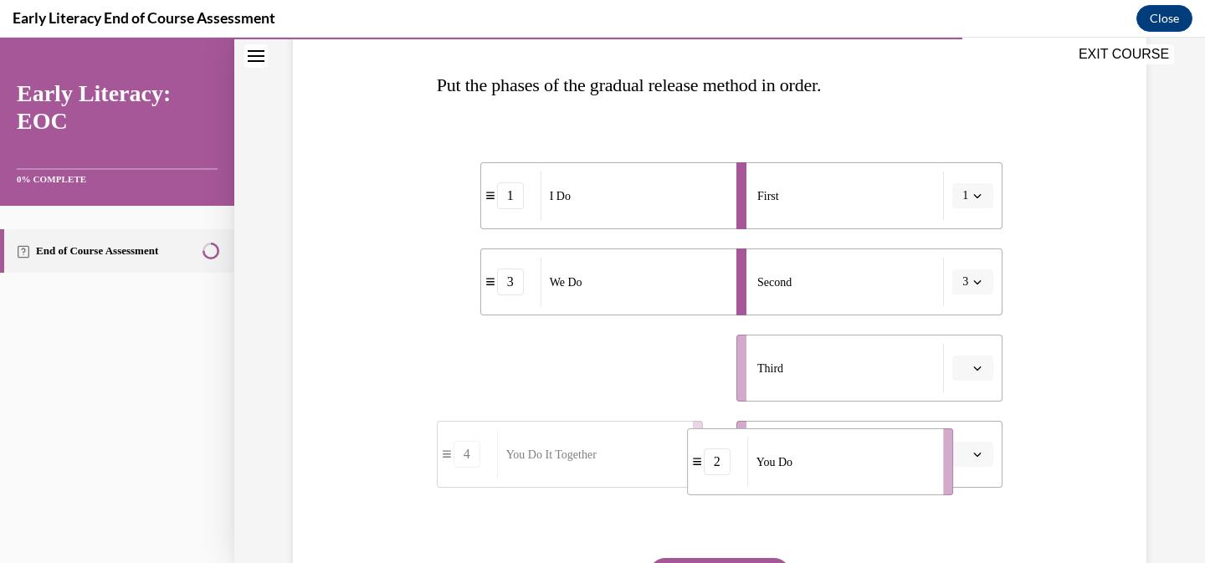
drag, startPoint x: 562, startPoint y: 384, endPoint x: 815, endPoint y: 470, distance: 266.9
click at [626, 452] on div "You Do" at bounding box center [632, 454] width 185 height 49
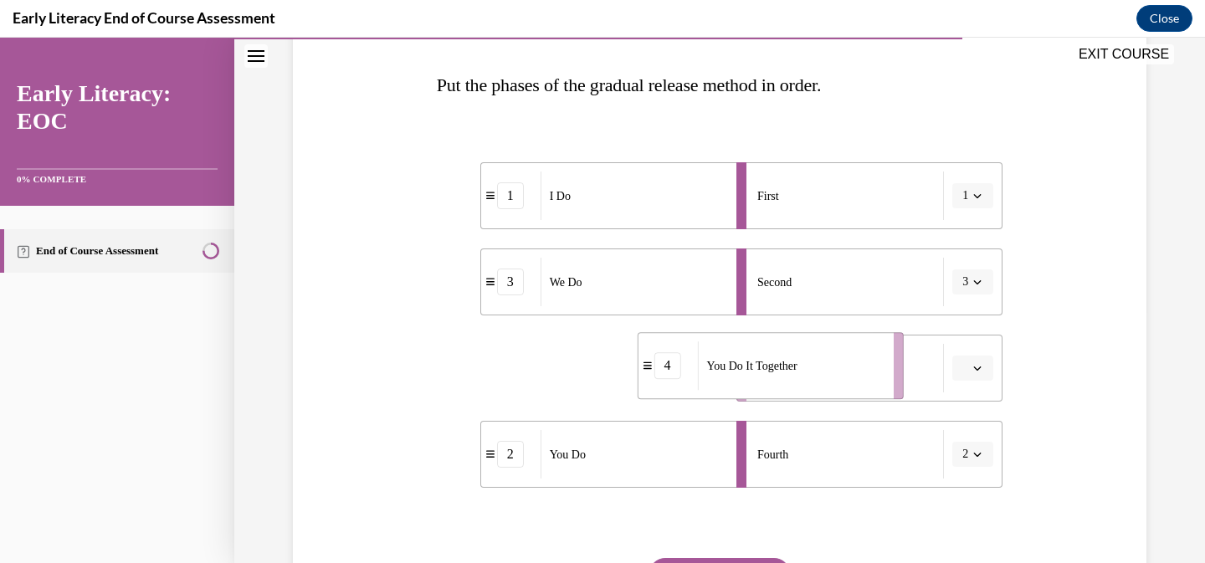
drag, startPoint x: 607, startPoint y: 396, endPoint x: 806, endPoint y: 392, distance: 200.0
click at [807, 393] on li "4 You Do It Together" at bounding box center [770, 365] width 266 height 67
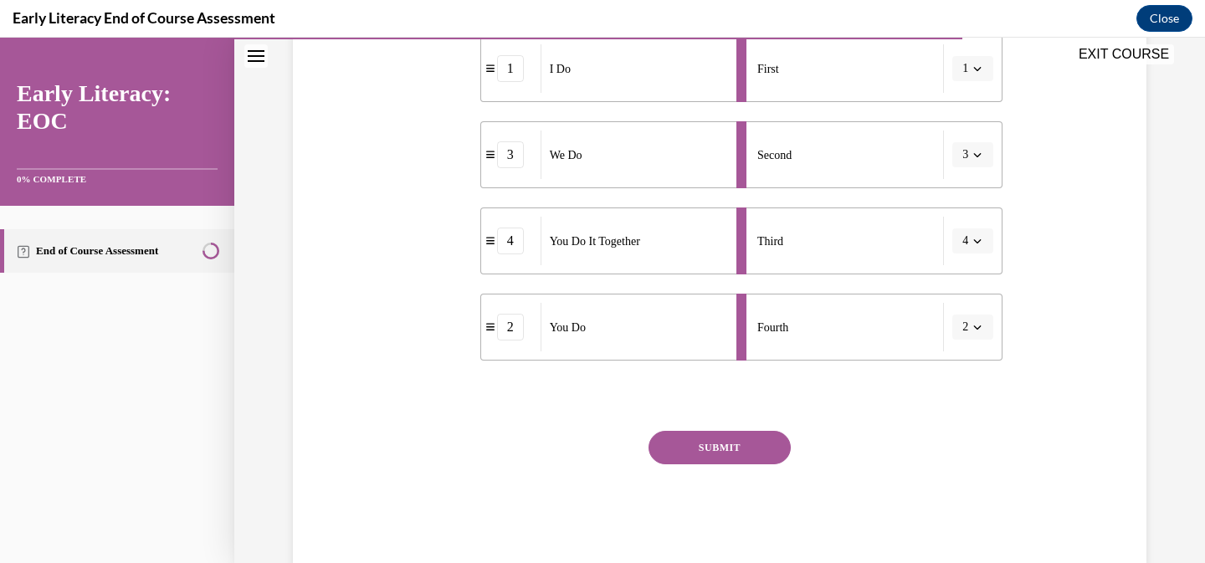
click at [763, 451] on button "SUBMIT" at bounding box center [719, 447] width 142 height 33
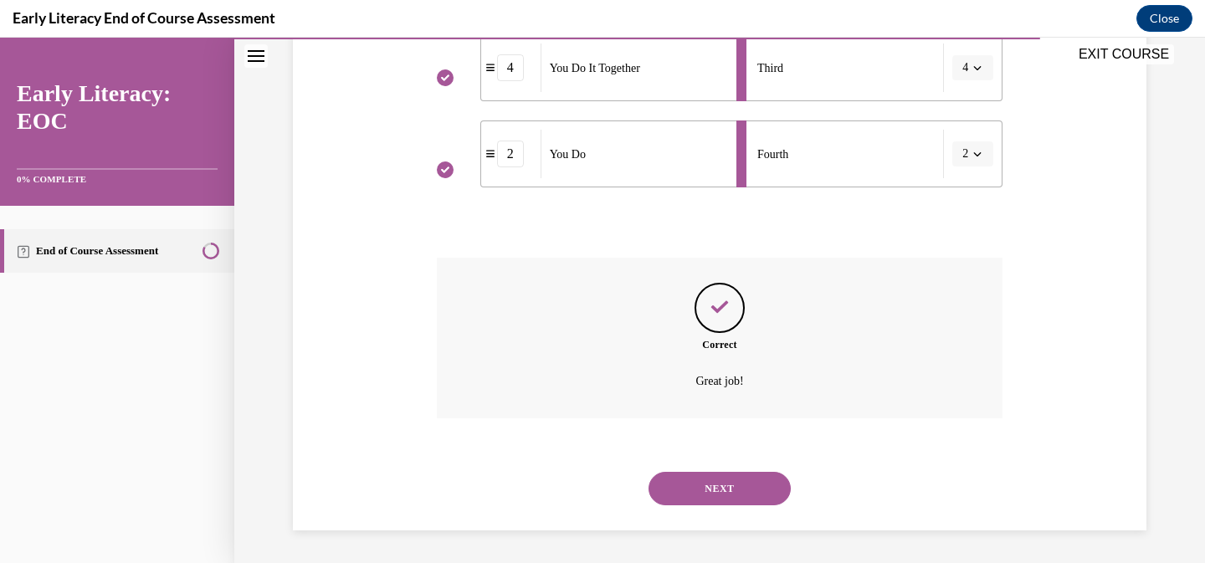
scroll to position [553, 0]
click at [770, 482] on button "NEXT" at bounding box center [719, 487] width 142 height 33
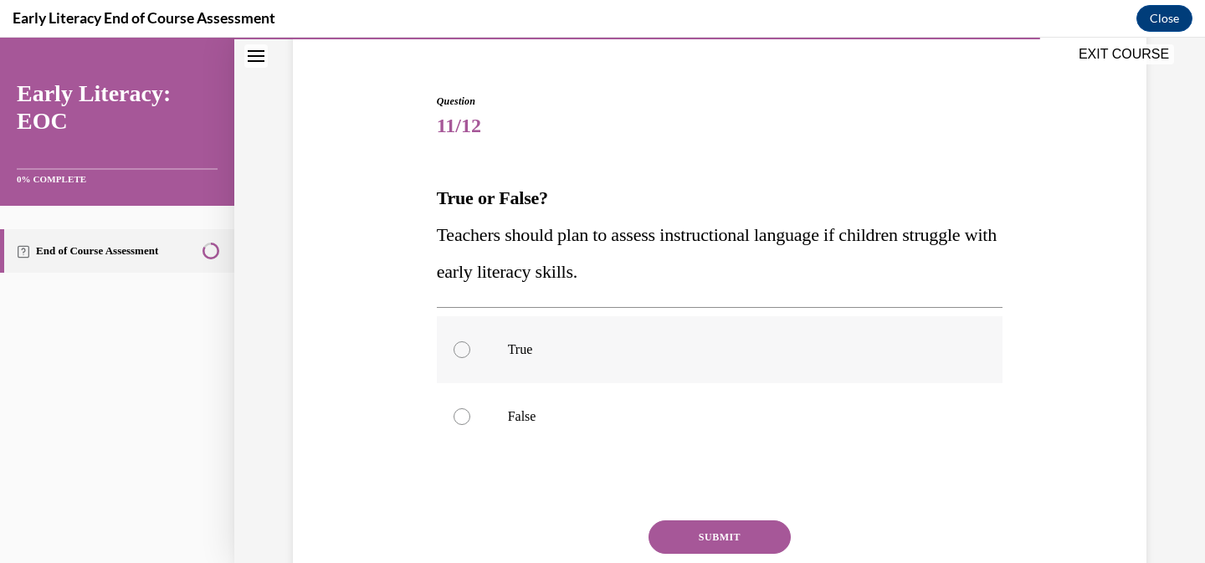
scroll to position [140, 0]
click at [719, 373] on div at bounding box center [720, 348] width 566 height 67
click at [741, 528] on button "SUBMIT" at bounding box center [719, 536] width 142 height 33
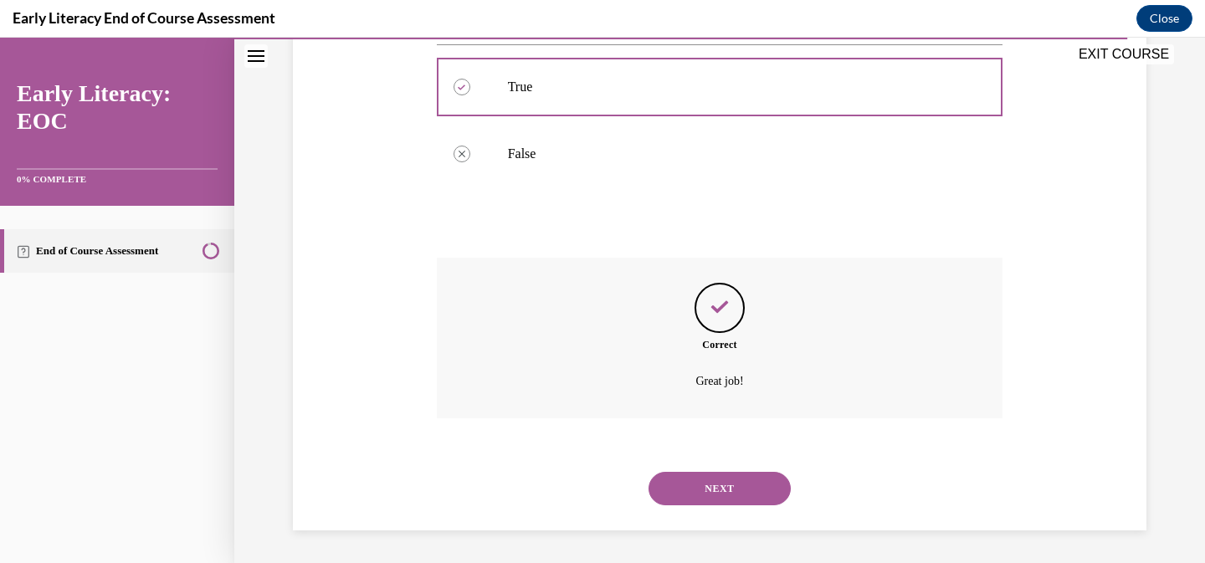
scroll to position [402, 0]
click at [740, 497] on button "NEXT" at bounding box center [719, 487] width 142 height 33
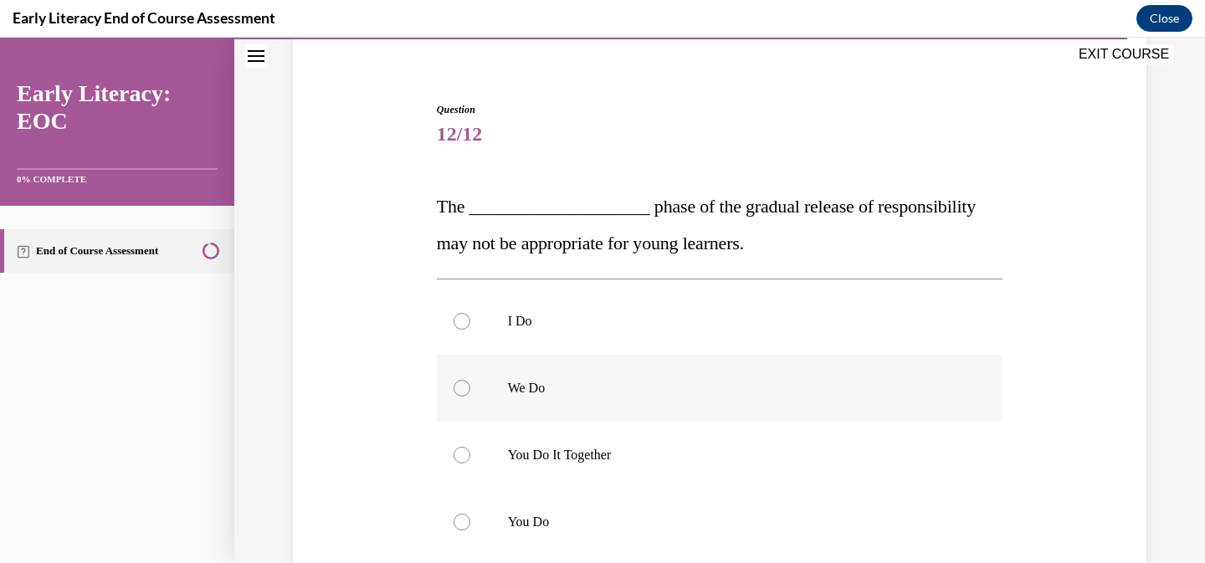
scroll to position [196, 0]
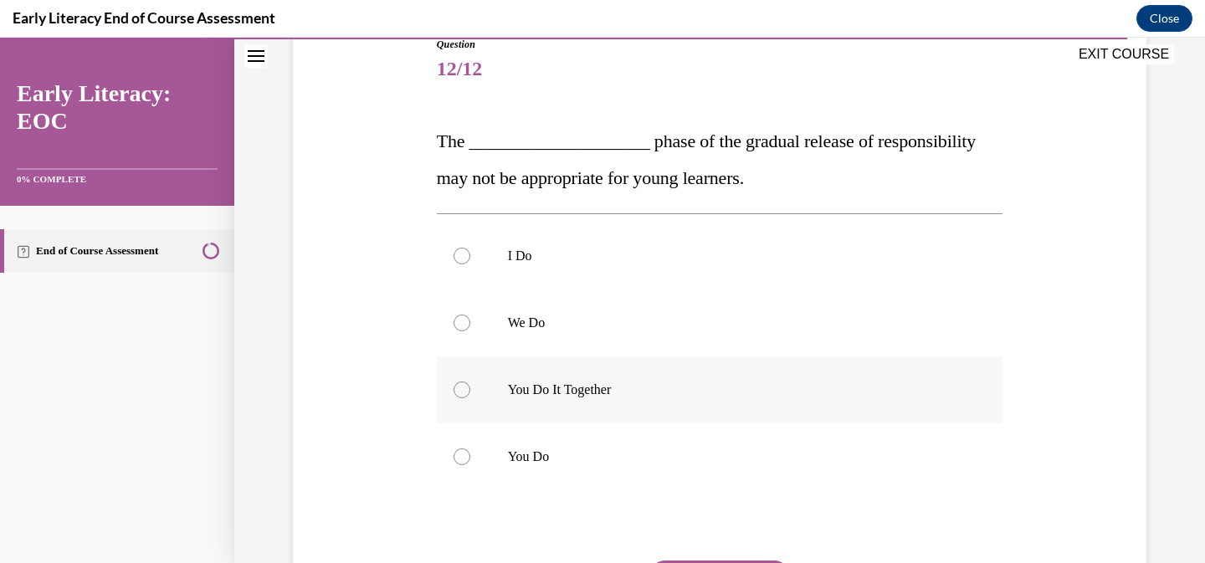
click at [652, 407] on div at bounding box center [720, 389] width 566 height 67
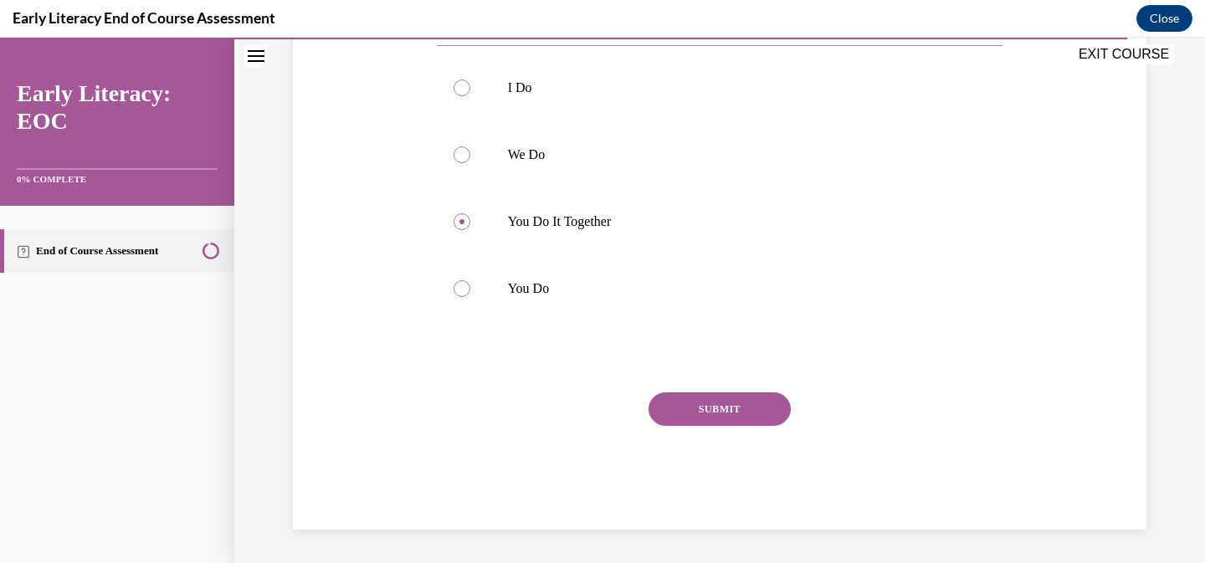
click at [727, 412] on button "SUBMIT" at bounding box center [719, 408] width 142 height 33
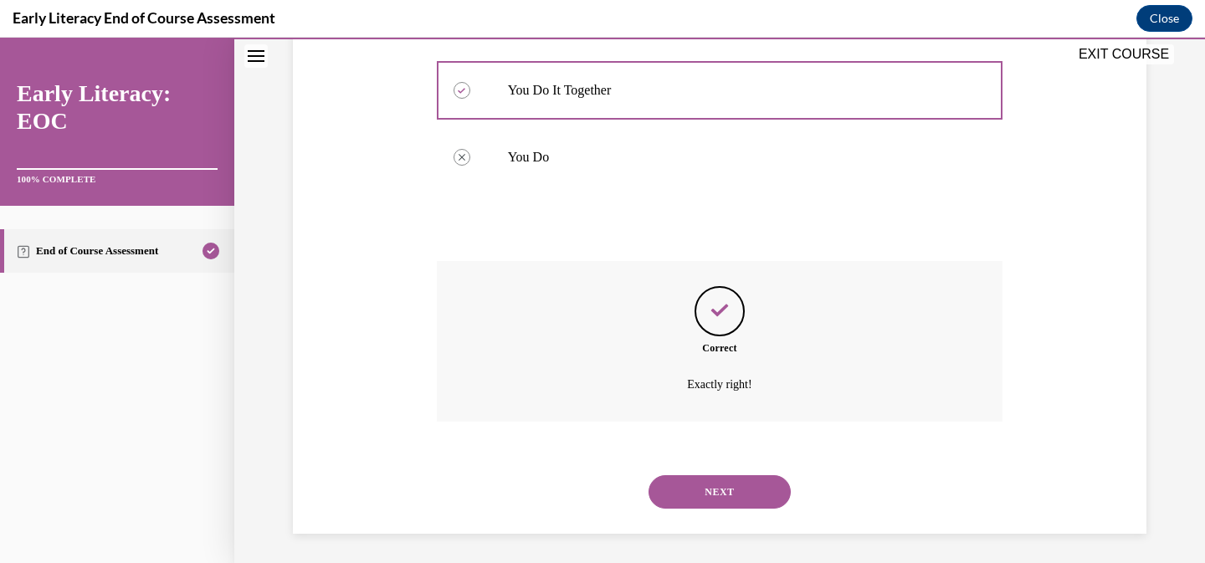
scroll to position [499, 0]
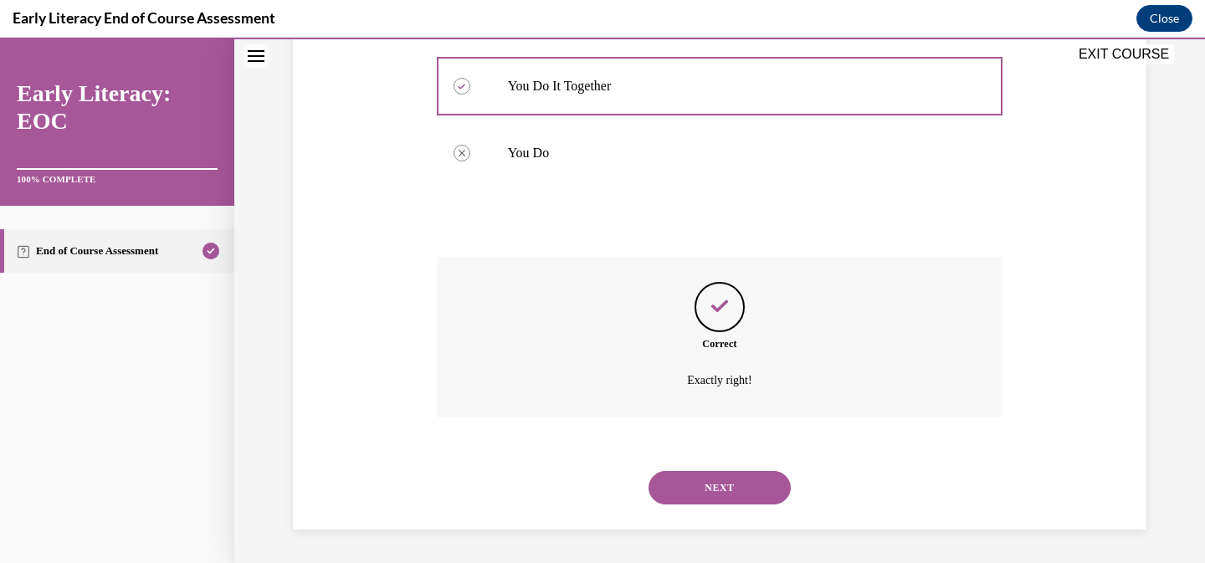
click at [727, 489] on button "NEXT" at bounding box center [719, 487] width 142 height 33
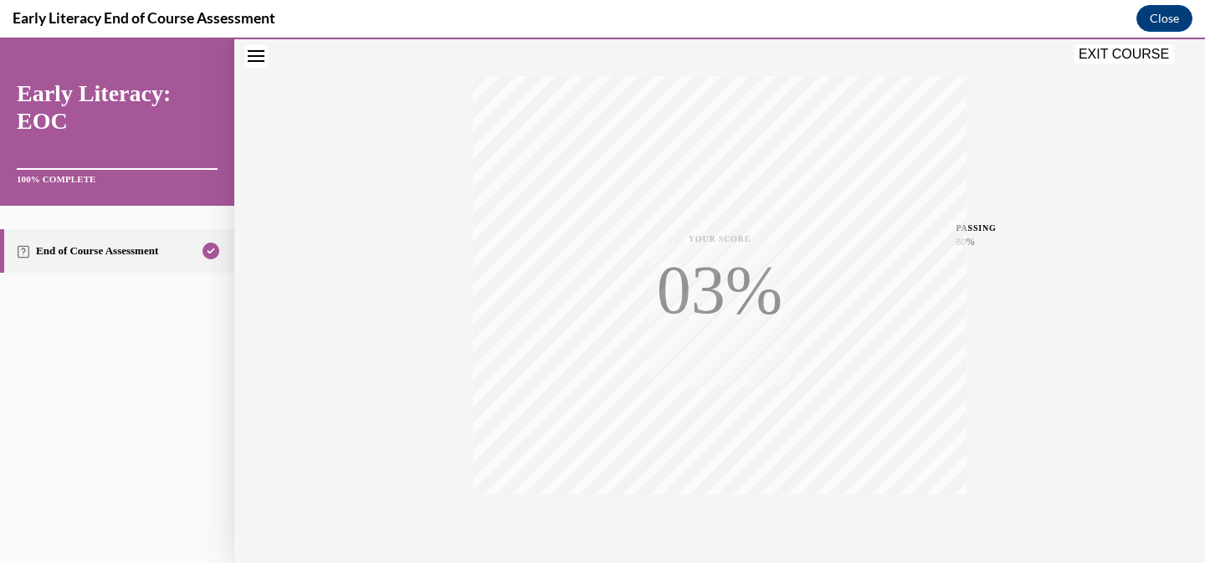
scroll to position [332, 0]
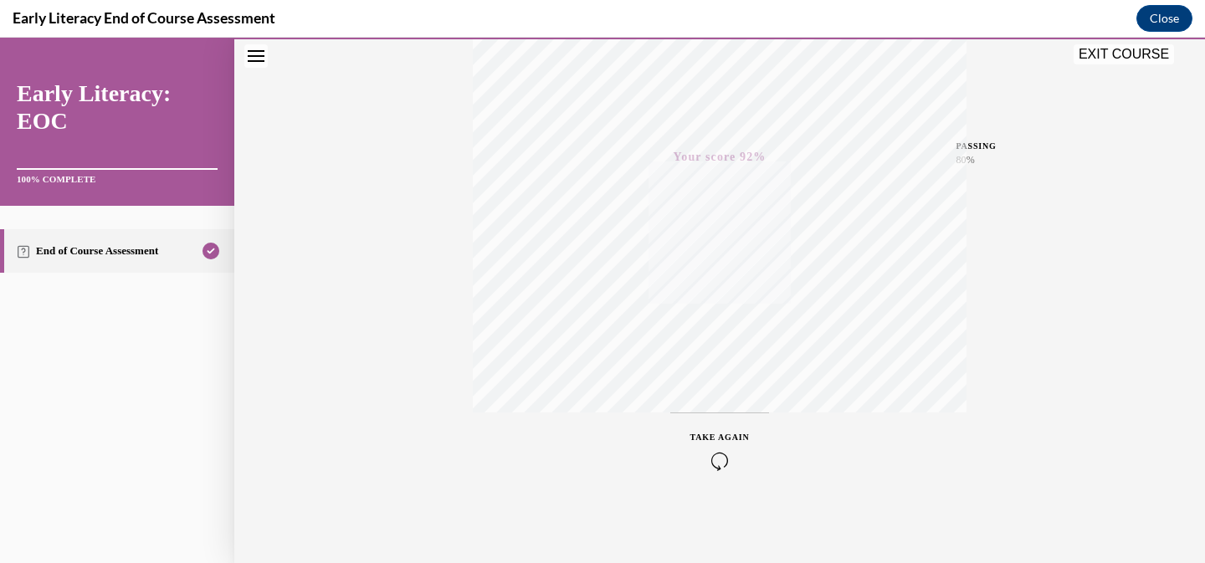
click at [711, 455] on icon "button" at bounding box center [719, 461] width 59 height 18
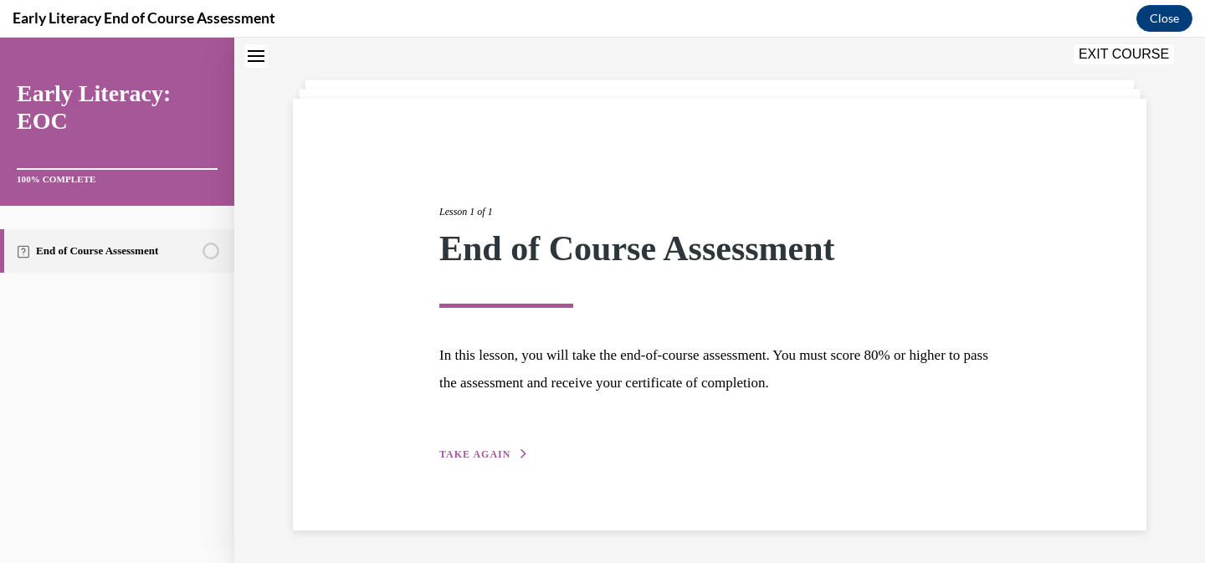
click at [1123, 59] on button "EXIT COURSE" at bounding box center [1123, 54] width 100 height 20
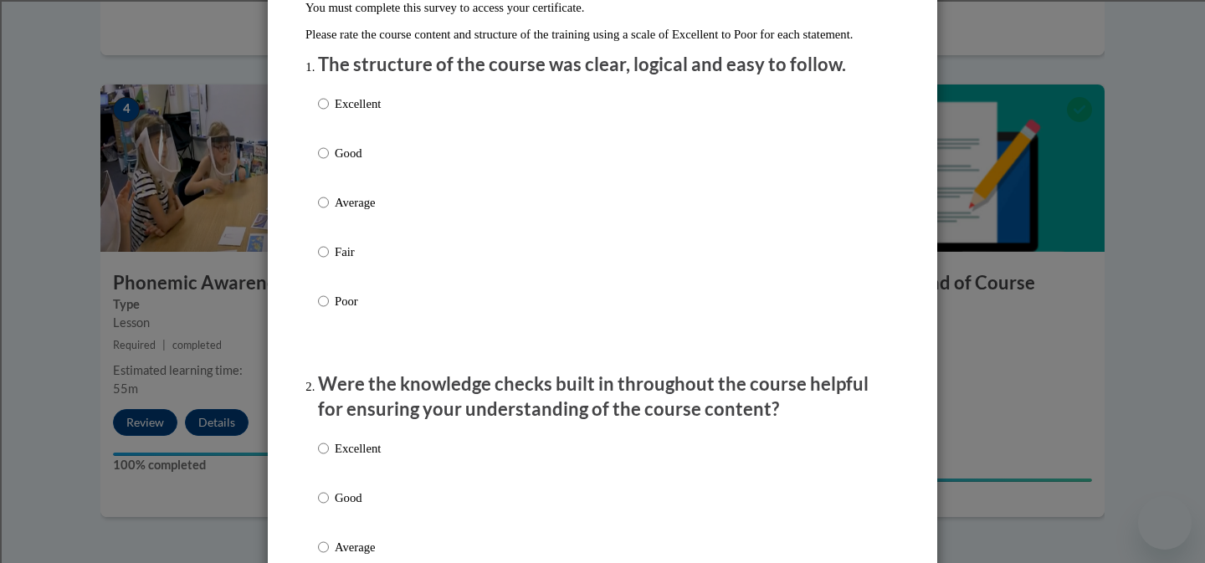
scroll to position [223, 0]
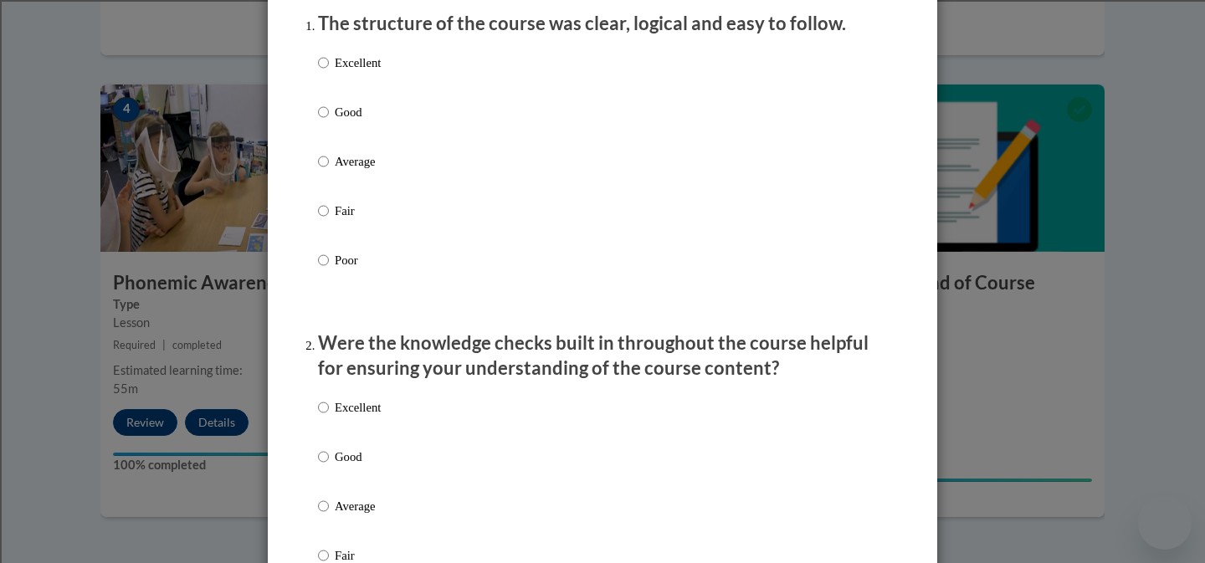
click at [345, 220] on p "Fair" at bounding box center [358, 211] width 46 height 18
click at [329, 220] on input "Fair" at bounding box center [323, 211] width 11 height 18
radio input "true"
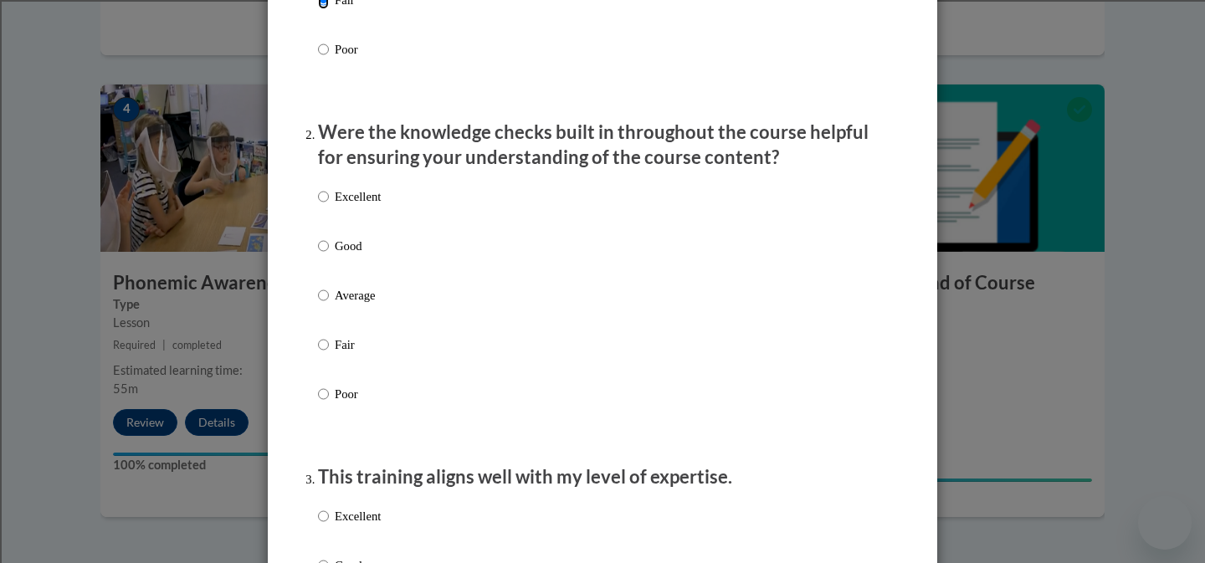
scroll to position [436, 0]
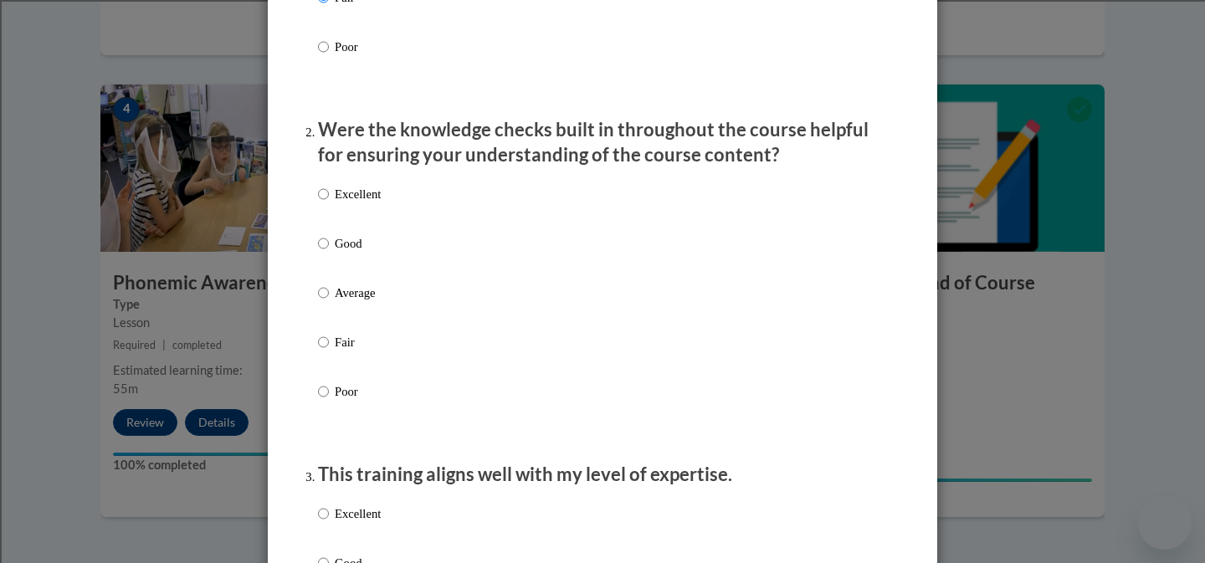
click at [342, 351] on p "Fair" at bounding box center [358, 342] width 46 height 18
click at [329, 351] on input "Fair" at bounding box center [323, 342] width 11 height 18
radio input "true"
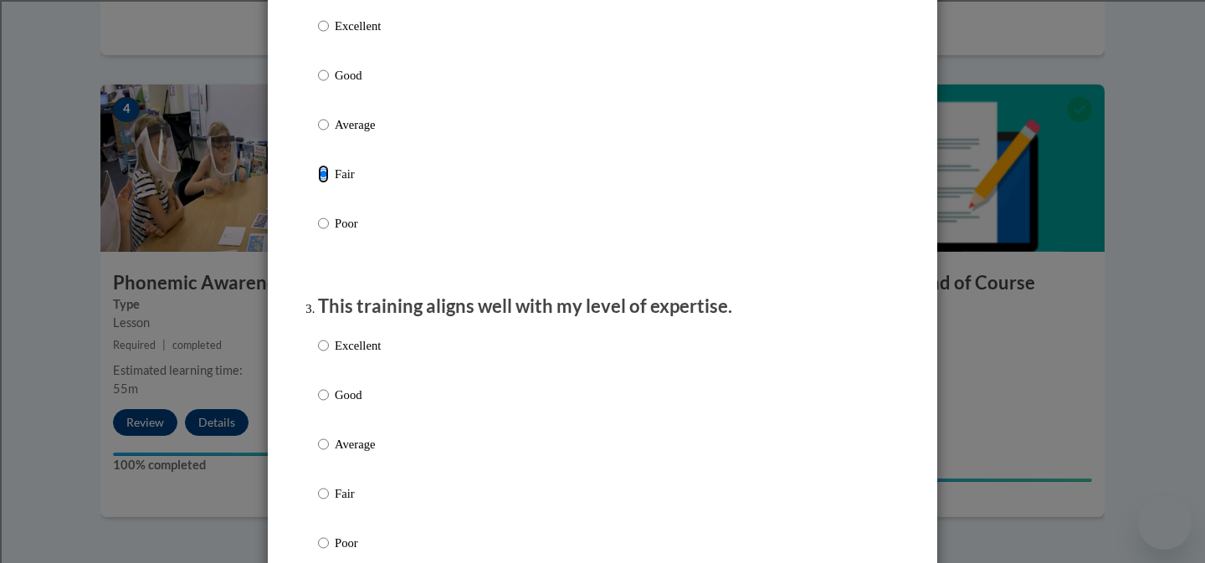
scroll to position [668, 0]
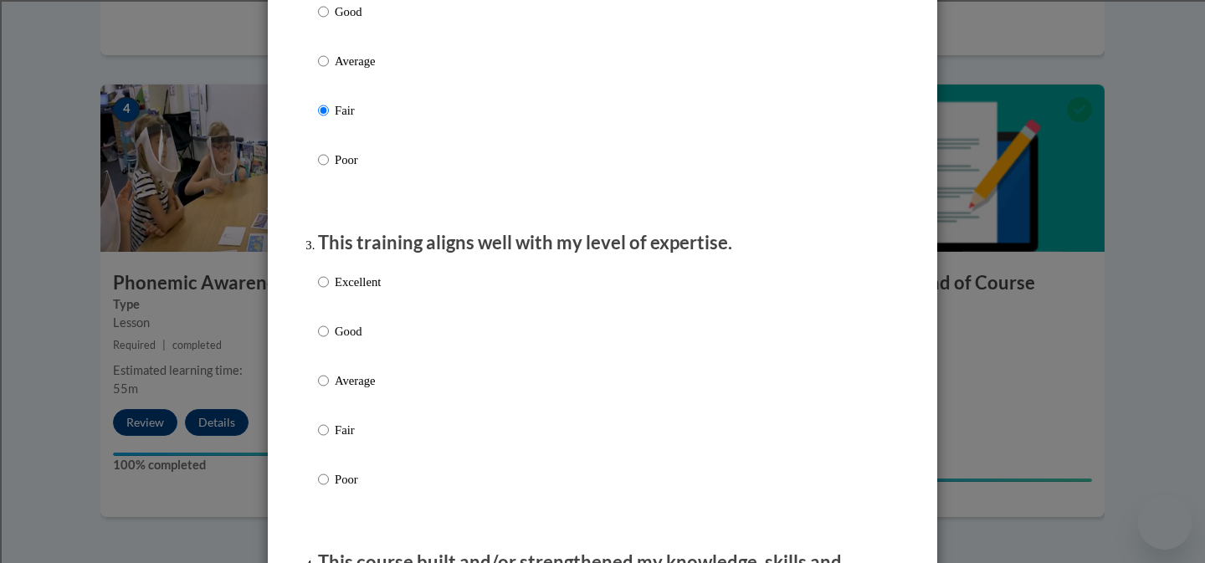
click at [341, 439] on p "Fair" at bounding box center [358, 430] width 46 height 18
click at [329, 439] on input "Fair" at bounding box center [323, 430] width 11 height 18
radio input "true"
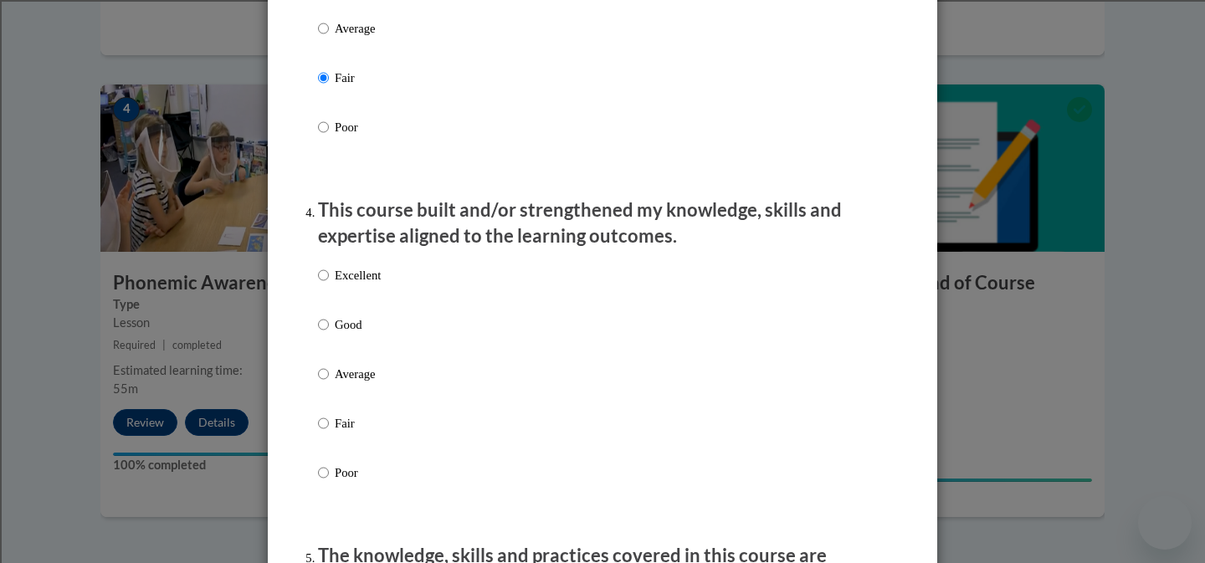
click at [332, 435] on label "Fair" at bounding box center [349, 436] width 63 height 45
click at [329, 433] on input "Fair" at bounding box center [323, 423] width 11 height 18
radio input "true"
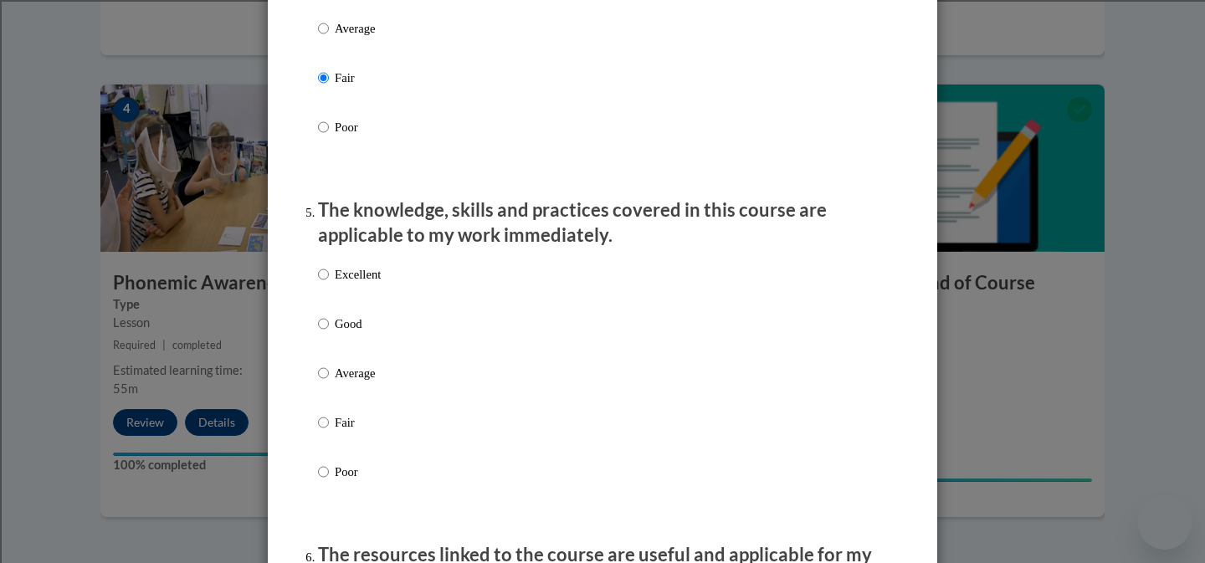
click at [351, 432] on p "Fair" at bounding box center [358, 422] width 46 height 18
click at [329, 432] on input "Fair" at bounding box center [323, 422] width 11 height 18
radio input "true"
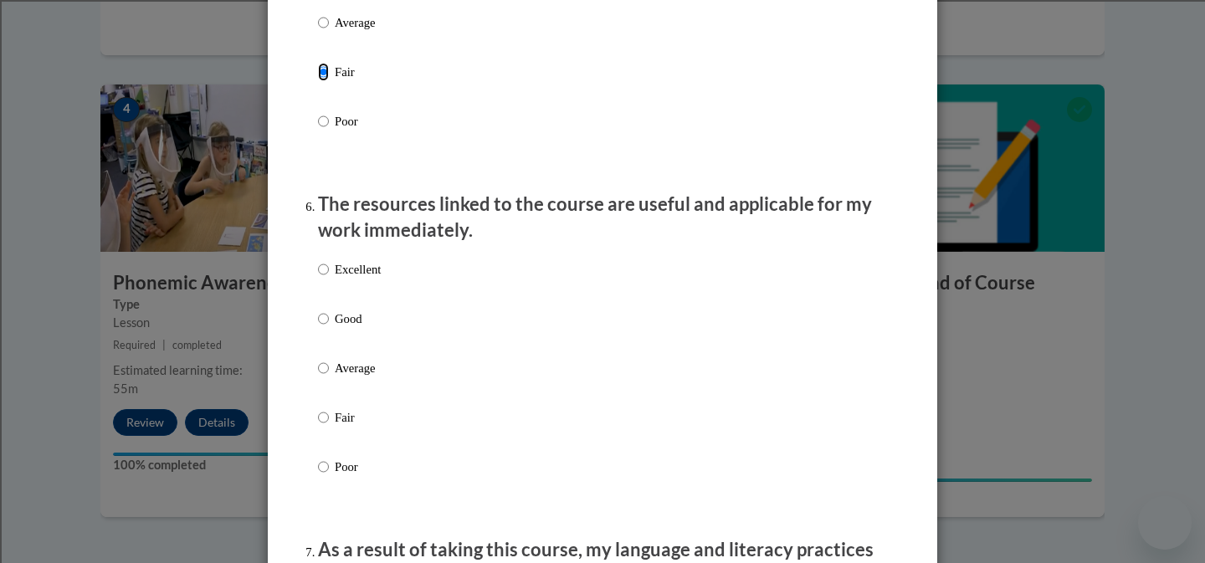
scroll to position [1762, 0]
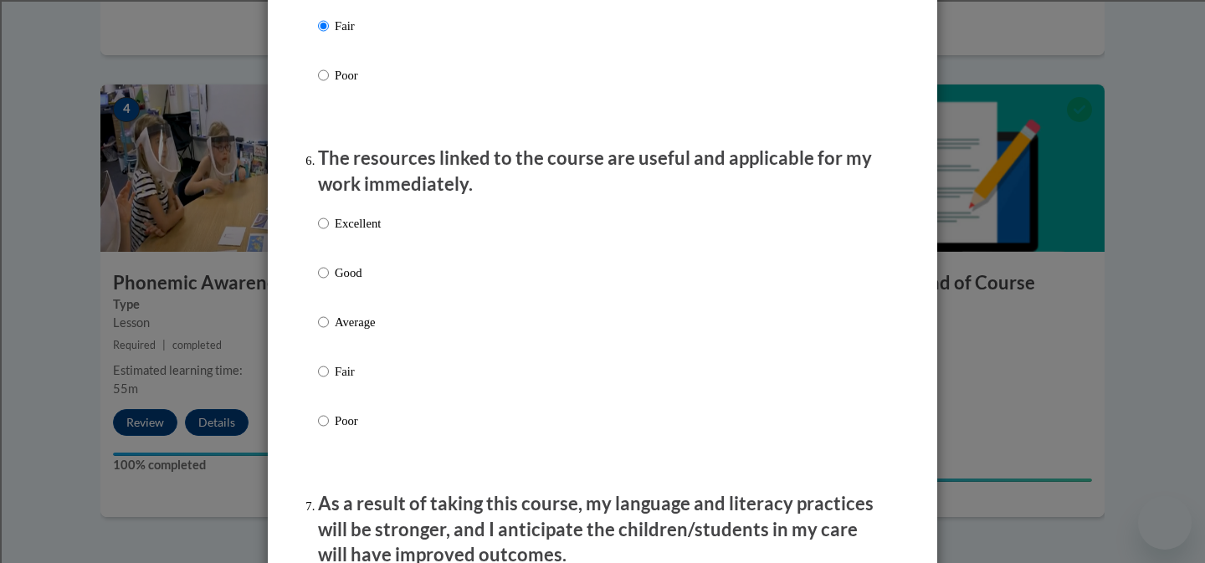
click at [337, 381] on p "Fair" at bounding box center [358, 371] width 46 height 18
click at [329, 381] on input "Fair" at bounding box center [323, 371] width 11 height 18
radio input "true"
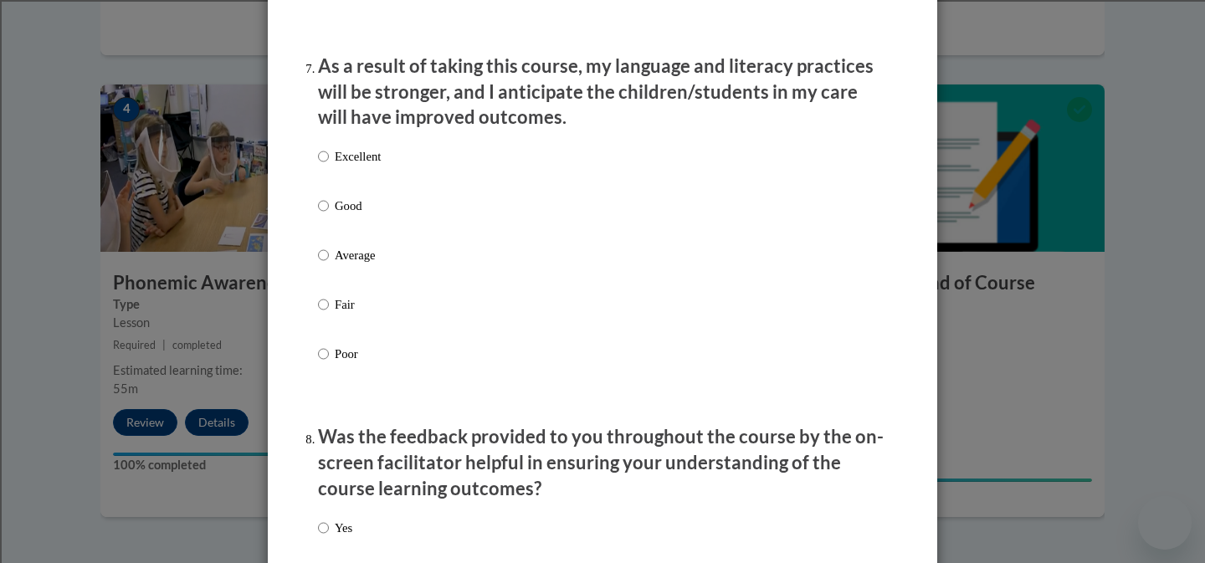
scroll to position [2376, 0]
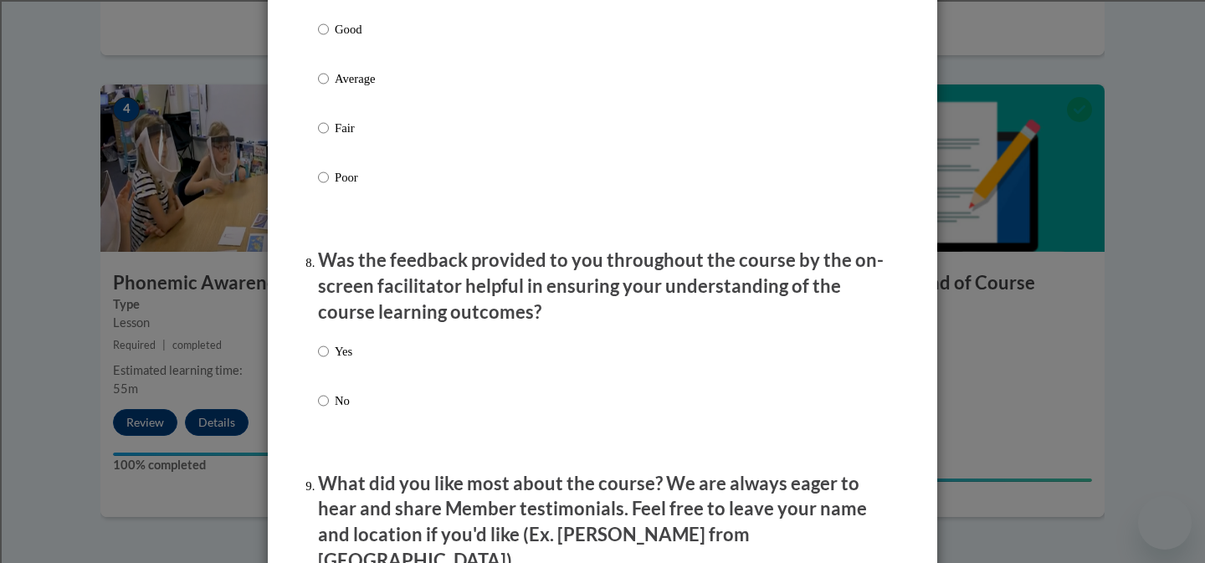
click at [327, 159] on label "Fair" at bounding box center [349, 141] width 63 height 45
click at [327, 137] on input "Fair" at bounding box center [323, 128] width 11 height 18
radio input "true"
click at [330, 366] on label "Yes" at bounding box center [335, 364] width 34 height 45
click at [329, 361] on input "Yes" at bounding box center [323, 351] width 11 height 18
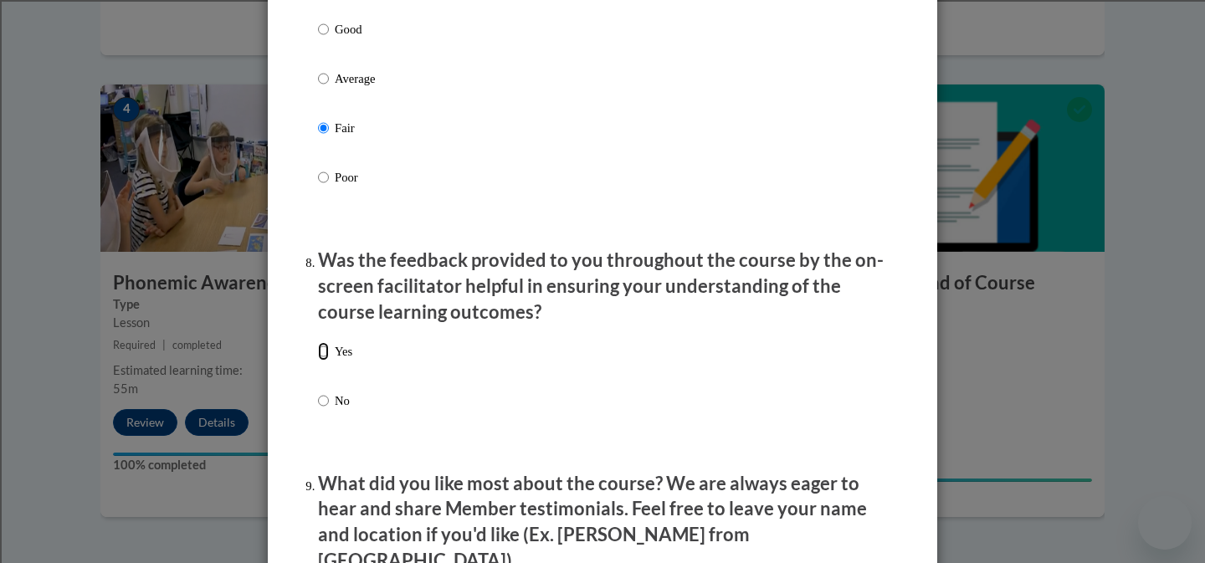
radio input "true"
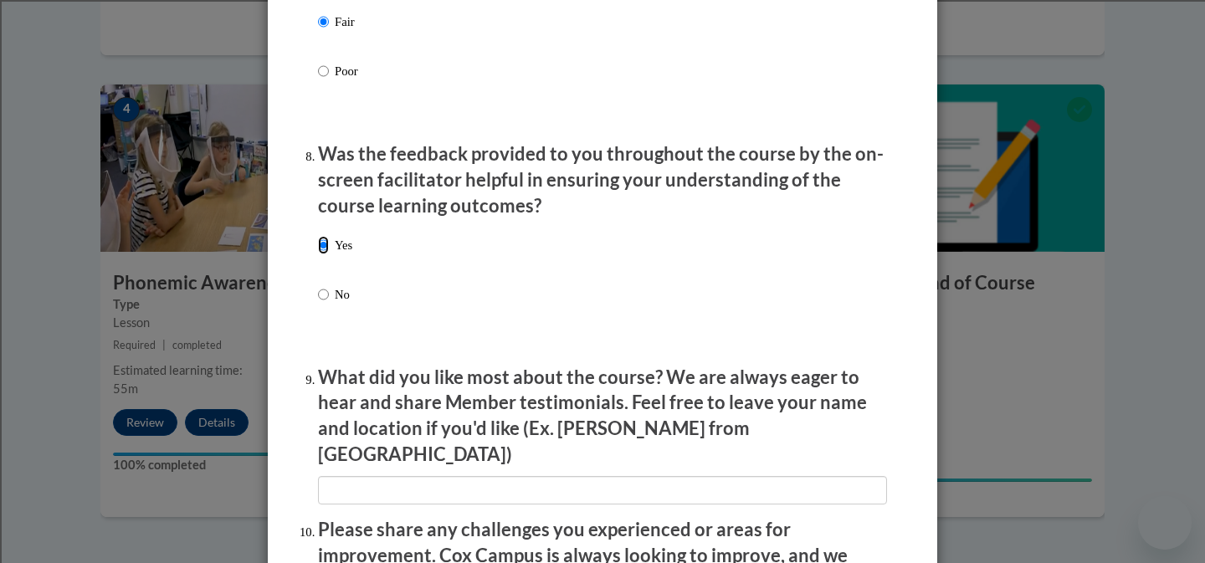
scroll to position [2515, 0]
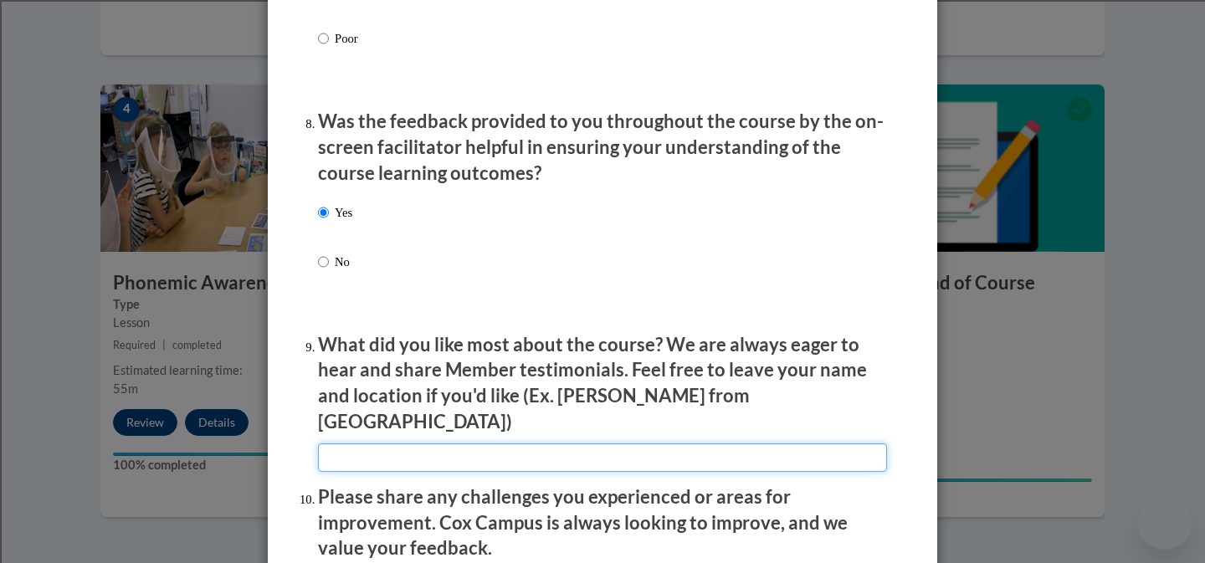
click at [347, 443] on input "textbox" at bounding box center [602, 457] width 569 height 28
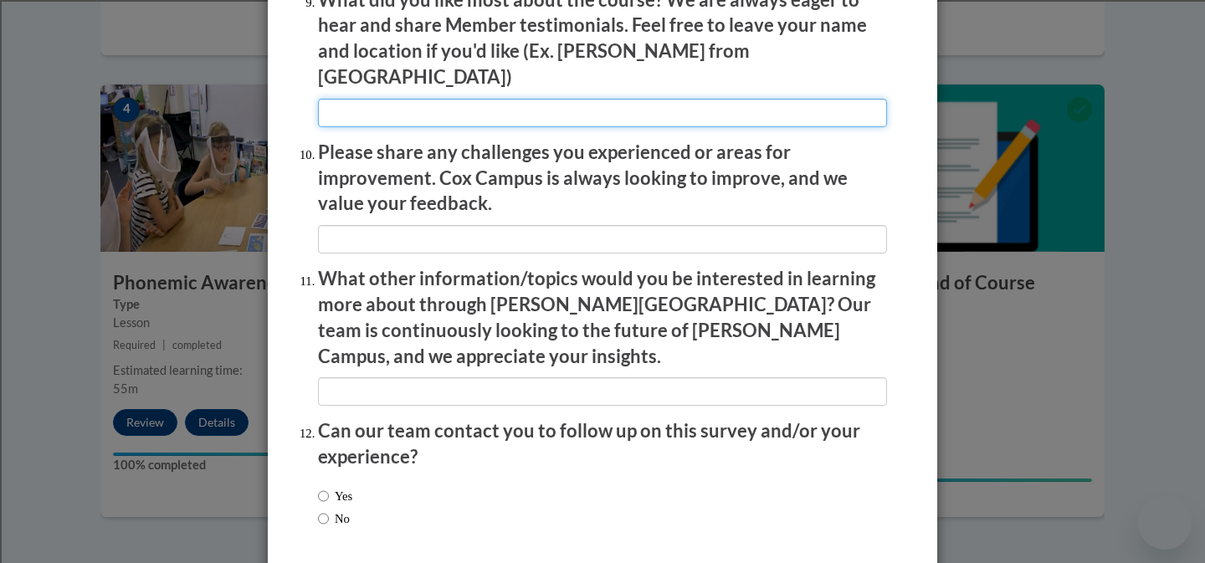
scroll to position [2917, 0]
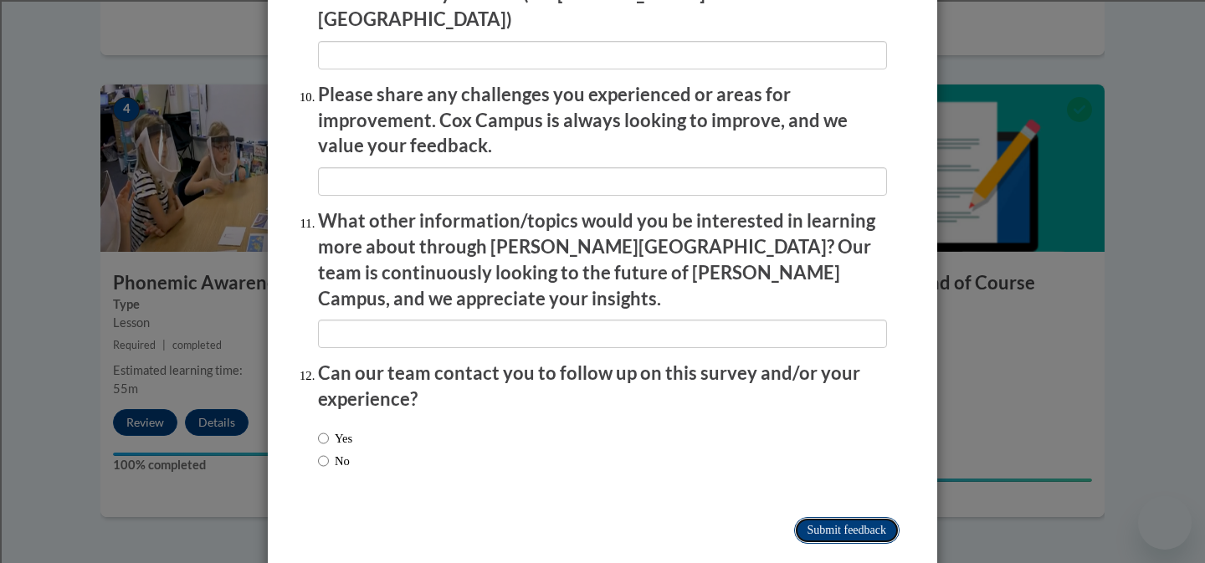
click at [884, 517] on input "Submit feedback" at bounding box center [846, 530] width 105 height 27
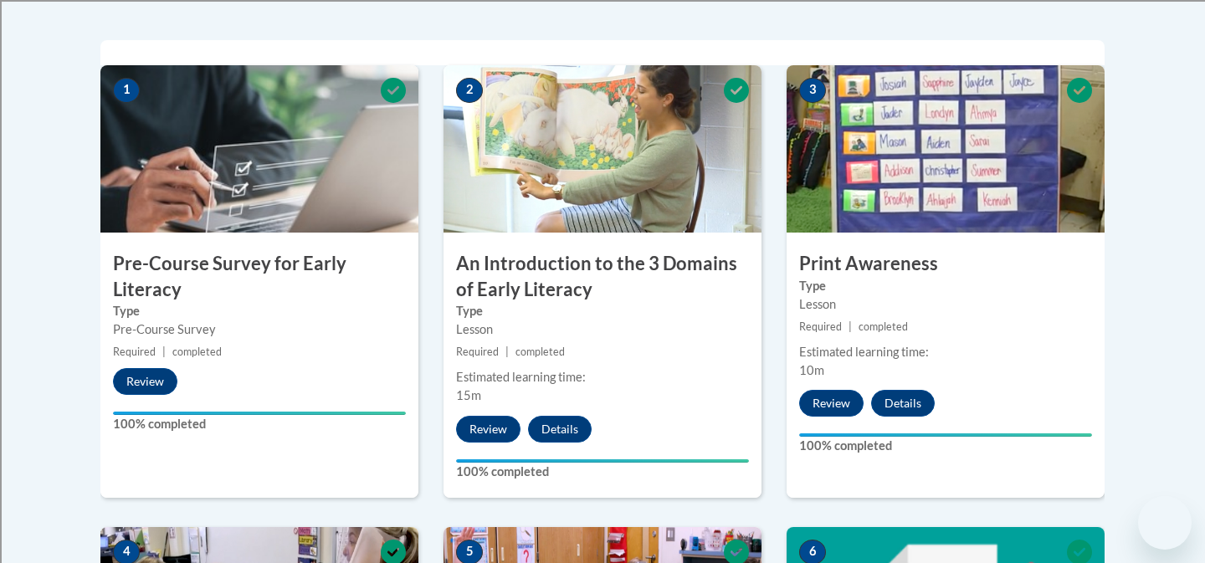
scroll to position [0, 0]
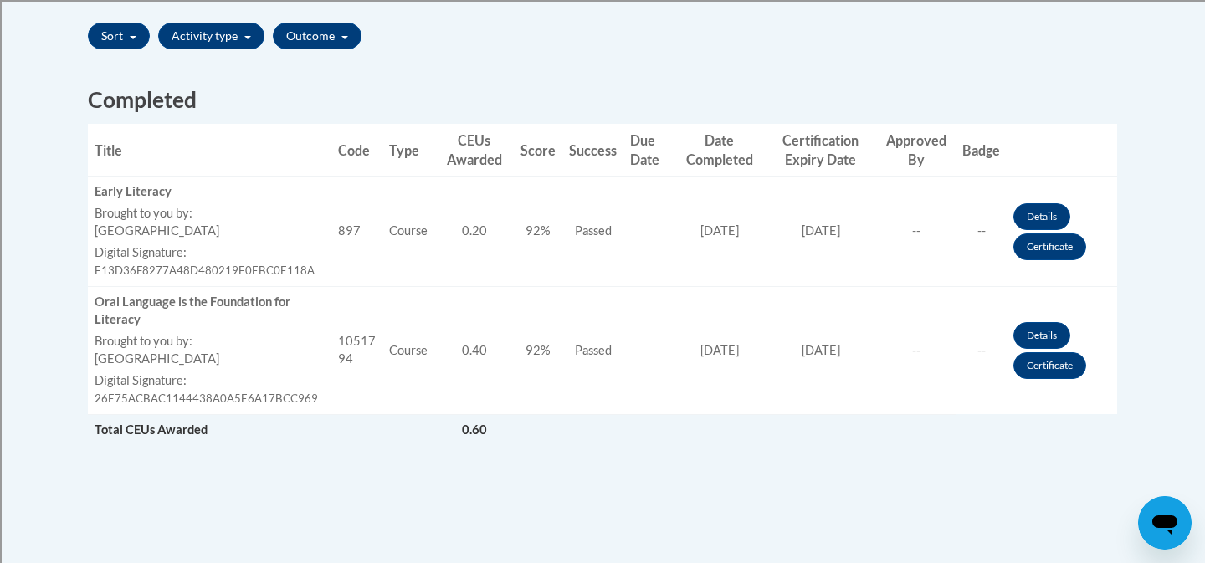
scroll to position [591, 0]
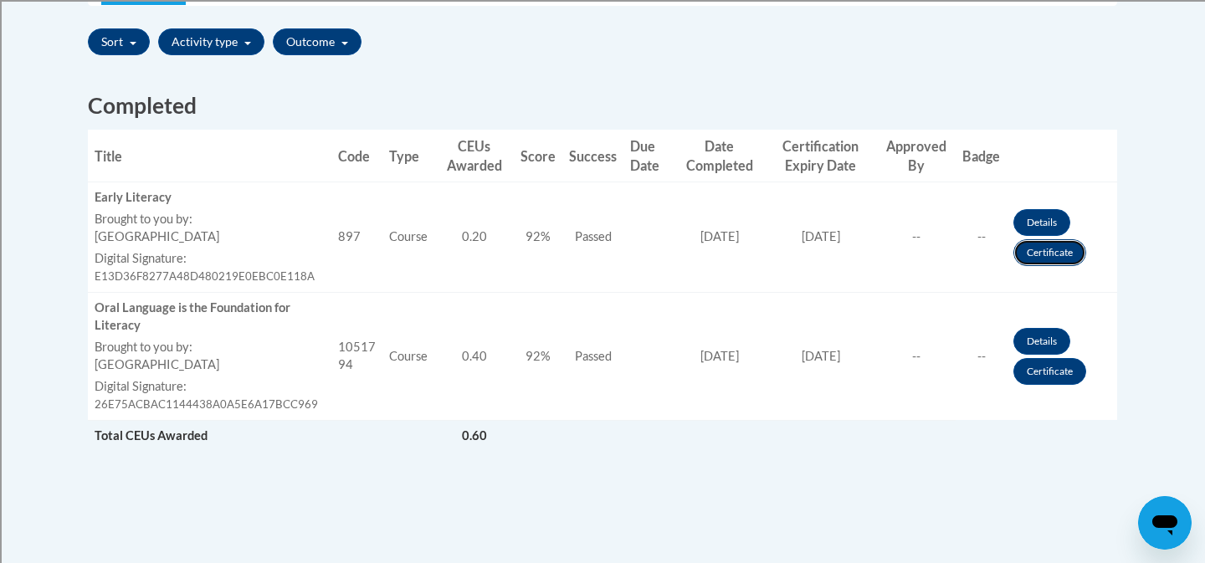
click at [1027, 254] on link "Certificate" at bounding box center [1049, 252] width 73 height 27
